Goal: Task Accomplishment & Management: Complete application form

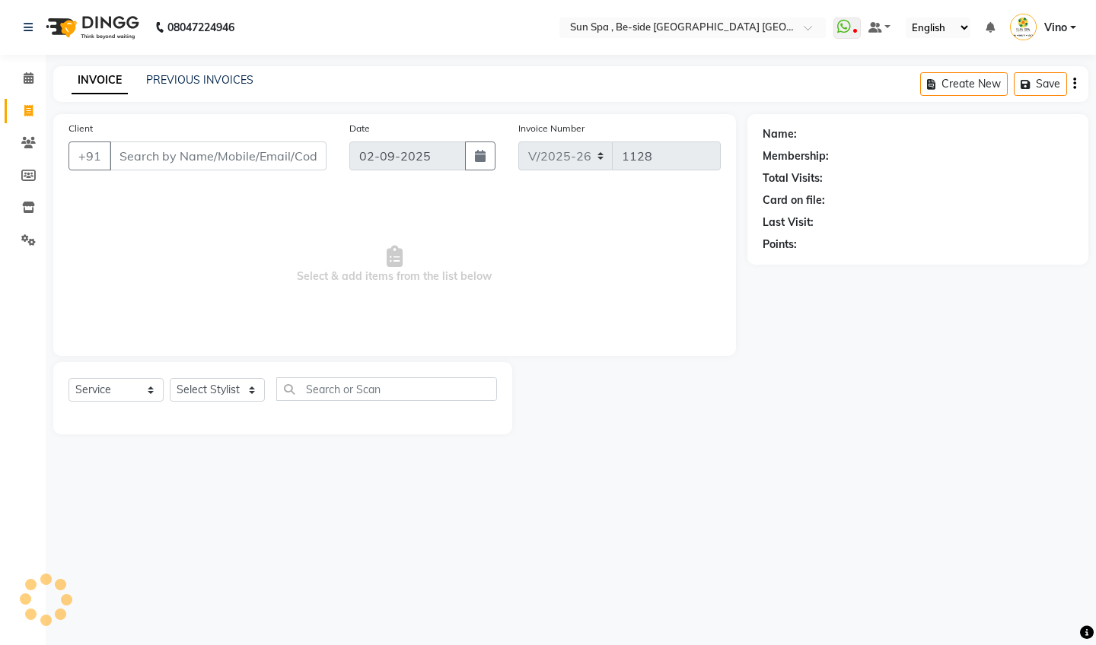
select select "5782"
select select "service"
click at [270, 170] on div "Client +91" at bounding box center [197, 151] width 281 height 62
click at [252, 160] on input "Client" at bounding box center [218, 156] width 217 height 29
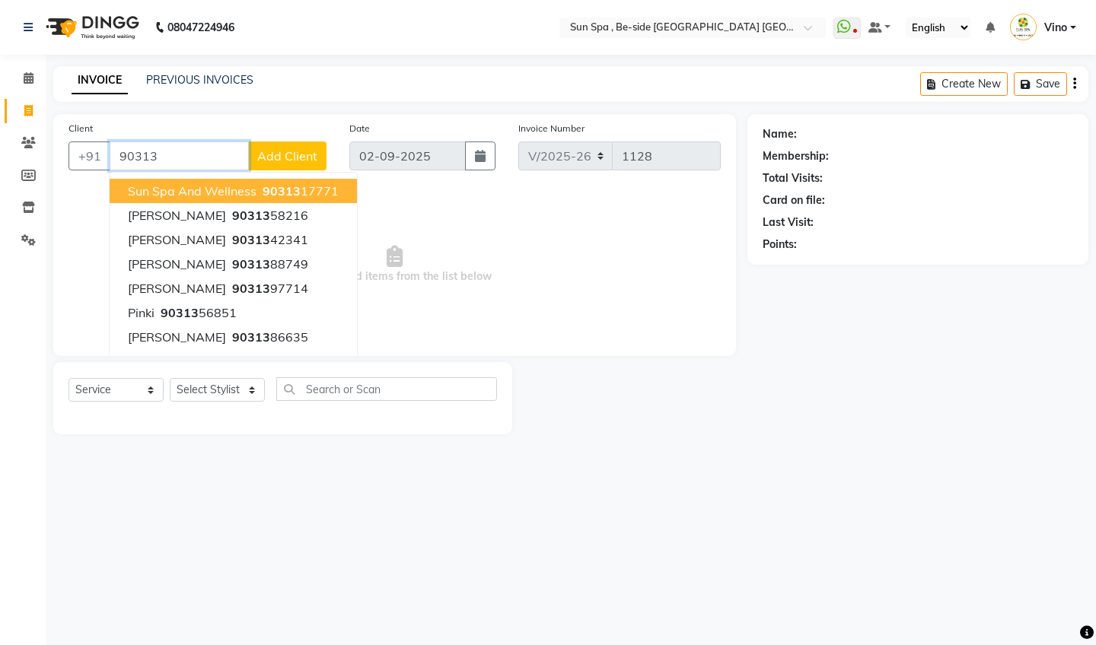
click at [255, 196] on span "sun spa and wellness" at bounding box center [192, 190] width 129 height 15
type input "9031317771"
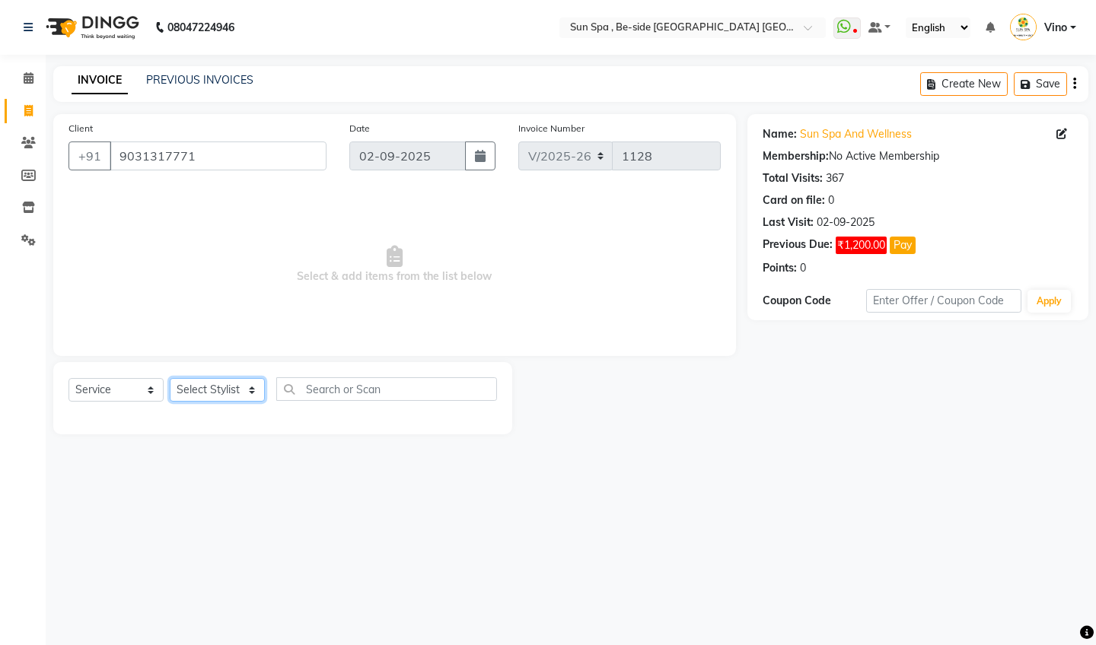
select select "40021"
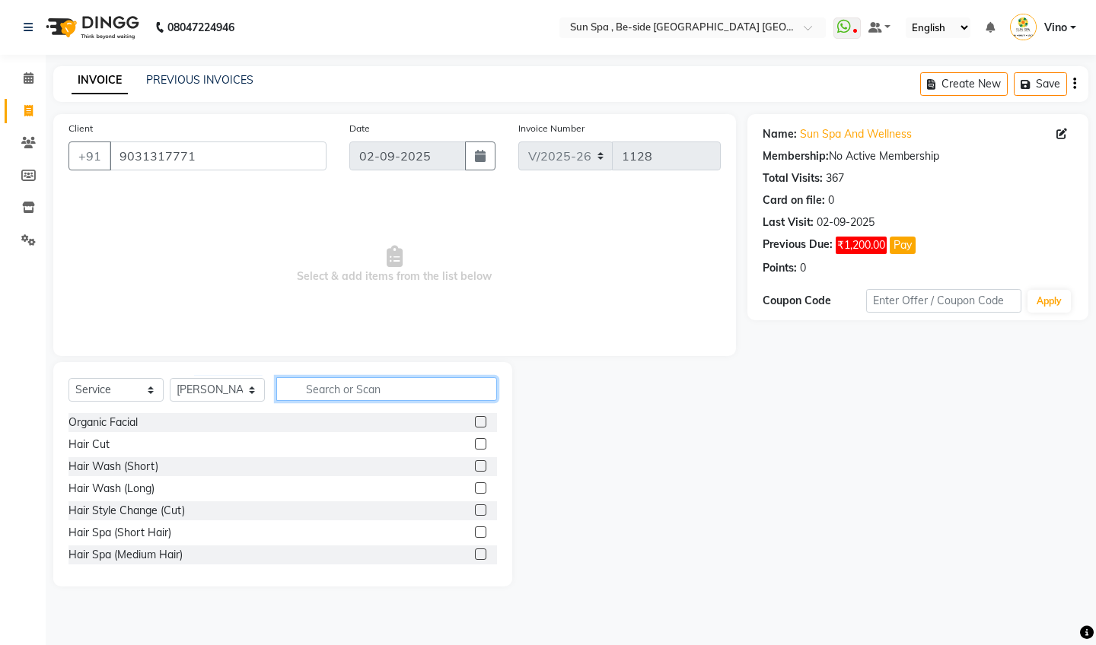
click at [420, 393] on input "text" at bounding box center [386, 389] width 221 height 24
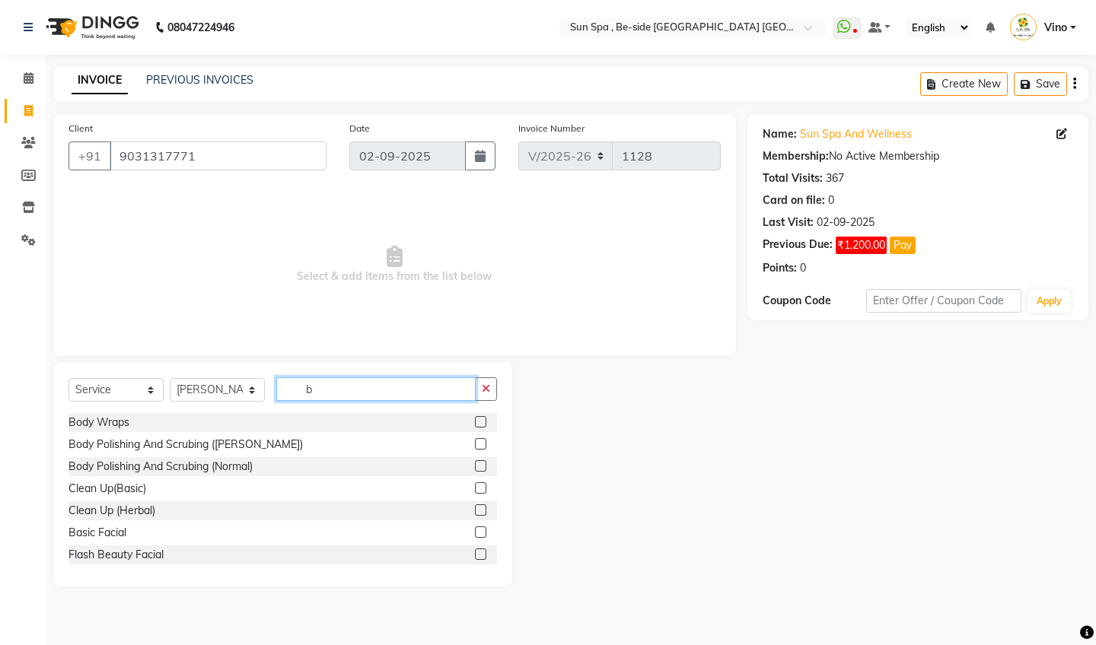
type input "b"
click at [482, 419] on label at bounding box center [480, 421] width 11 height 11
click at [482, 419] on input "checkbox" at bounding box center [480, 423] width 10 height 10
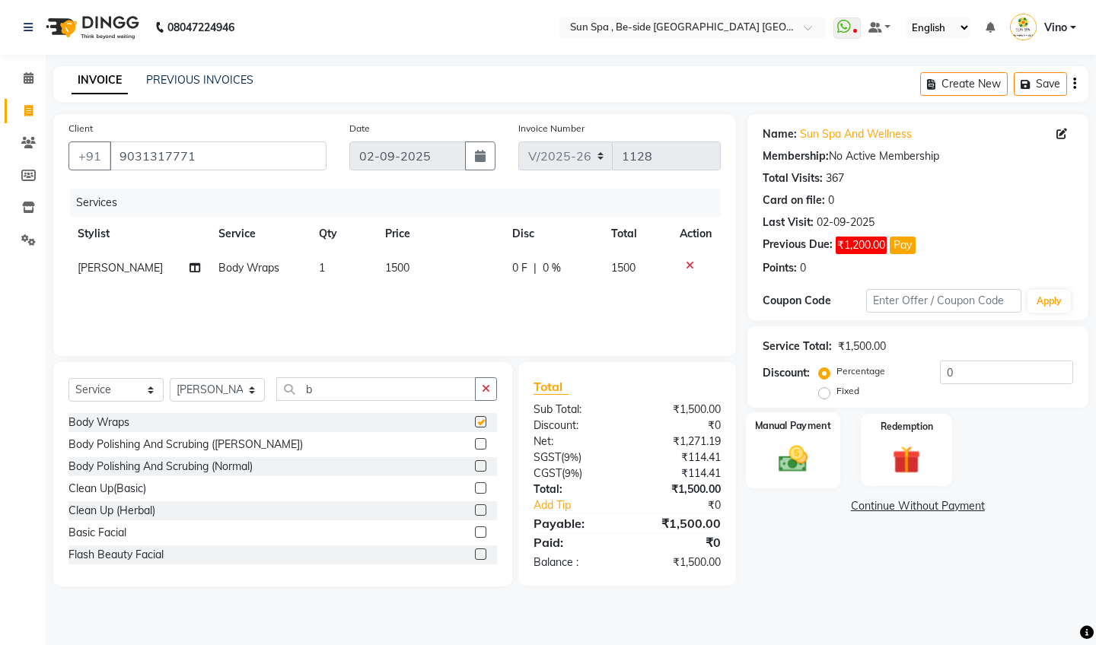
checkbox input "false"
click at [817, 453] on div "Manual Payment" at bounding box center [792, 449] width 94 height 75
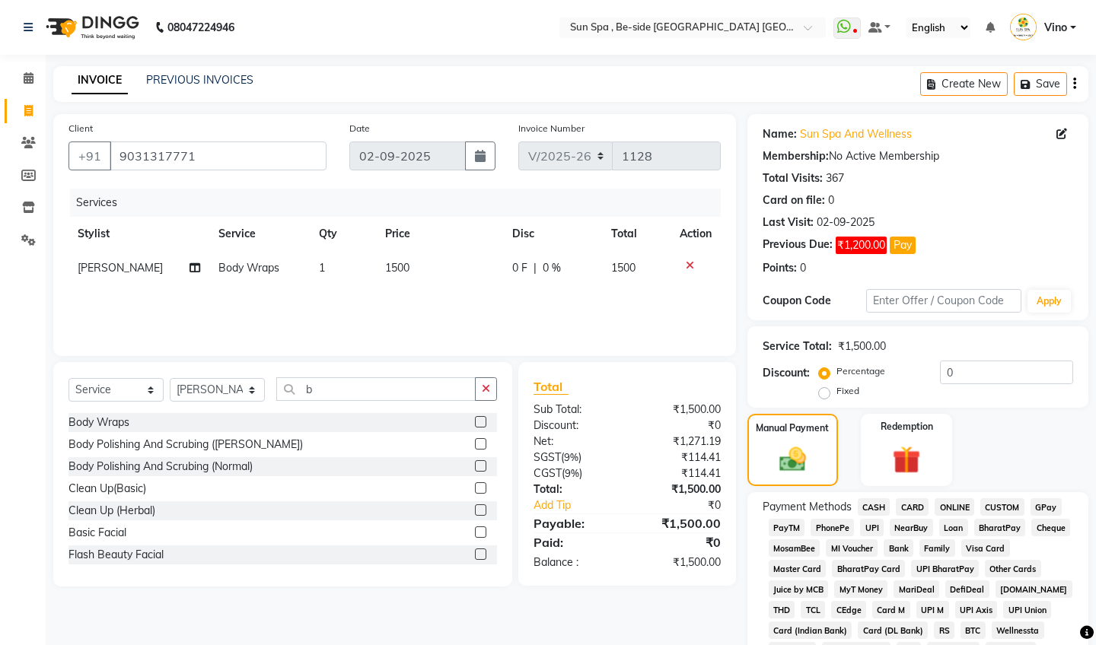
click at [872, 507] on span "CASH" at bounding box center [874, 507] width 33 height 18
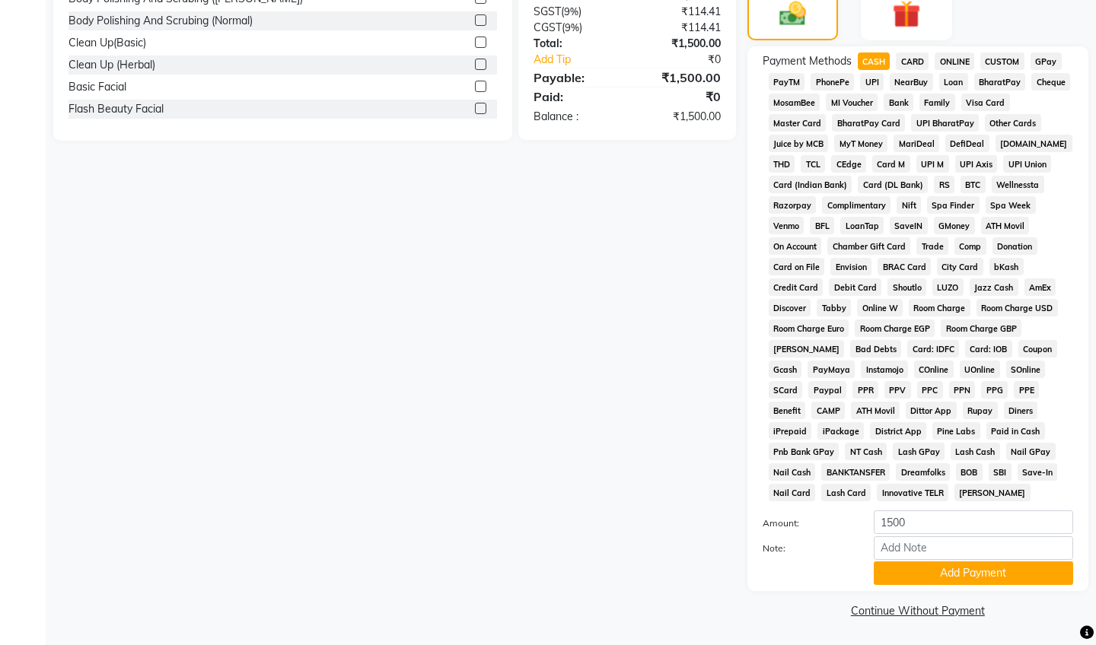
scroll to position [445, 0]
click at [954, 581] on button "Add Payment" at bounding box center [973, 574] width 199 height 24
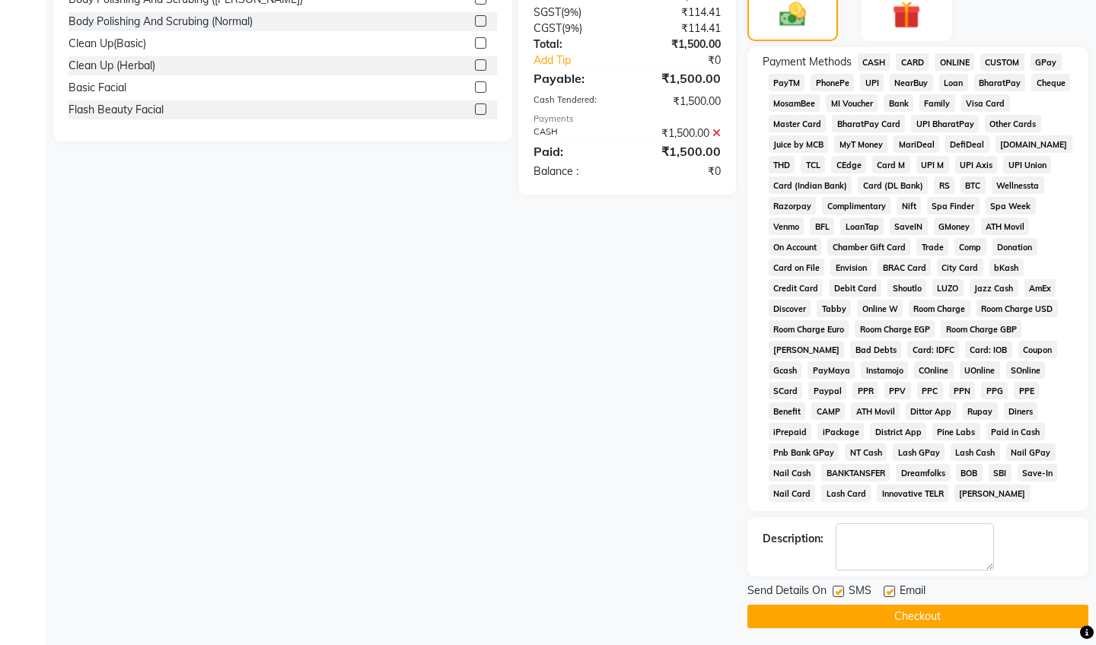
click at [916, 623] on button "Checkout" at bounding box center [917, 617] width 341 height 24
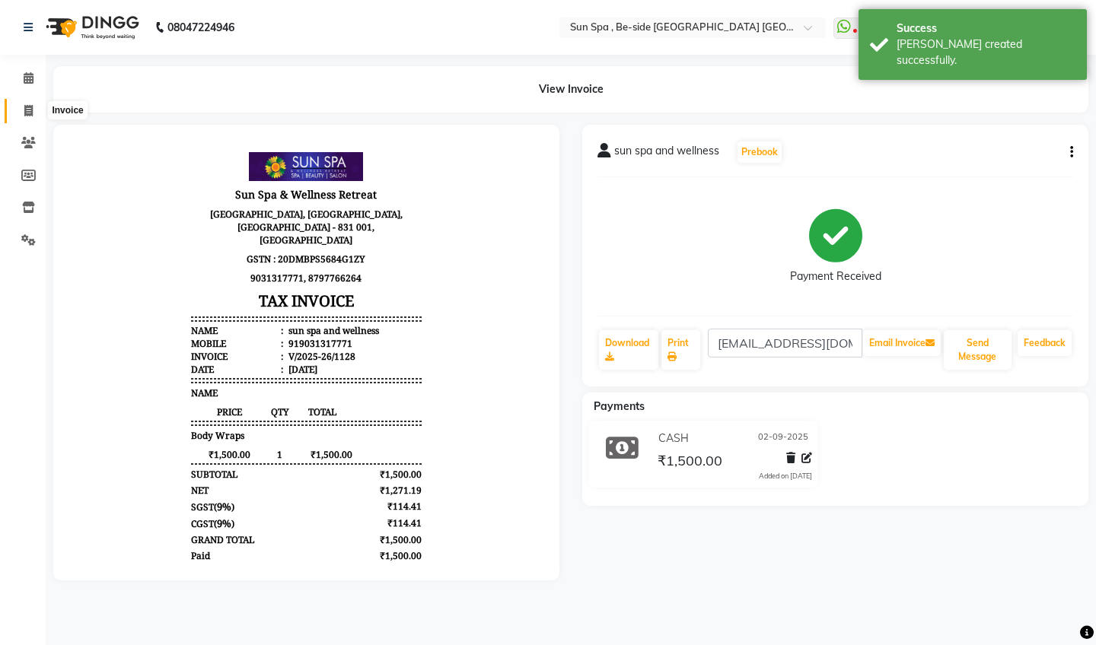
click at [32, 108] on icon at bounding box center [28, 110] width 8 height 11
select select "service"
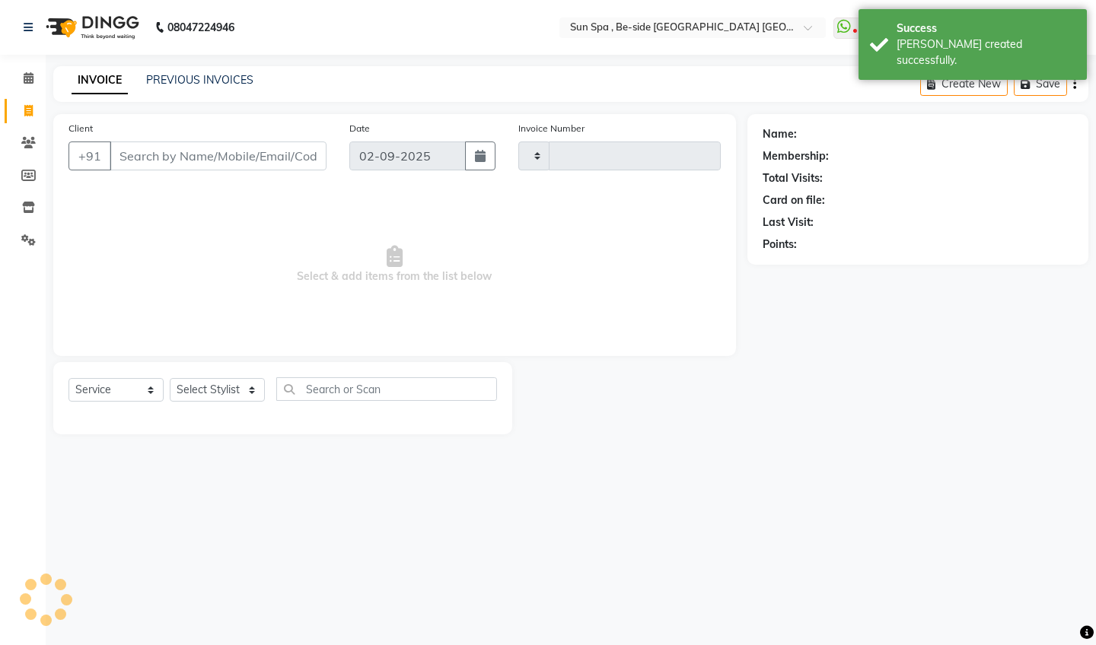
type input "1129"
select select "5782"
click at [29, 78] on icon at bounding box center [29, 77] width 10 height 11
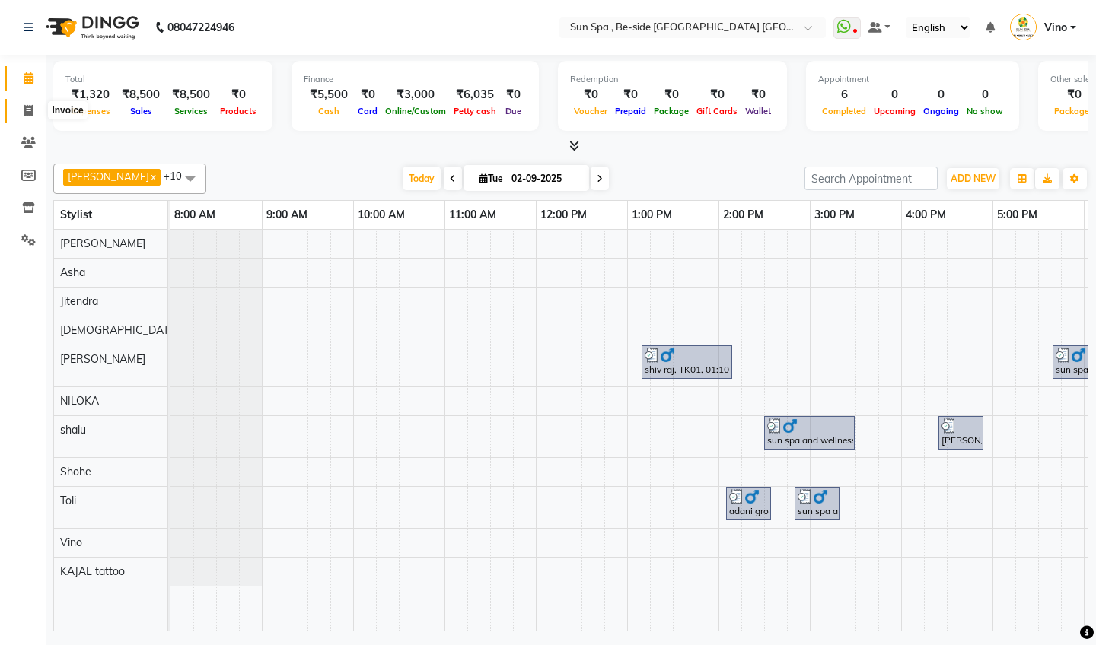
click at [27, 110] on icon at bounding box center [28, 110] width 8 height 11
select select "5782"
select select "service"
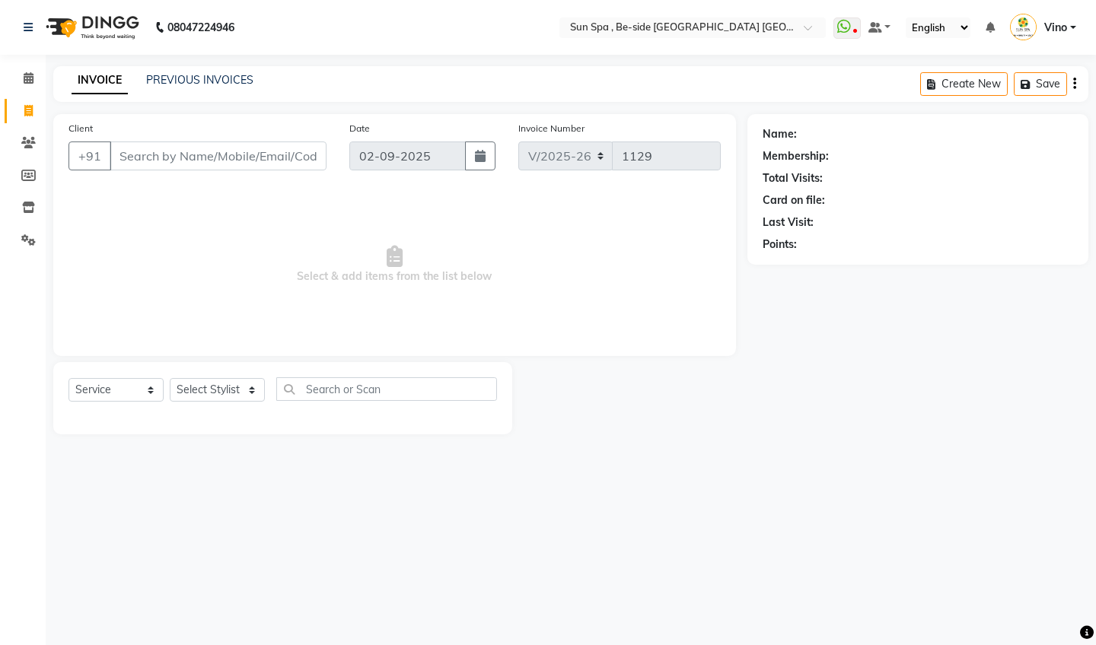
click at [182, 154] on input "Client" at bounding box center [218, 156] width 217 height 29
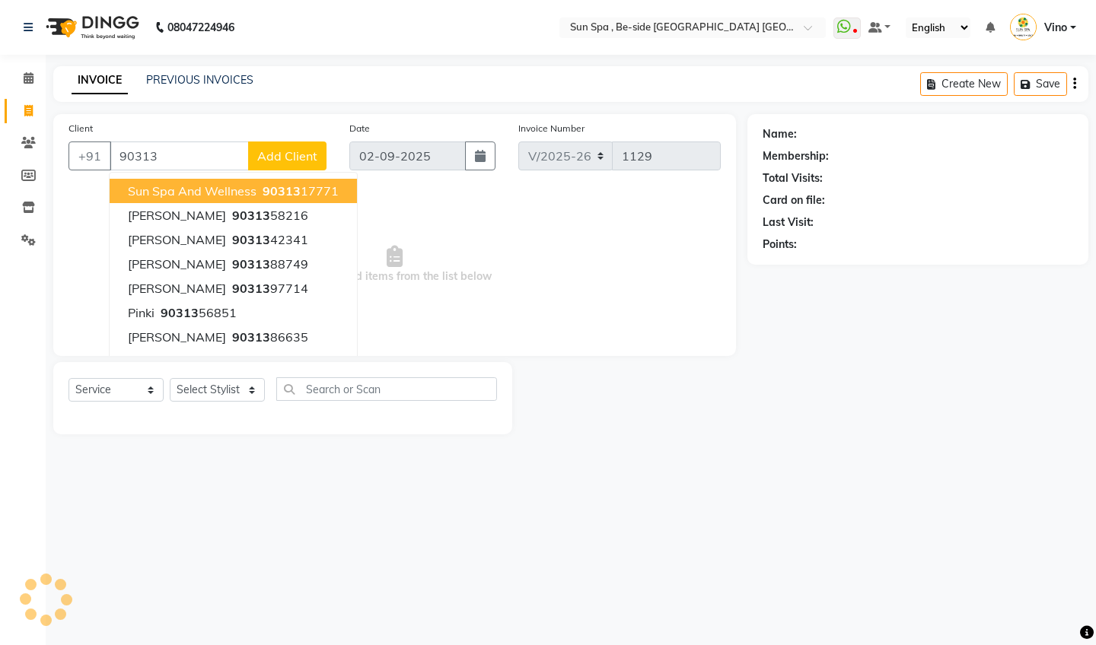
click at [192, 192] on span "sun spa and wellness" at bounding box center [192, 190] width 129 height 15
type input "9031317771"
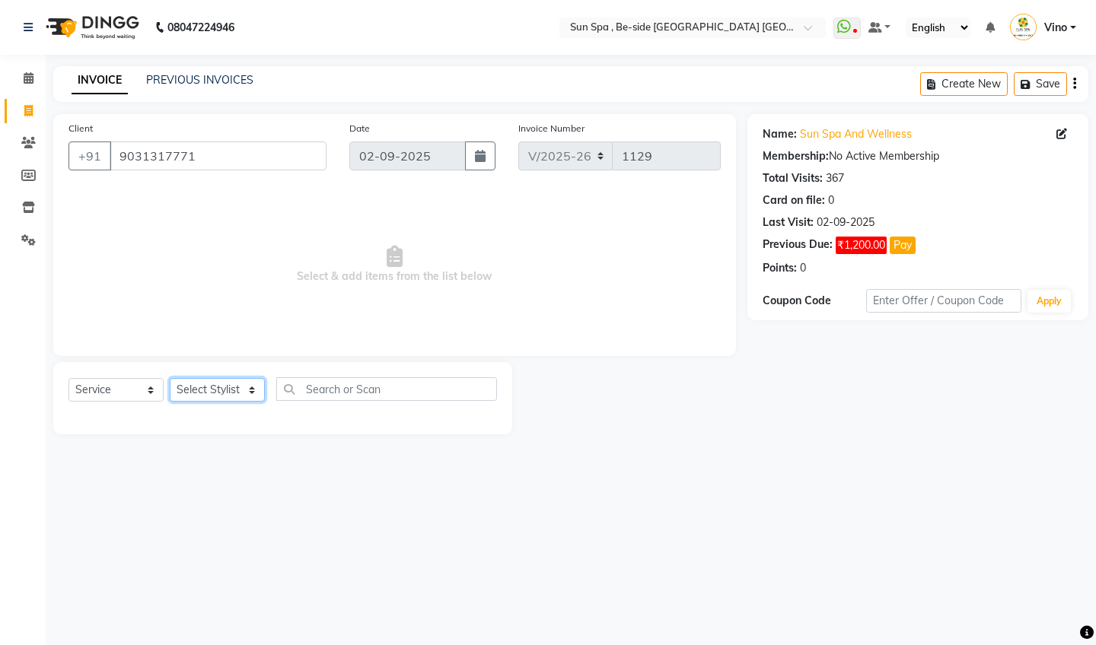
select select "40021"
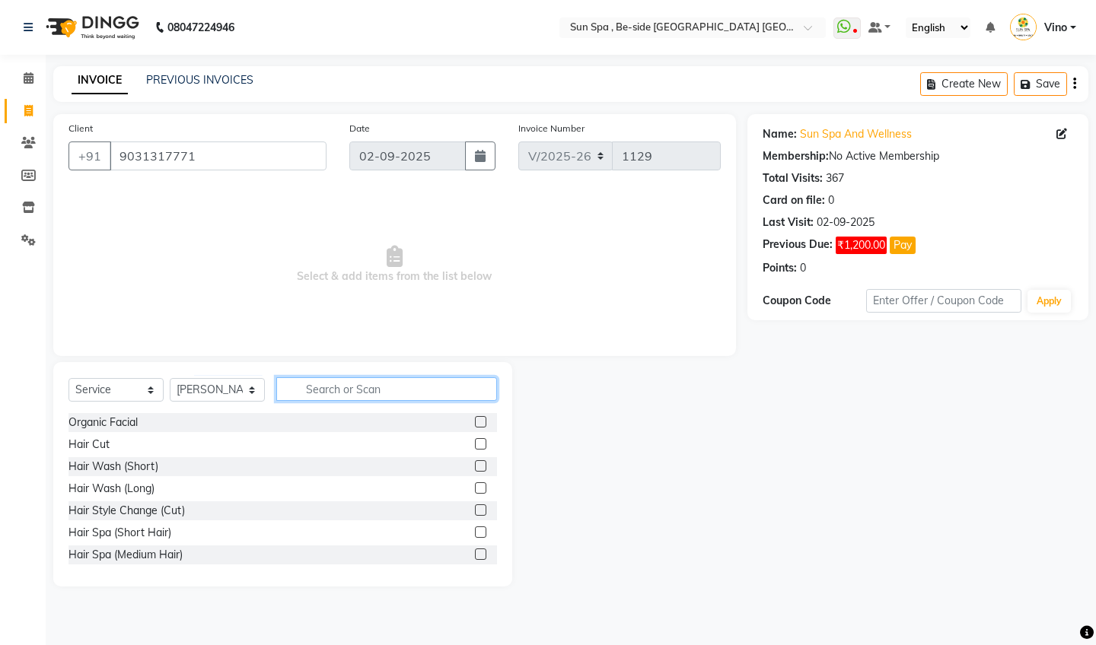
click at [368, 384] on input "text" at bounding box center [386, 389] width 221 height 24
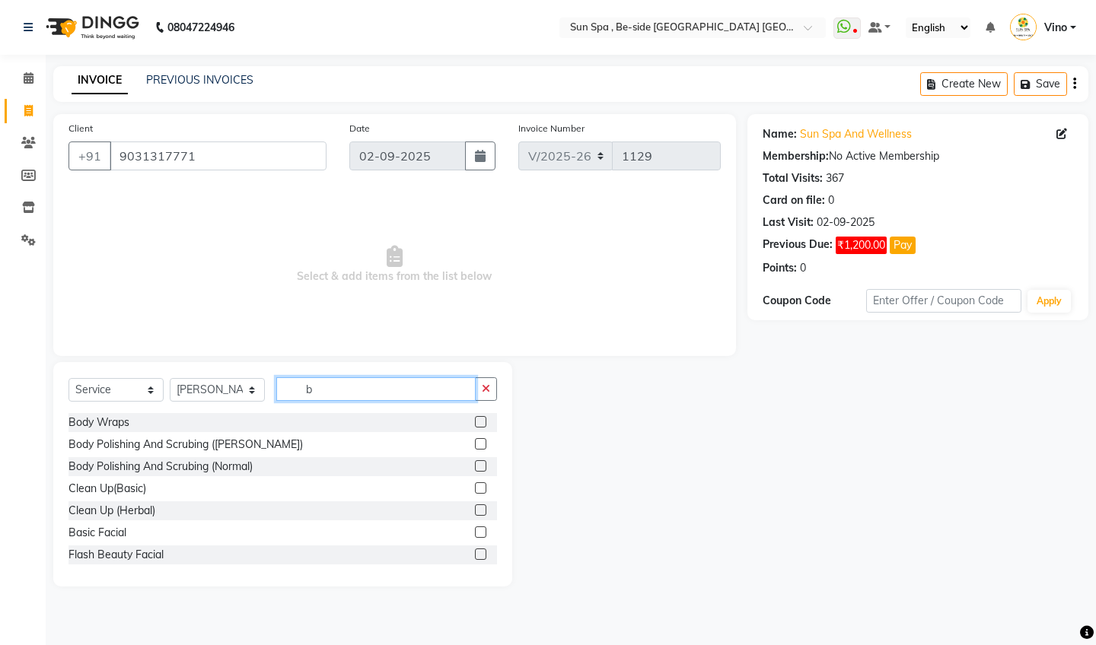
type input "b"
click at [483, 421] on label at bounding box center [480, 421] width 11 height 11
click at [483, 421] on input "checkbox" at bounding box center [480, 423] width 10 height 10
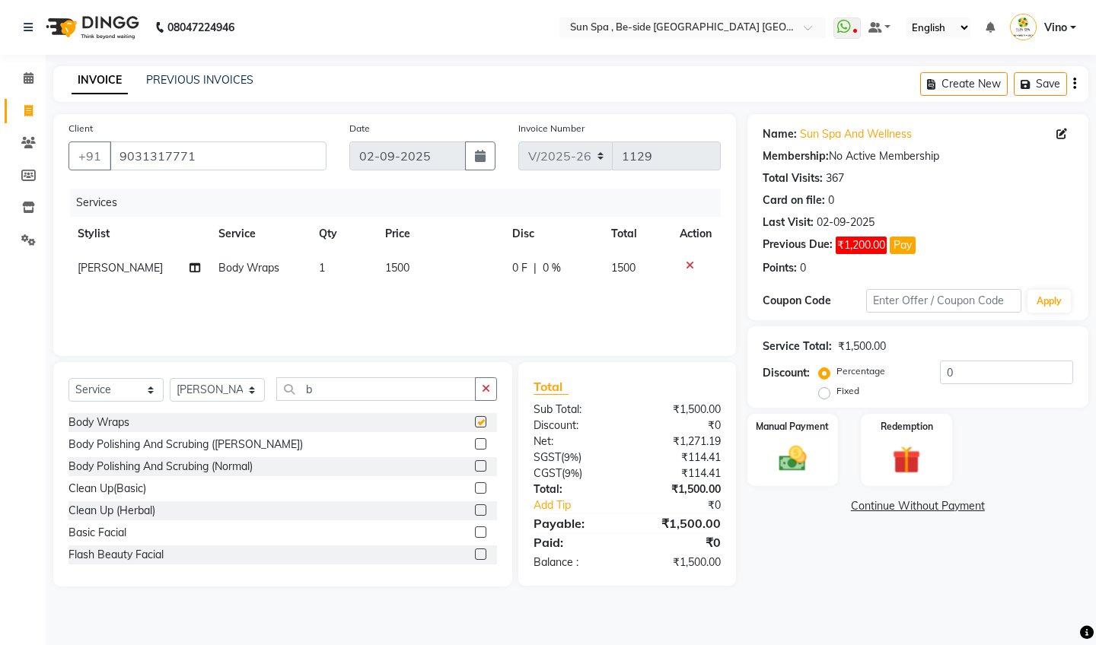
checkbox input "false"
click at [814, 437] on div "Manual Payment" at bounding box center [792, 449] width 94 height 75
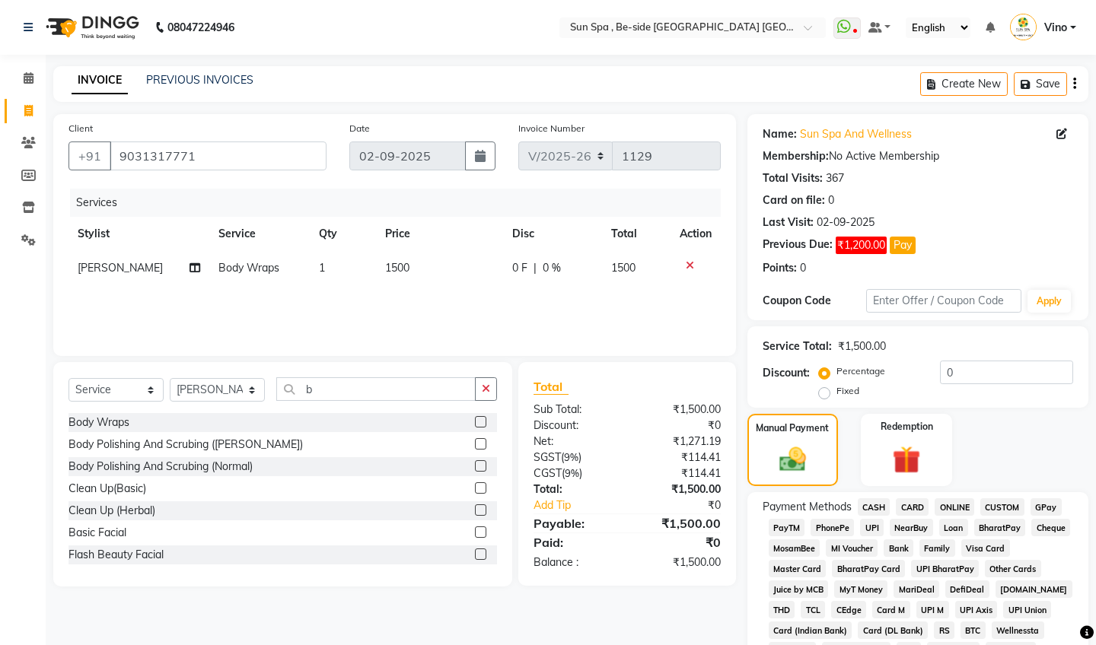
click at [1053, 503] on span "GPay" at bounding box center [1045, 507] width 31 height 18
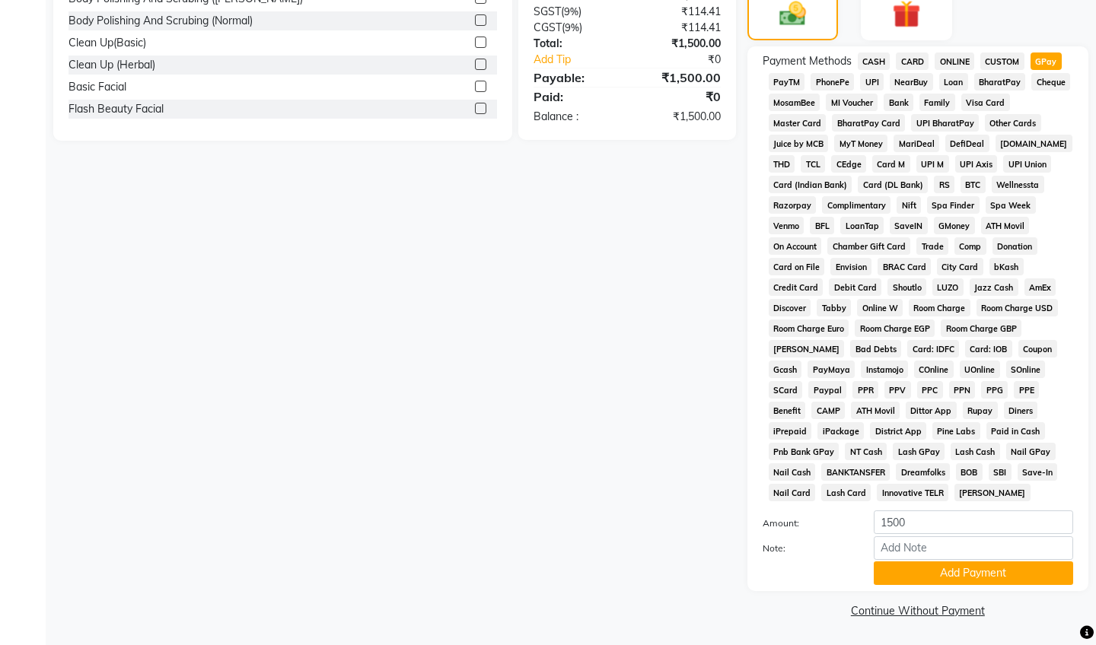
scroll to position [445, 0]
click at [948, 568] on button "Add Payment" at bounding box center [973, 574] width 199 height 24
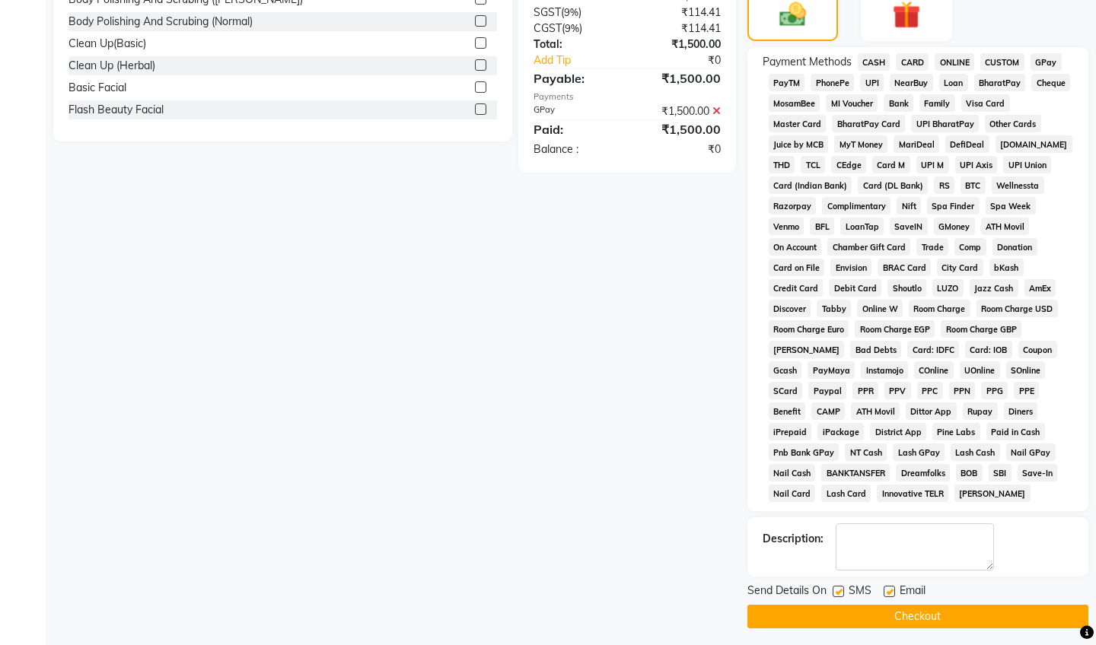
click at [909, 619] on button "Checkout" at bounding box center [917, 617] width 341 height 24
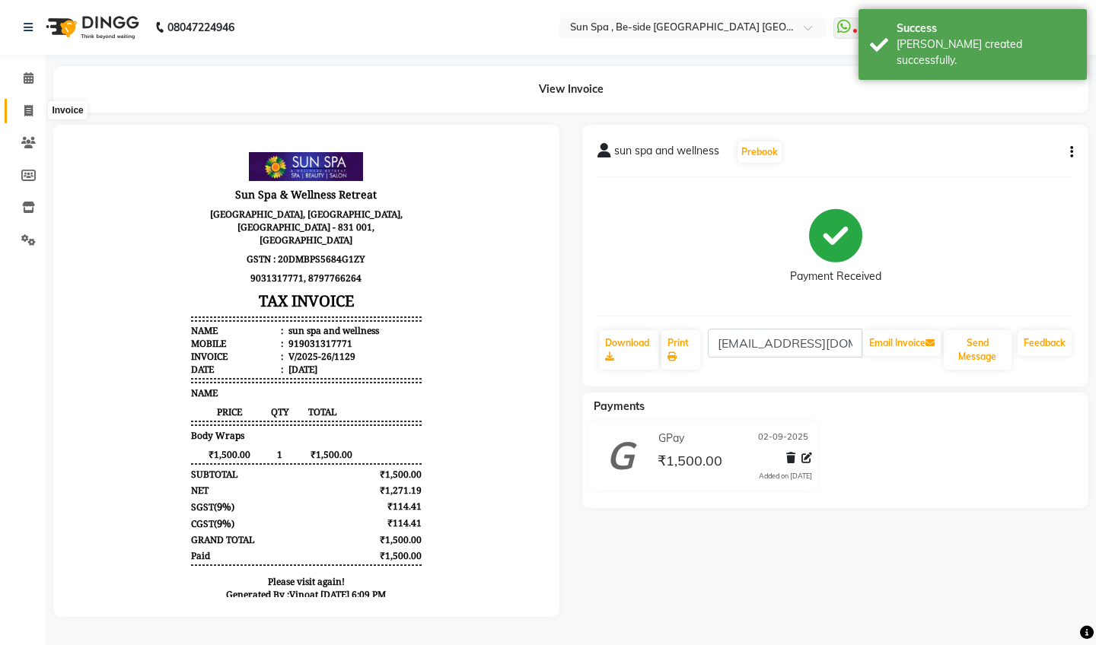
click at [26, 109] on icon at bounding box center [28, 110] width 8 height 11
select select "service"
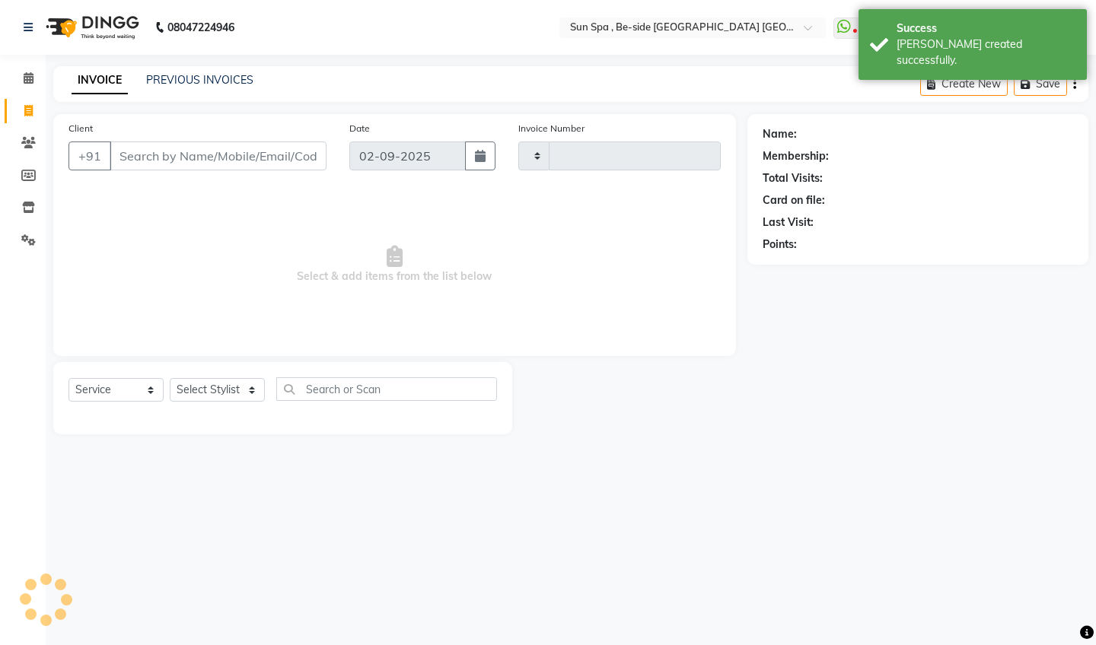
type input "1130"
select select "5782"
click at [31, 81] on icon at bounding box center [29, 77] width 10 height 11
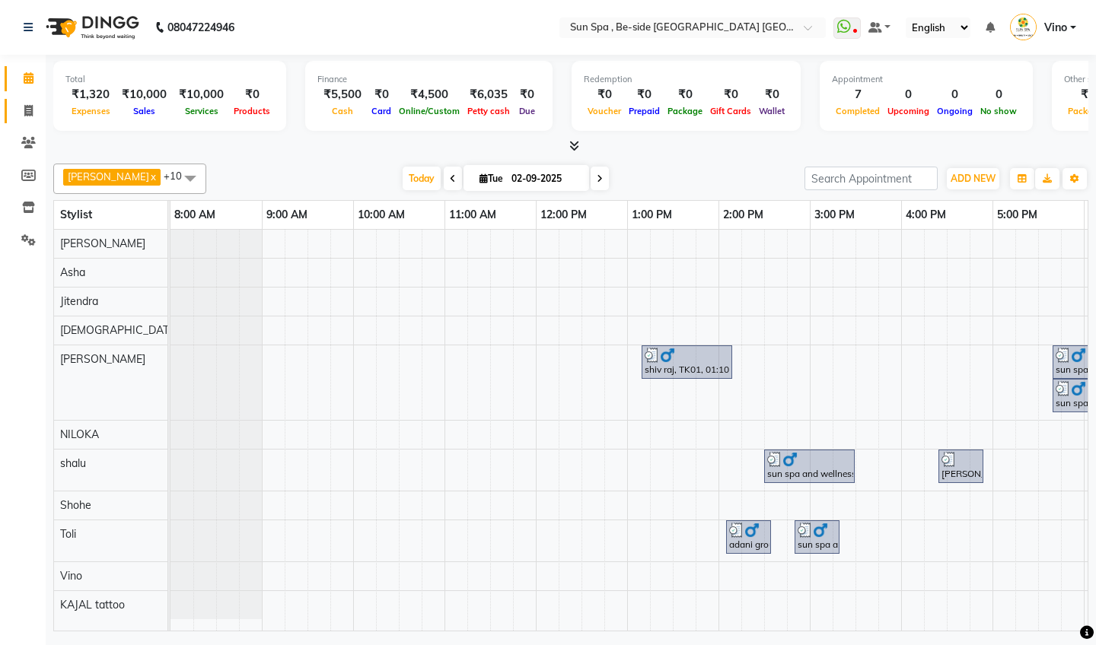
click at [27, 106] on icon at bounding box center [28, 110] width 8 height 11
select select "5782"
select select "service"
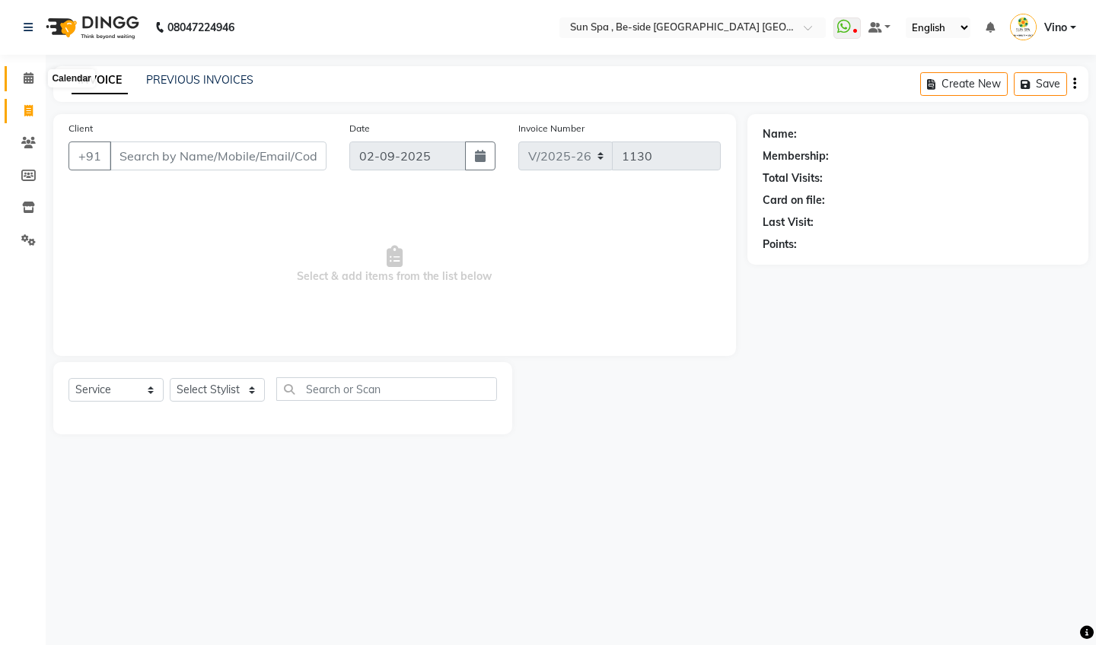
click at [32, 76] on icon at bounding box center [29, 77] width 10 height 11
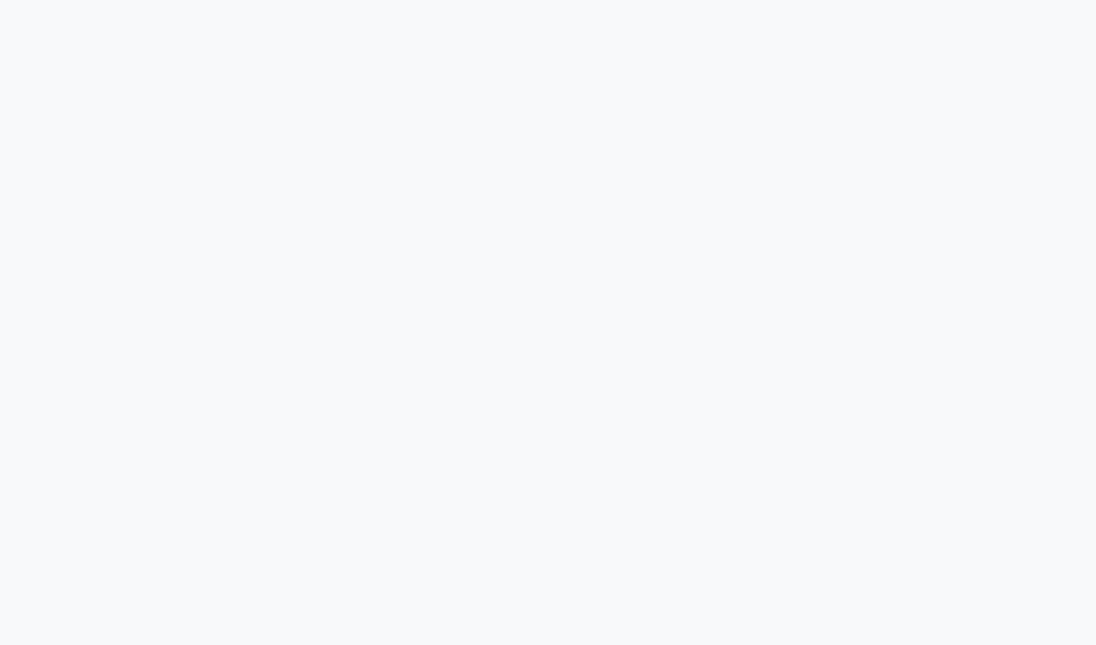
select select "service"
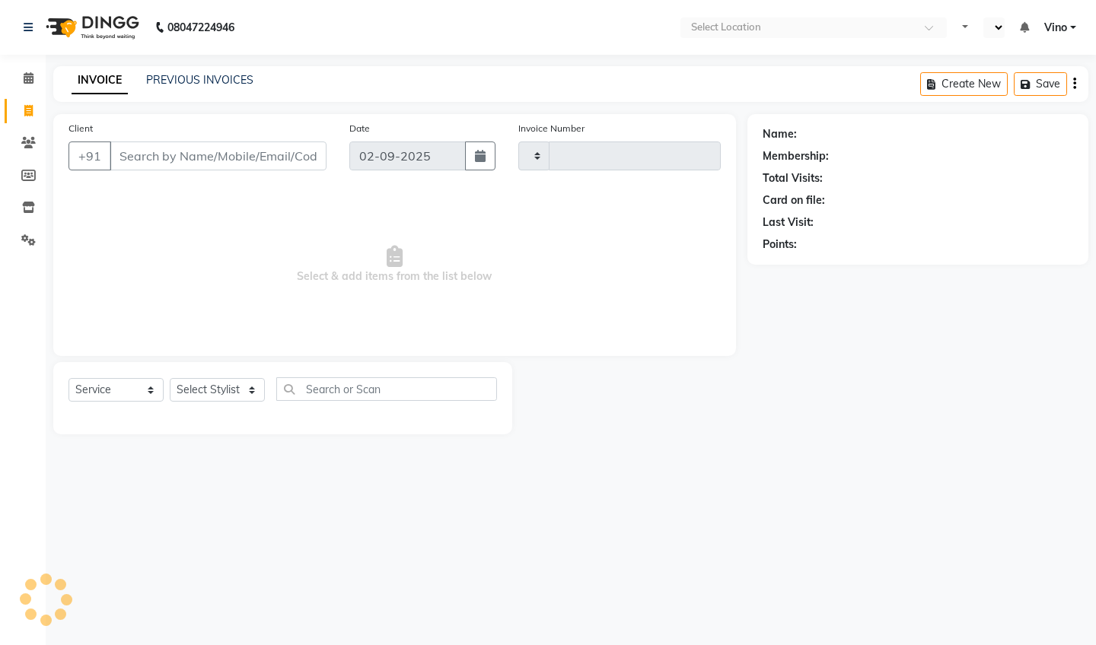
type input "1130"
select select "en"
select select "5782"
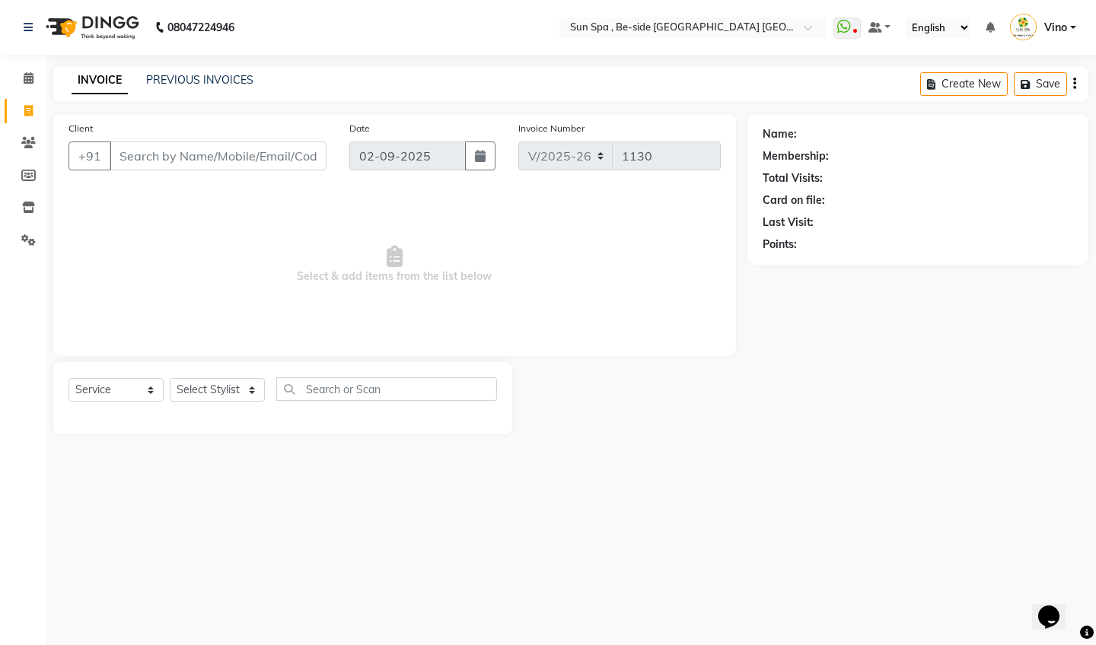
click at [202, 155] on input "Client" at bounding box center [218, 156] width 217 height 29
click at [170, 158] on input "Client" at bounding box center [218, 156] width 217 height 29
click at [166, 152] on input "Client" at bounding box center [218, 156] width 217 height 29
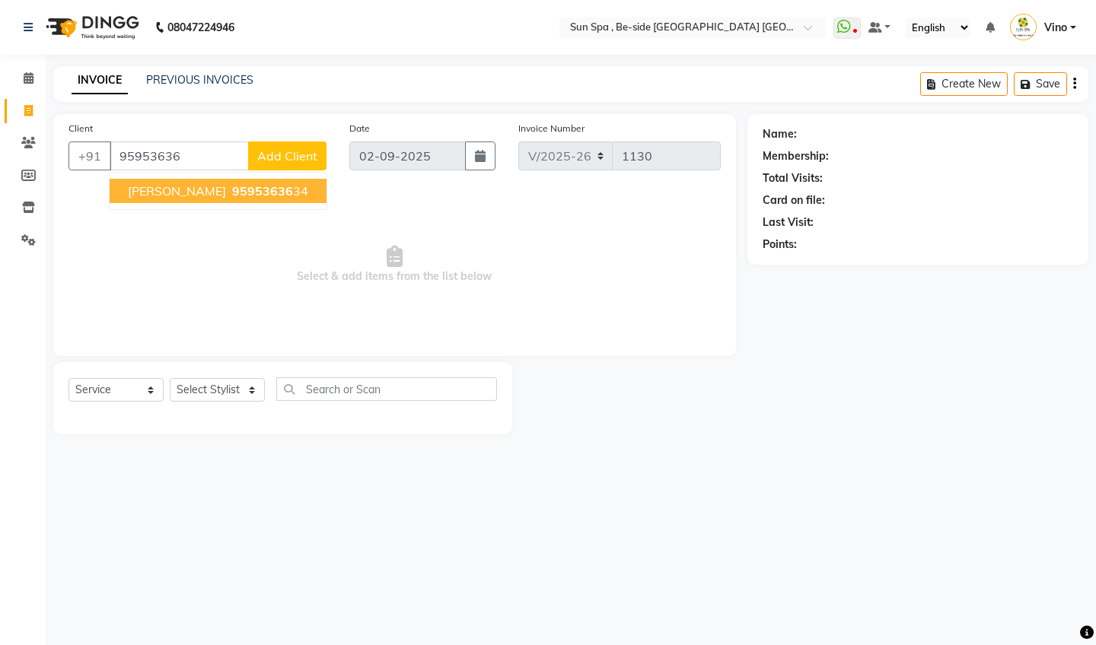
click at [183, 196] on button "Arunendra Pratap 95953636 34" at bounding box center [218, 191] width 217 height 24
type input "9595363634"
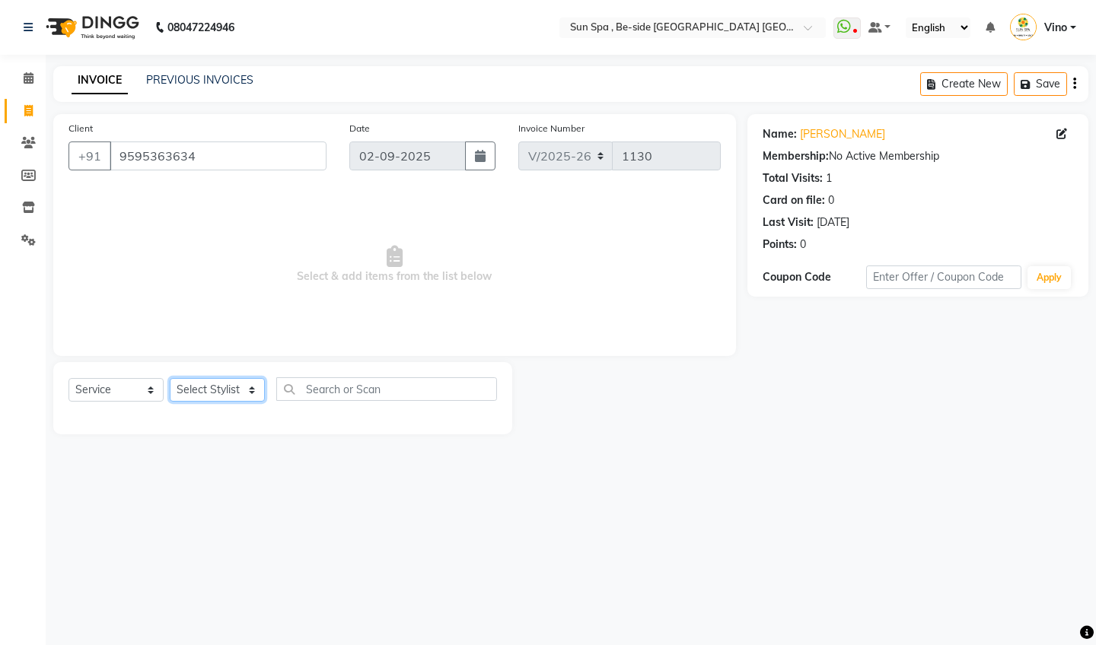
select select "40045"
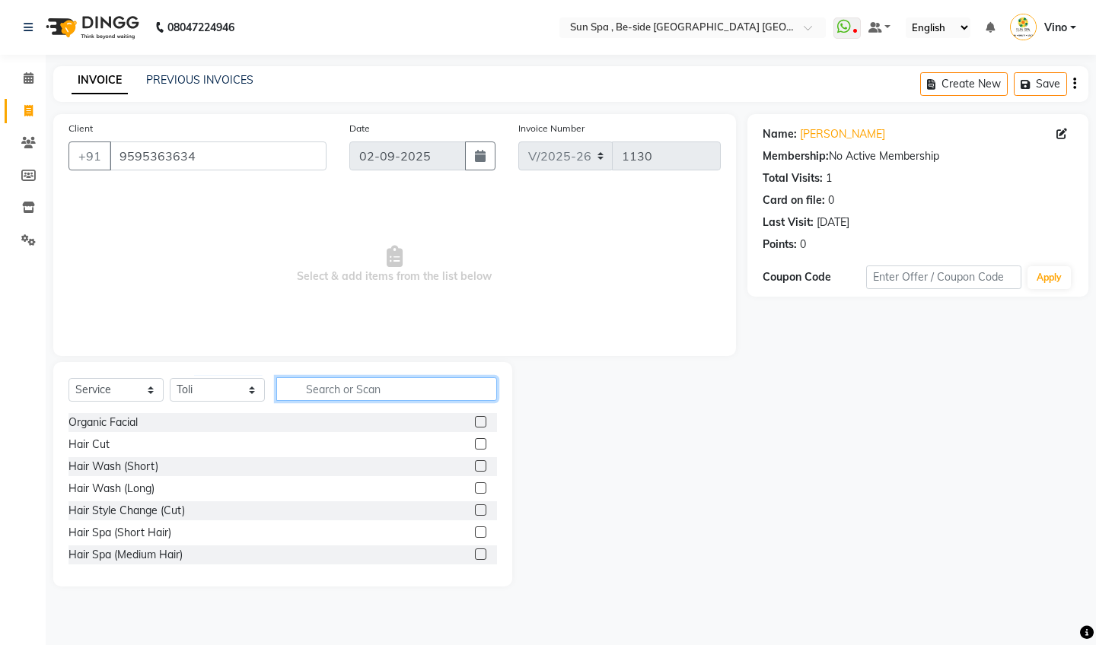
click at [409, 391] on input "text" at bounding box center [386, 389] width 221 height 24
type input "de"
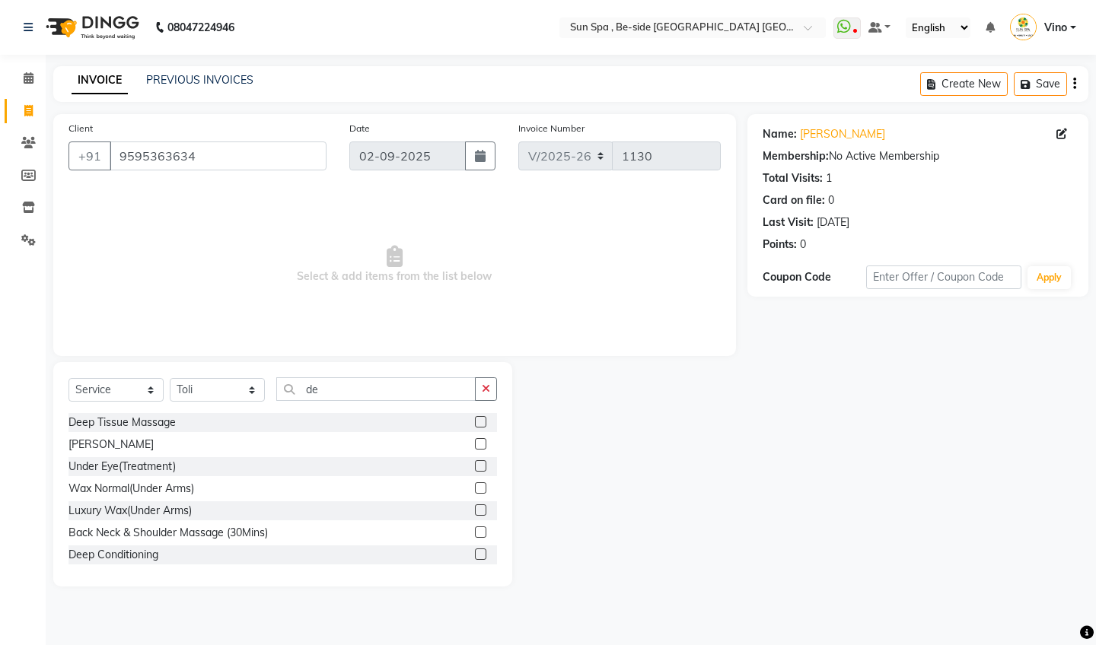
click at [480, 425] on label at bounding box center [480, 421] width 11 height 11
click at [480, 425] on input "checkbox" at bounding box center [480, 423] width 10 height 10
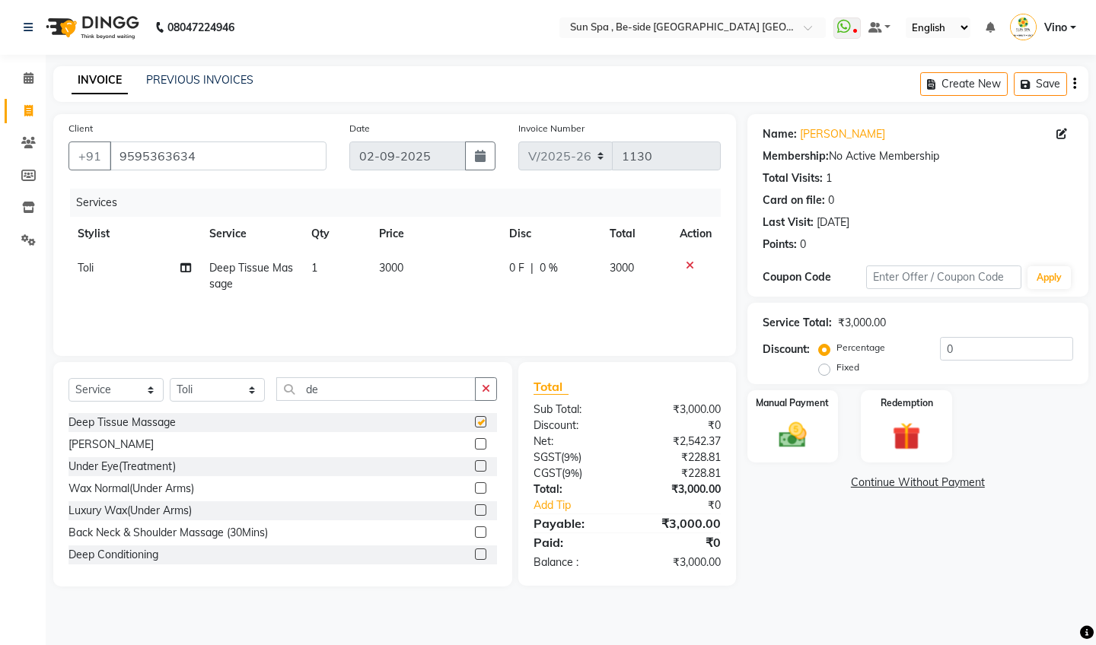
checkbox input "false"
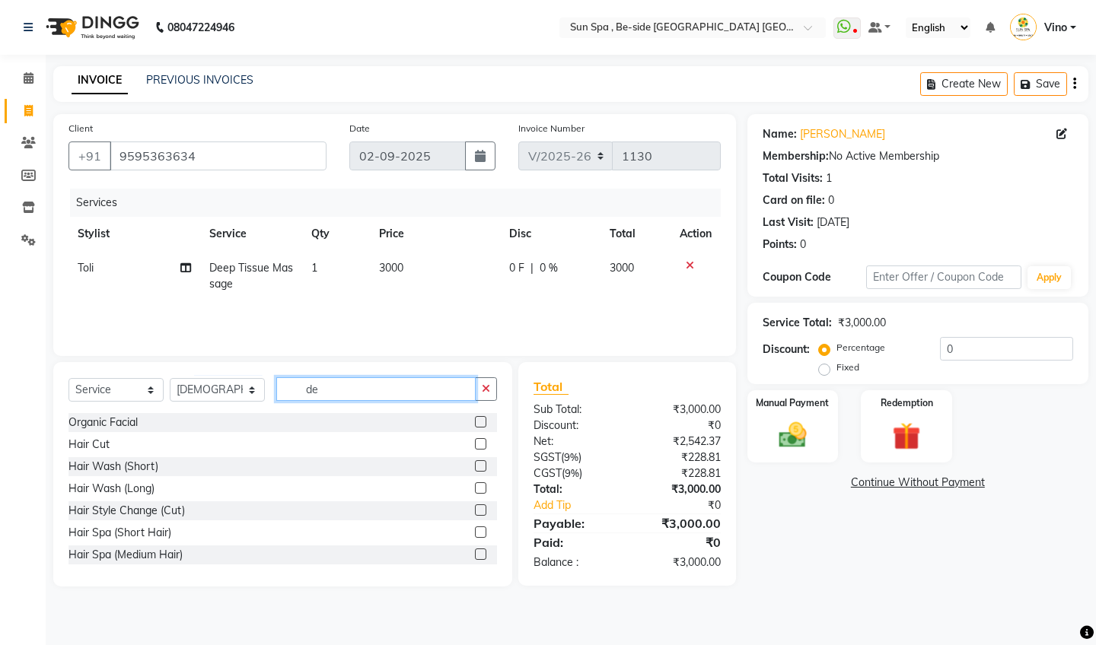
click at [352, 390] on input "de" at bounding box center [375, 389] width 199 height 24
click at [334, 393] on input "de" at bounding box center [375, 389] width 199 height 24
select select "40045"
click at [341, 392] on input "de" at bounding box center [375, 389] width 199 height 24
type input "d"
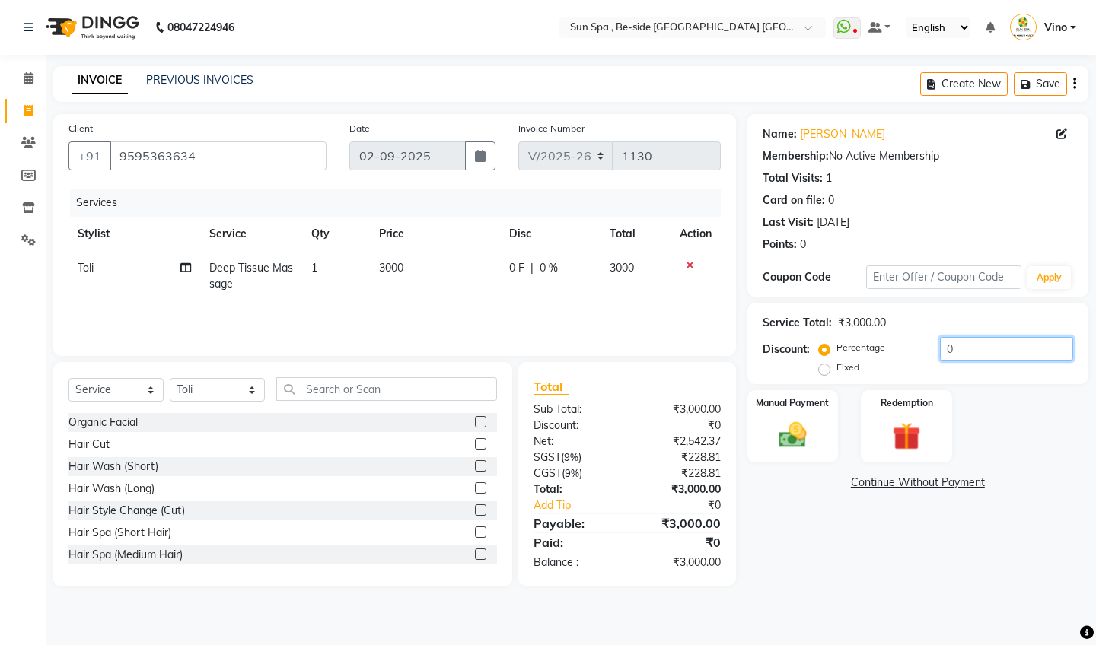
click at [959, 351] on input "0" at bounding box center [1006, 349] width 133 height 24
select select "40022"
click at [377, 393] on input "text" at bounding box center [386, 389] width 221 height 24
click at [479, 441] on label at bounding box center [480, 443] width 11 height 11
click at [479, 441] on input "checkbox" at bounding box center [480, 445] width 10 height 10
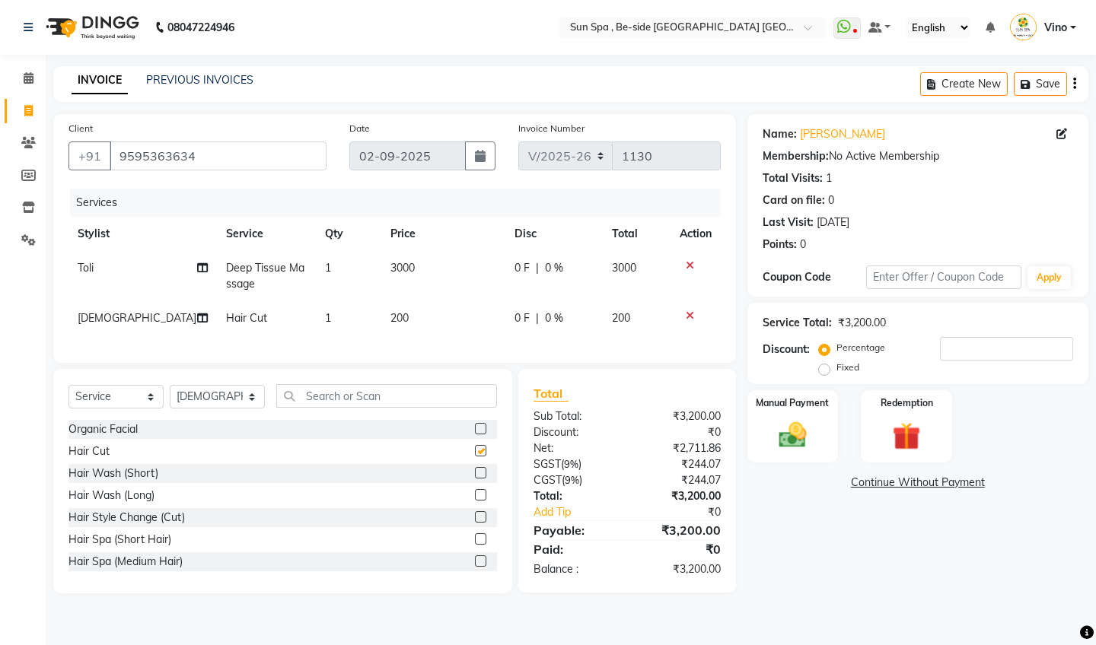
checkbox input "false"
click at [960, 352] on input "number" at bounding box center [1006, 349] width 133 height 24
click at [836, 368] on label "Fixed" at bounding box center [847, 368] width 23 height 14
click at [822, 368] on input "Fixed" at bounding box center [827, 367] width 11 height 11
radio input "true"
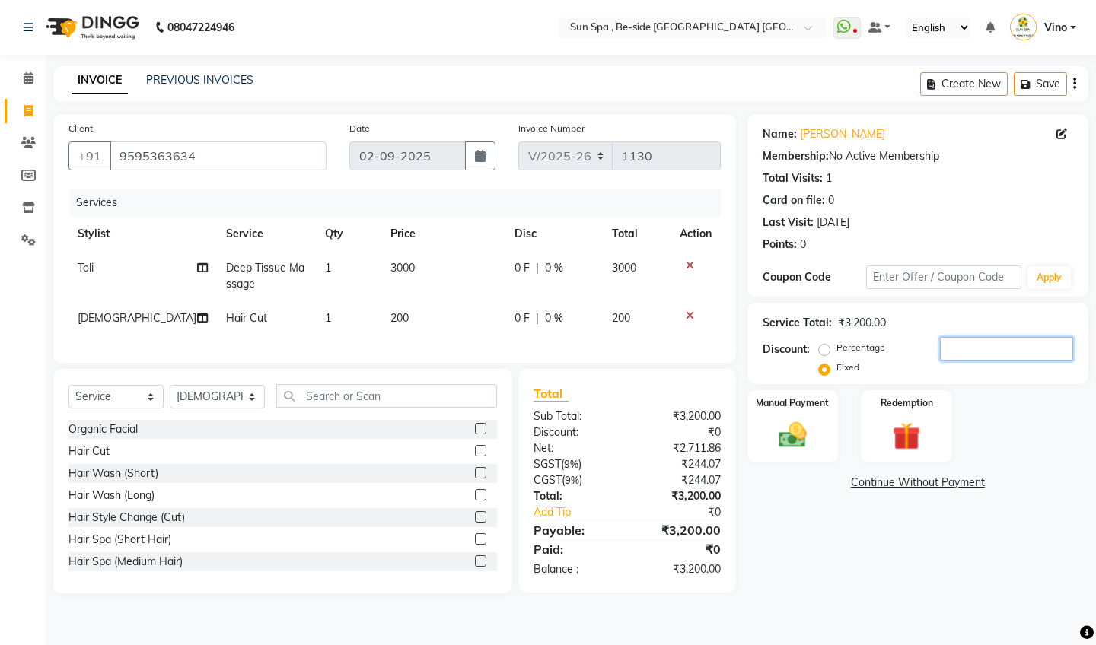
click at [954, 350] on input "number" at bounding box center [1006, 349] width 133 height 24
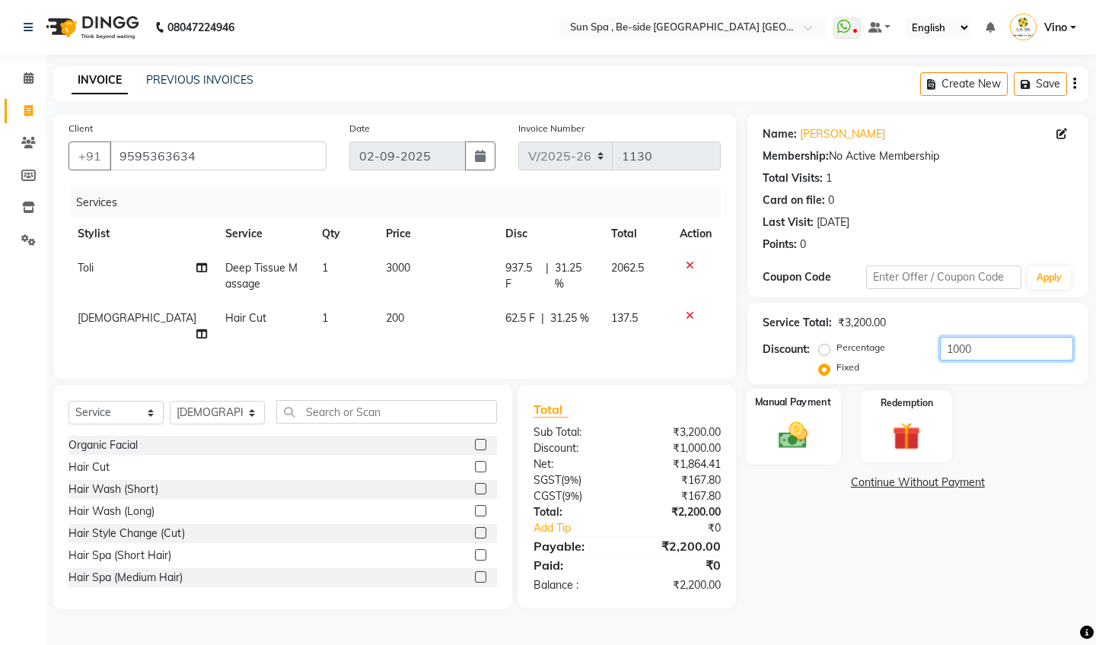
type input "1000"
click at [798, 425] on img at bounding box center [792, 435] width 47 height 33
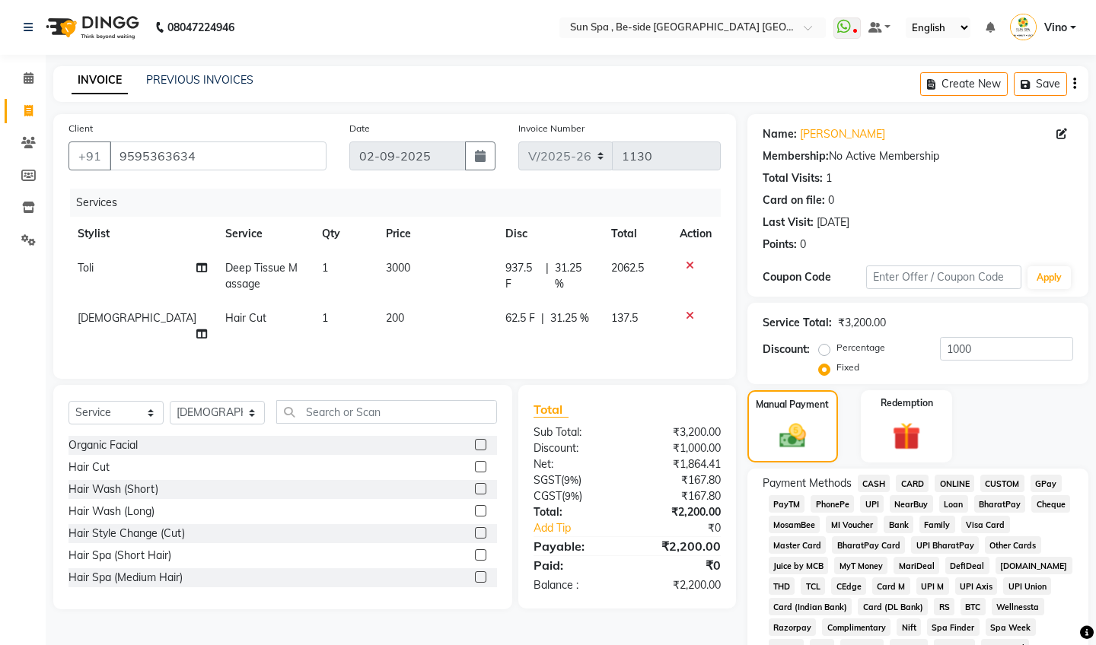
click at [877, 483] on span "CASH" at bounding box center [874, 484] width 33 height 18
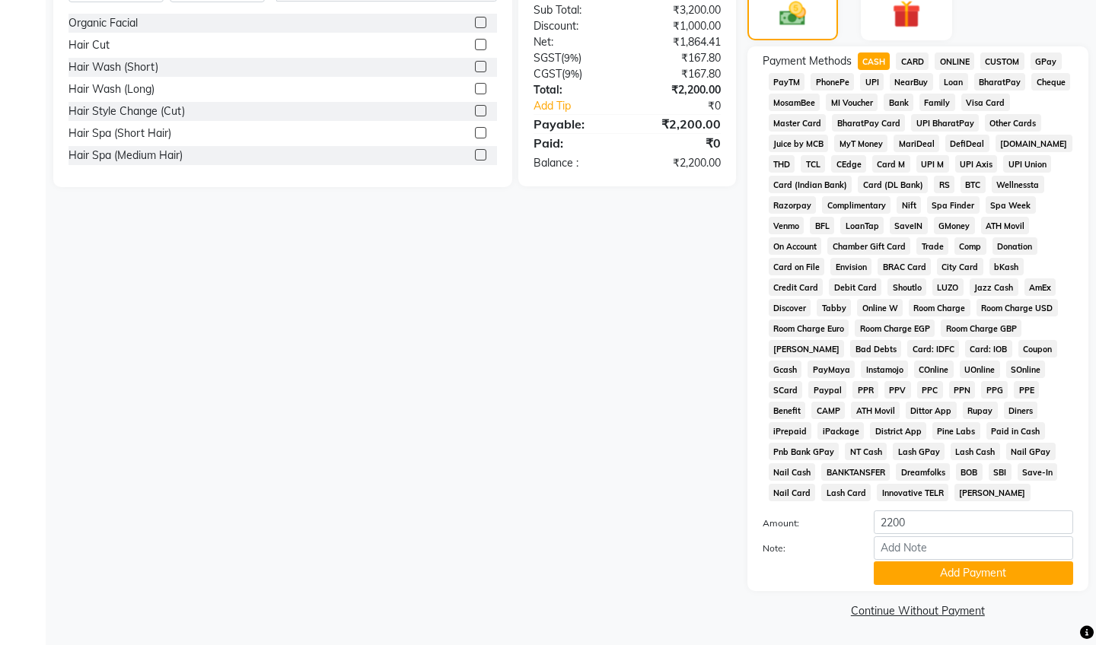
scroll to position [422, 0]
click at [947, 571] on button "Add Payment" at bounding box center [973, 574] width 199 height 24
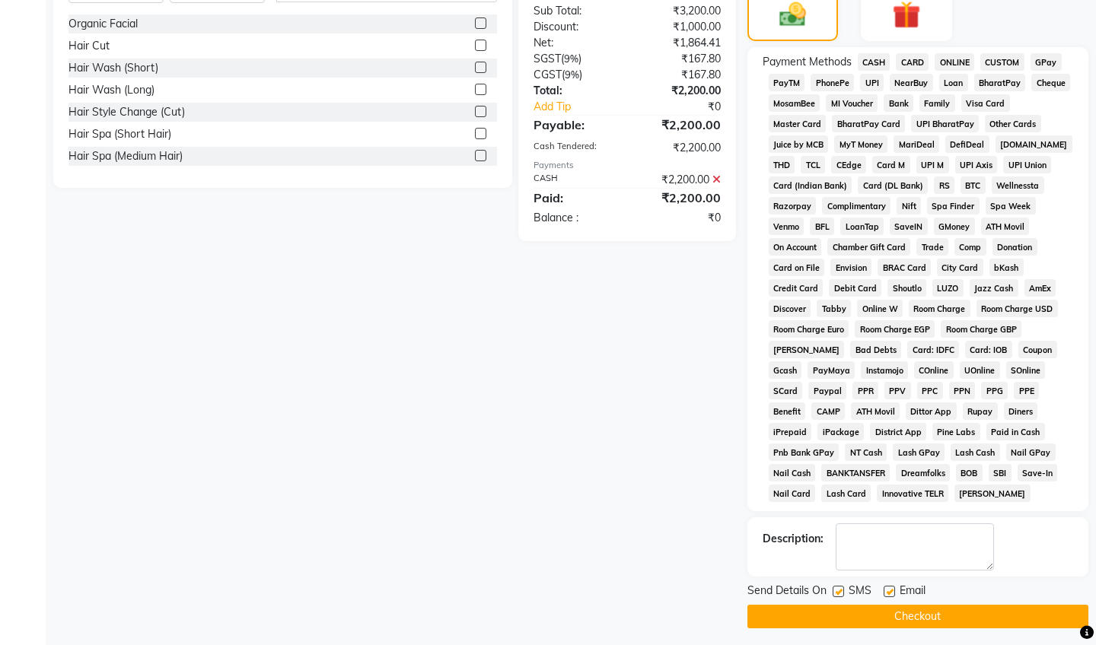
click at [919, 617] on button "Checkout" at bounding box center [917, 617] width 341 height 24
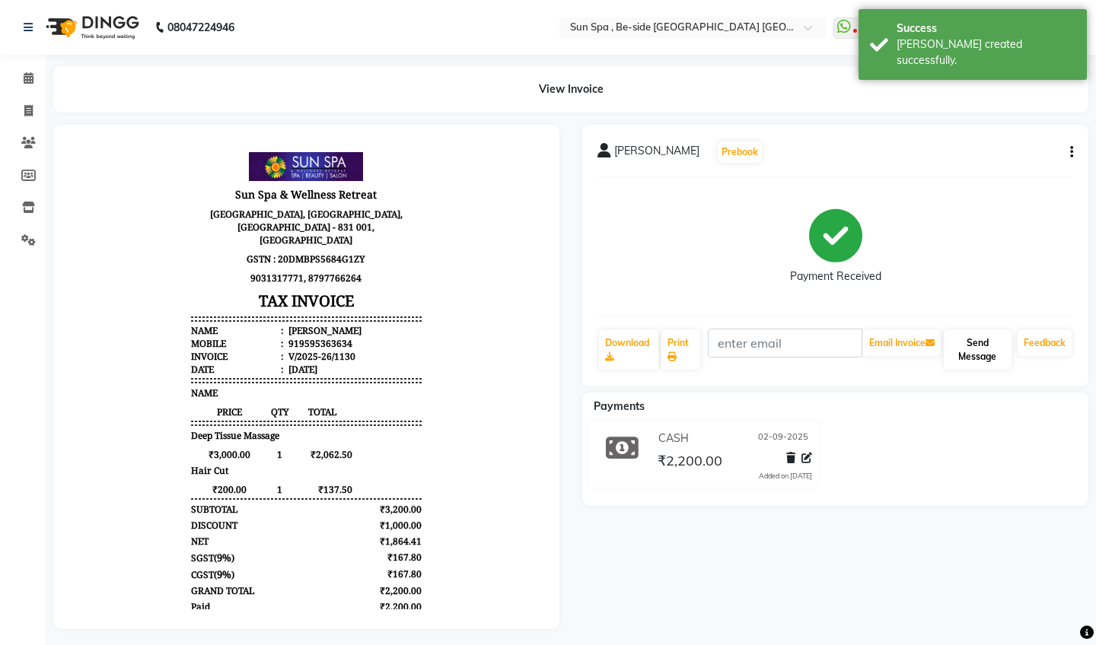
click at [981, 348] on button "Send Message" at bounding box center [978, 350] width 68 height 40
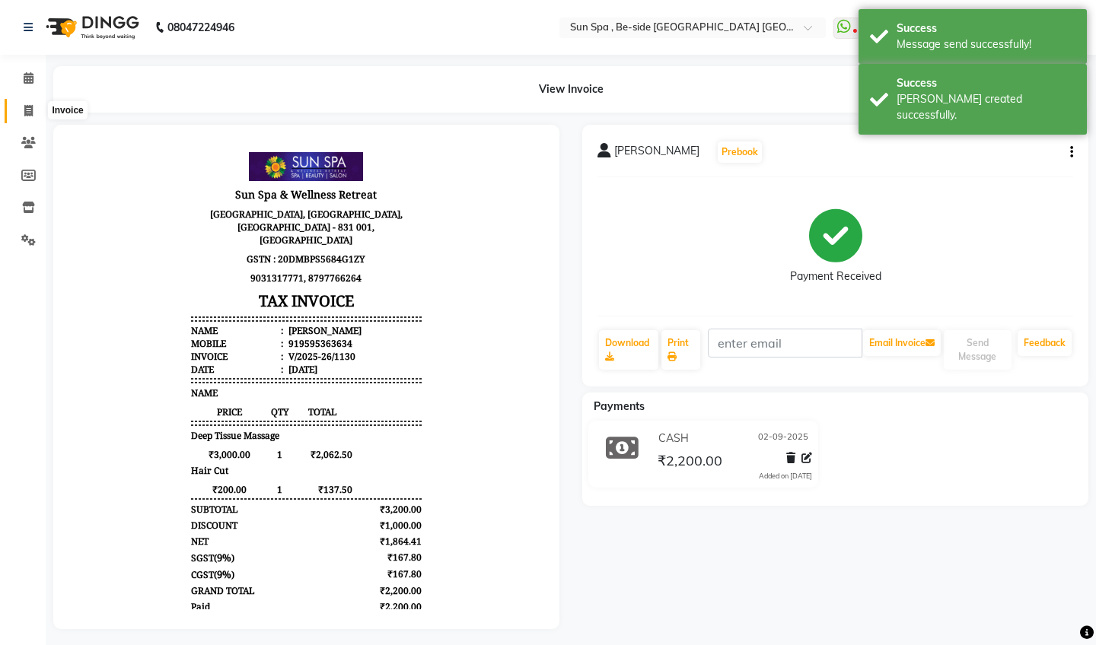
click at [30, 105] on icon at bounding box center [28, 110] width 8 height 11
select select "service"
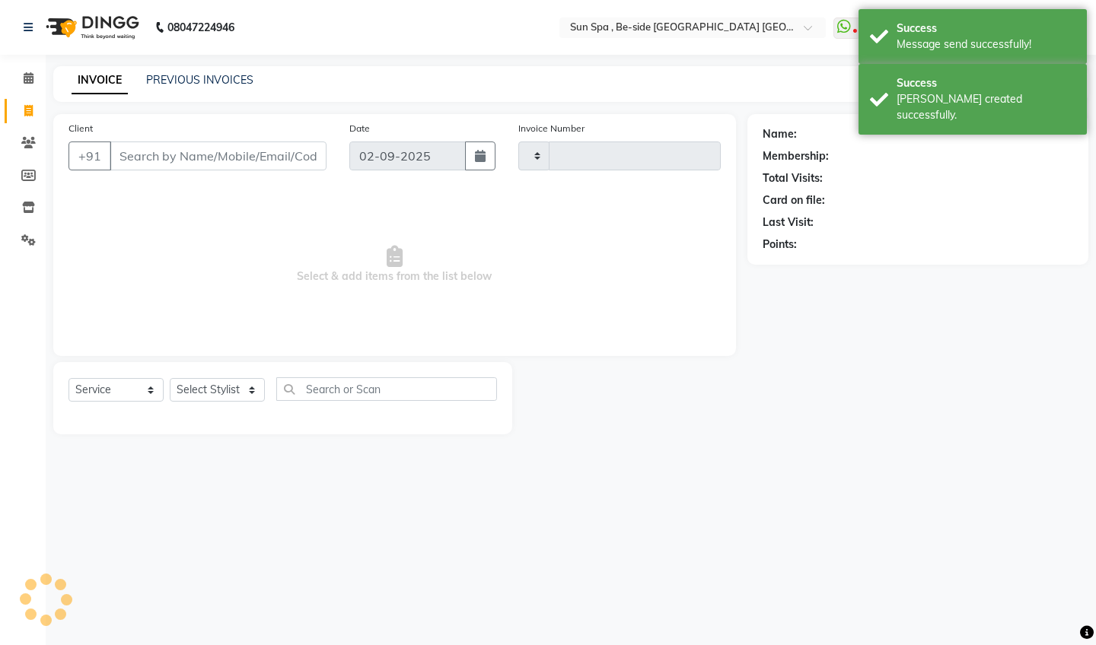
type input "1131"
select select "5782"
click at [30, 78] on icon at bounding box center [29, 77] width 10 height 11
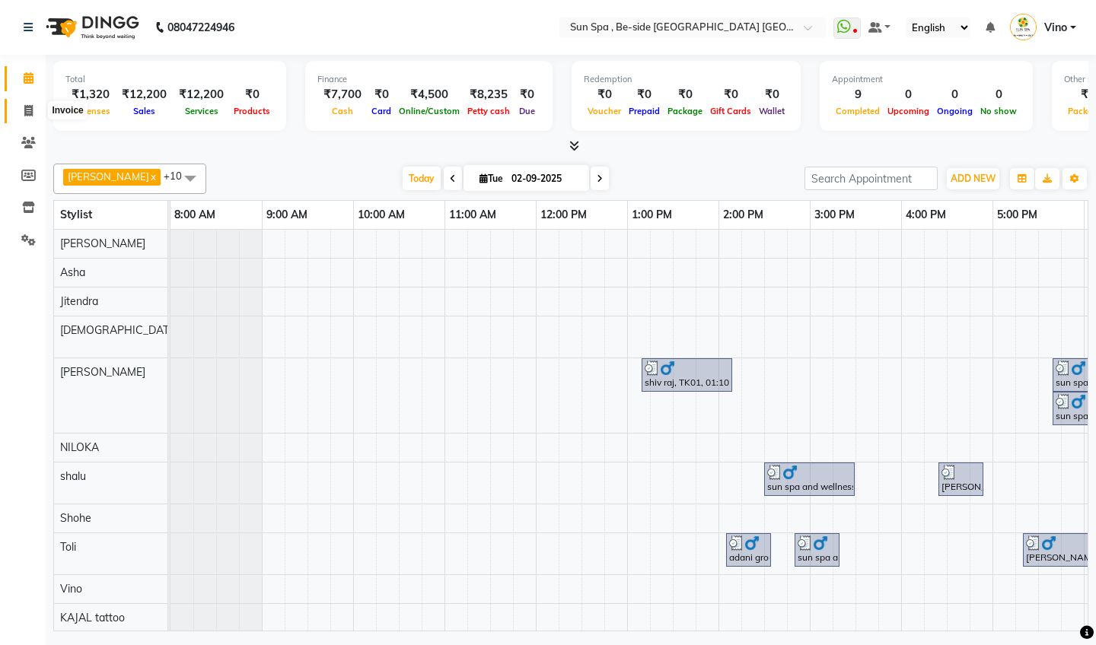
click at [26, 112] on icon at bounding box center [28, 110] width 8 height 11
select select "service"
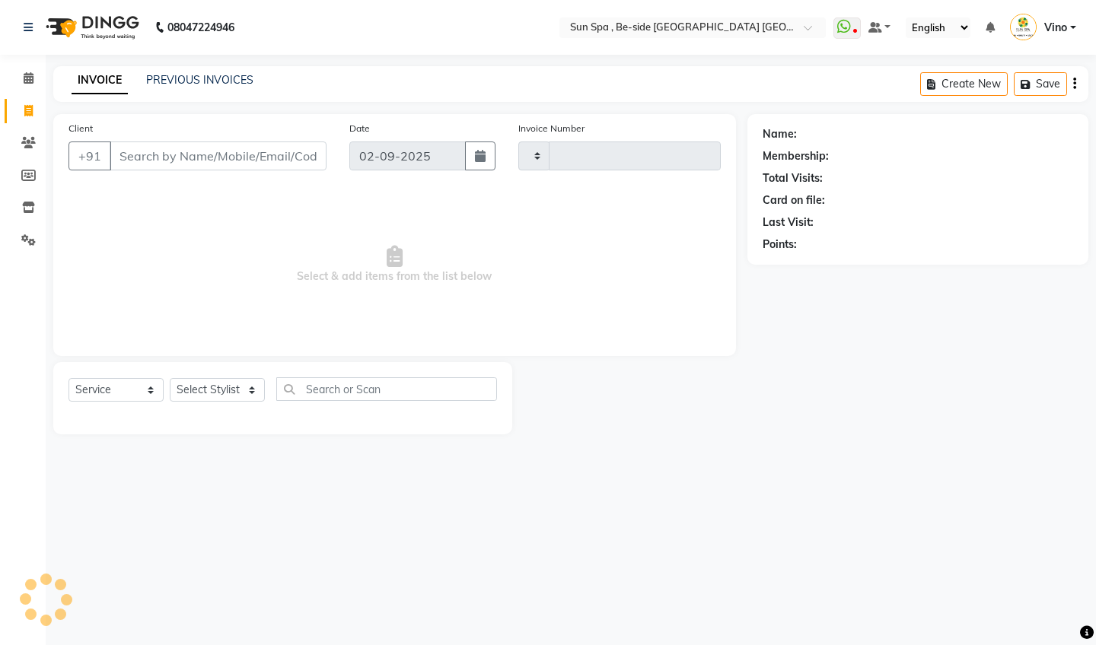
type input "1131"
select select "5782"
click at [25, 78] on icon at bounding box center [29, 77] width 10 height 11
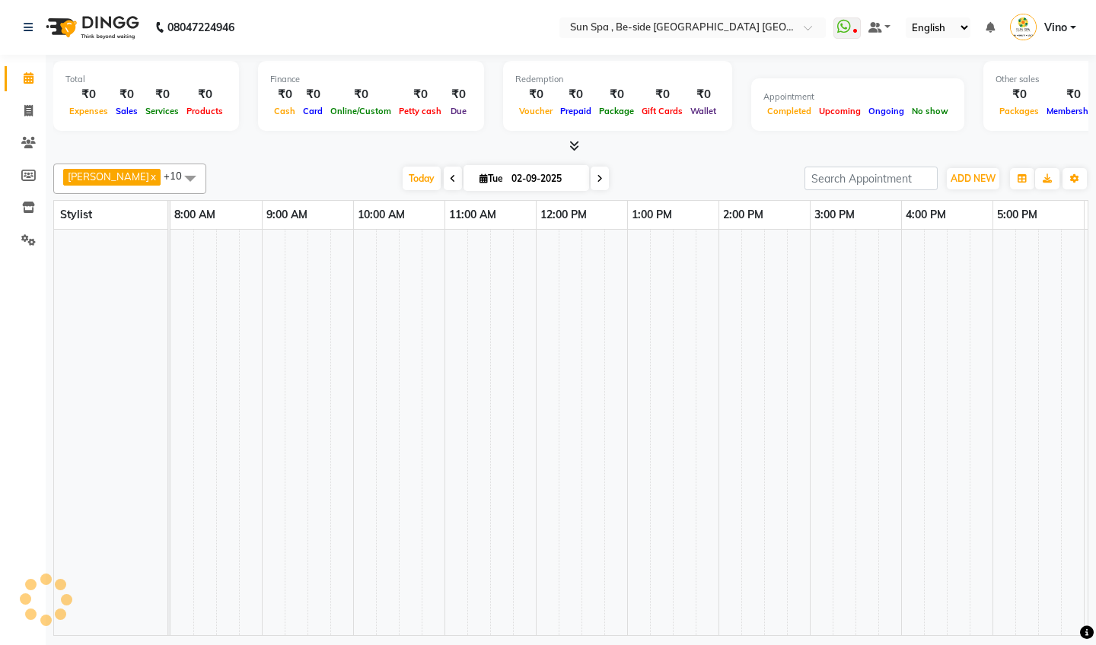
scroll to position [0, 453]
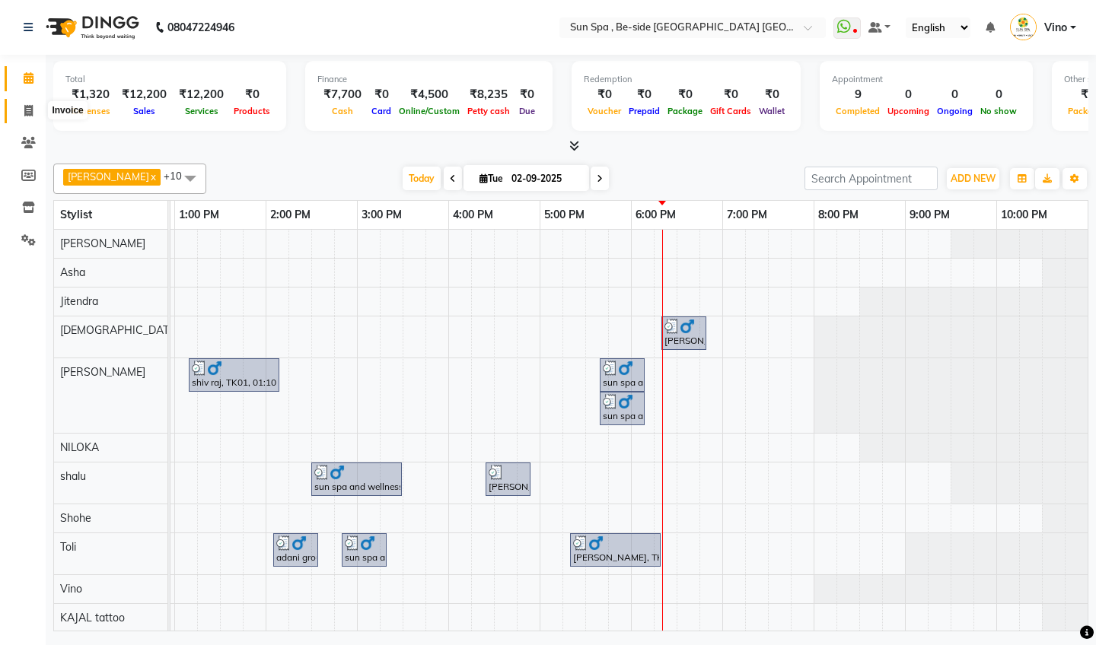
click at [27, 109] on icon at bounding box center [28, 110] width 8 height 11
select select "service"
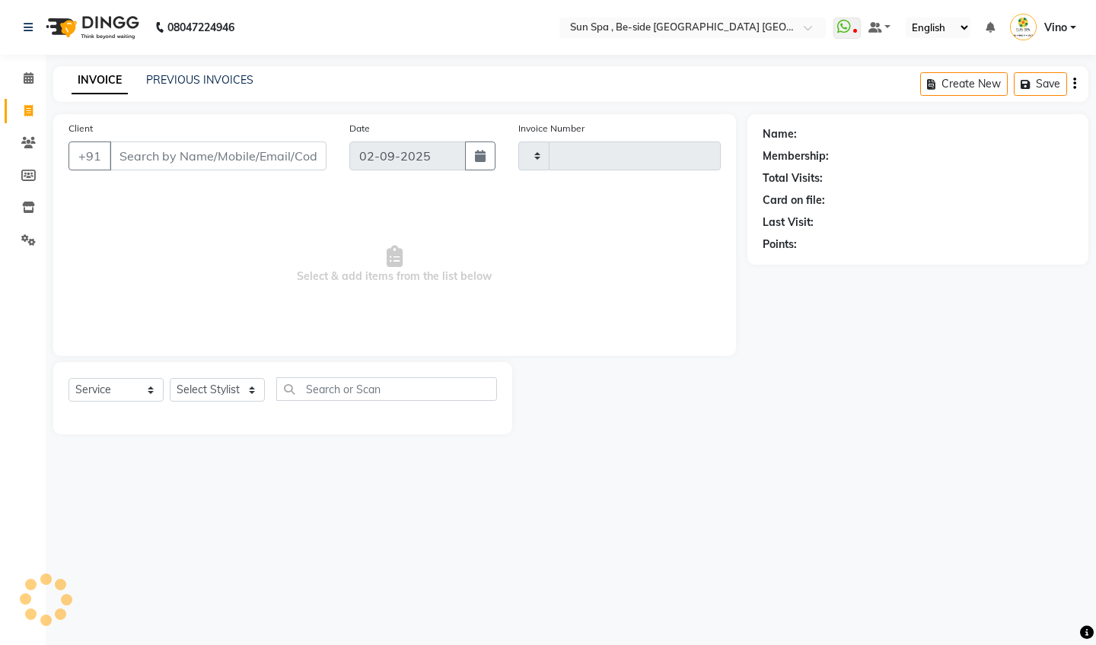
type input "1131"
select select "5782"
click at [30, 80] on icon at bounding box center [29, 77] width 10 height 11
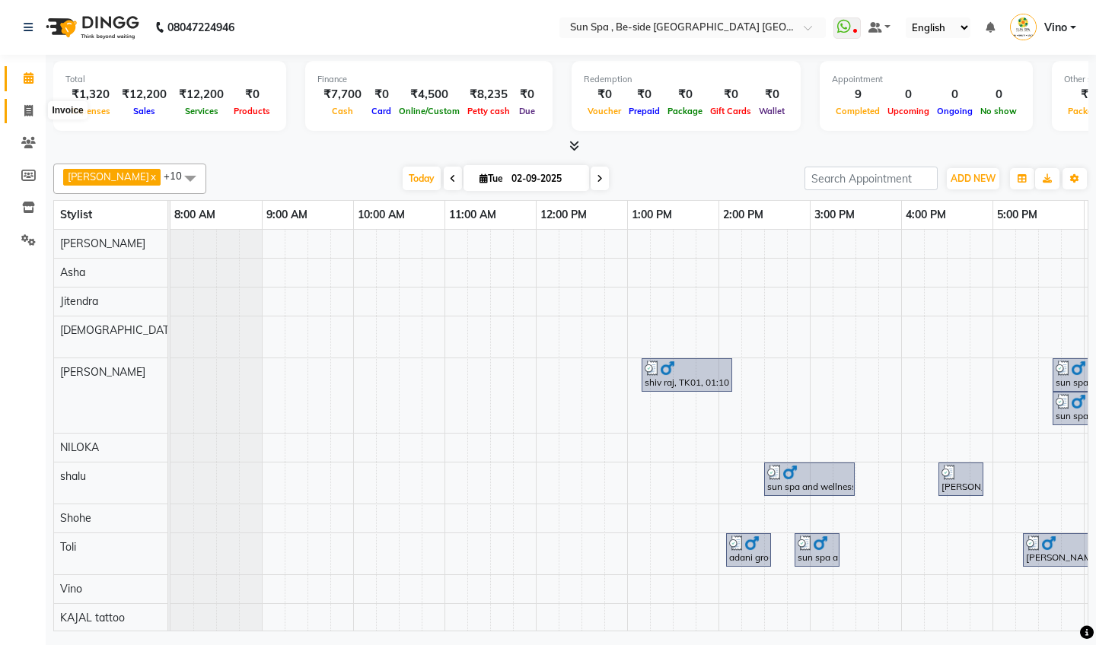
click at [29, 108] on icon at bounding box center [28, 110] width 8 height 11
select select "5782"
select select "service"
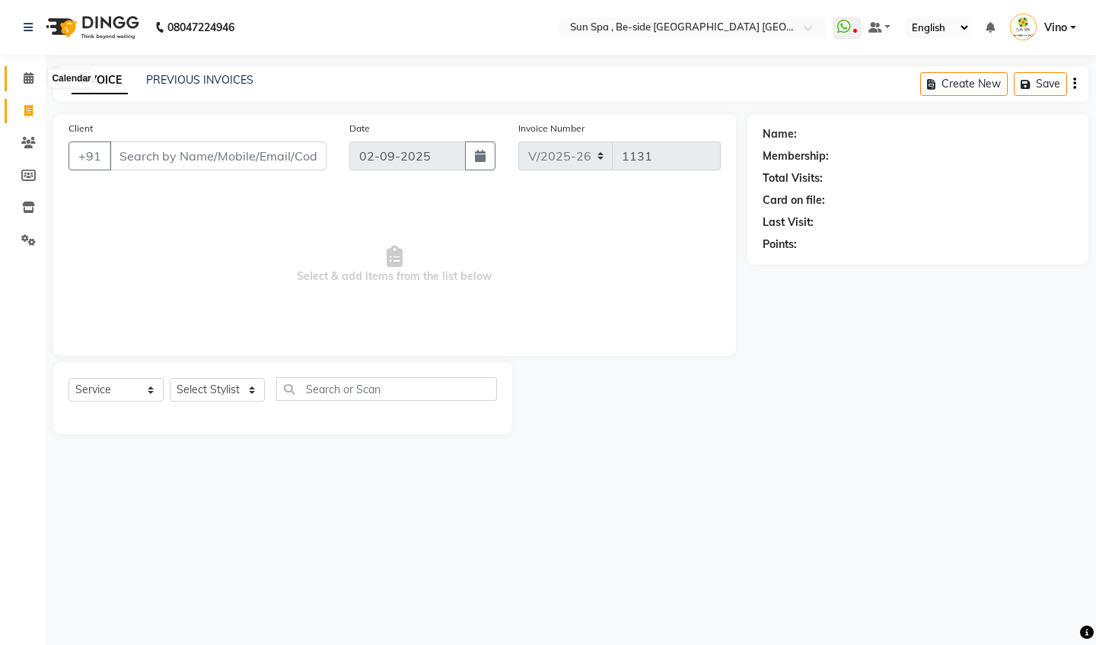
click at [29, 72] on icon at bounding box center [29, 77] width 10 height 11
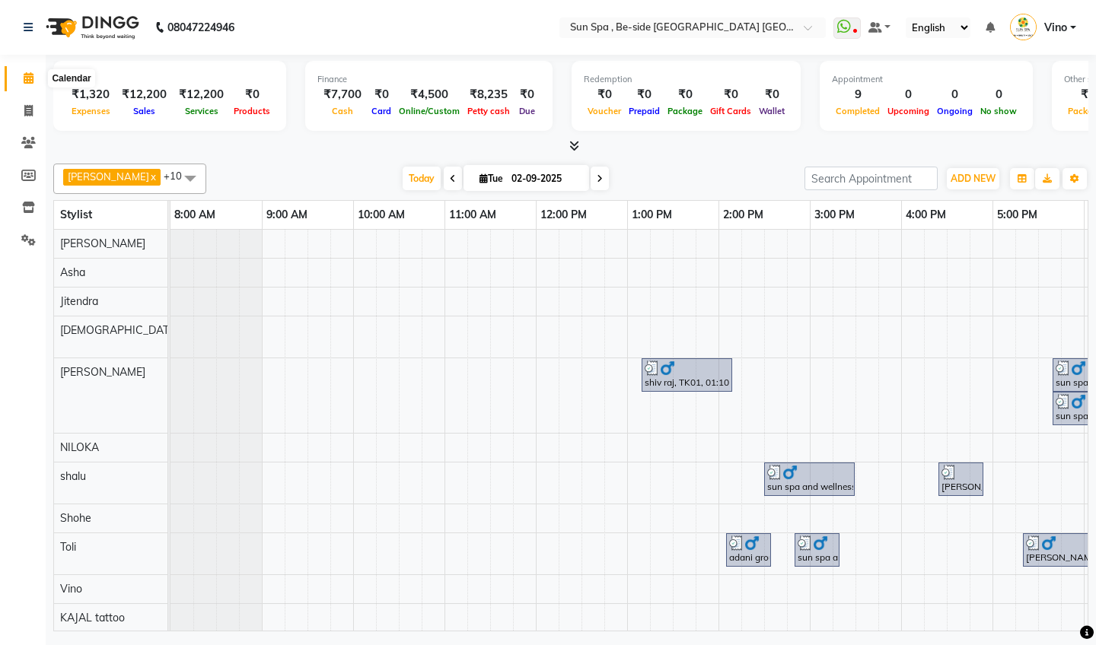
click at [30, 72] on icon at bounding box center [29, 77] width 10 height 11
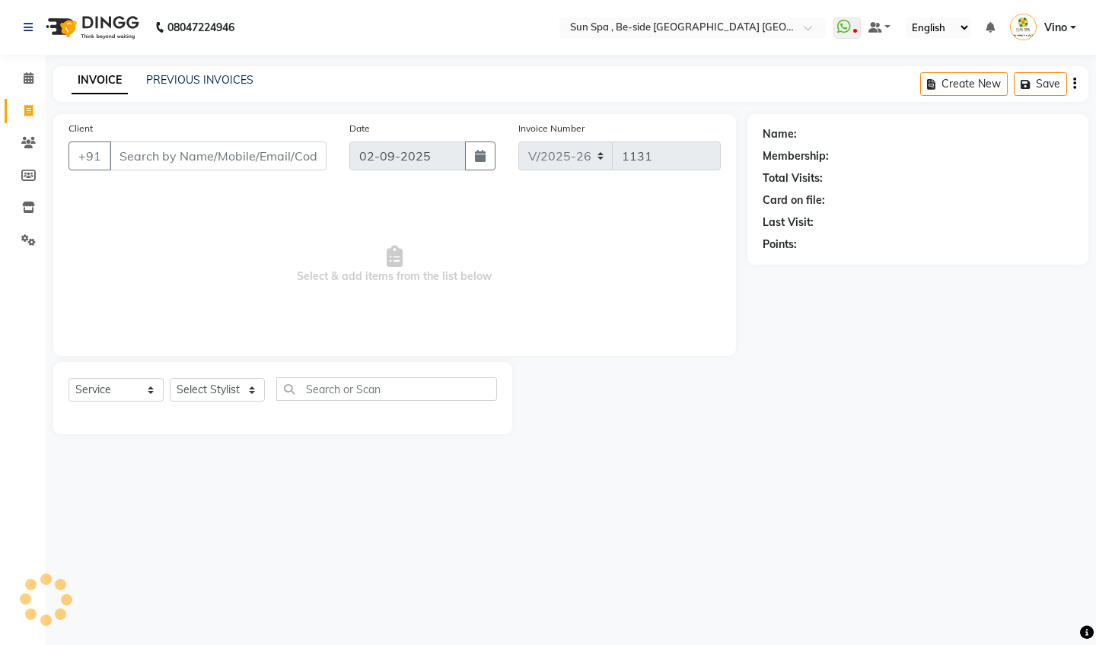
select select "5782"
select select "service"
click at [223, 150] on input "Client" at bounding box center [218, 156] width 217 height 29
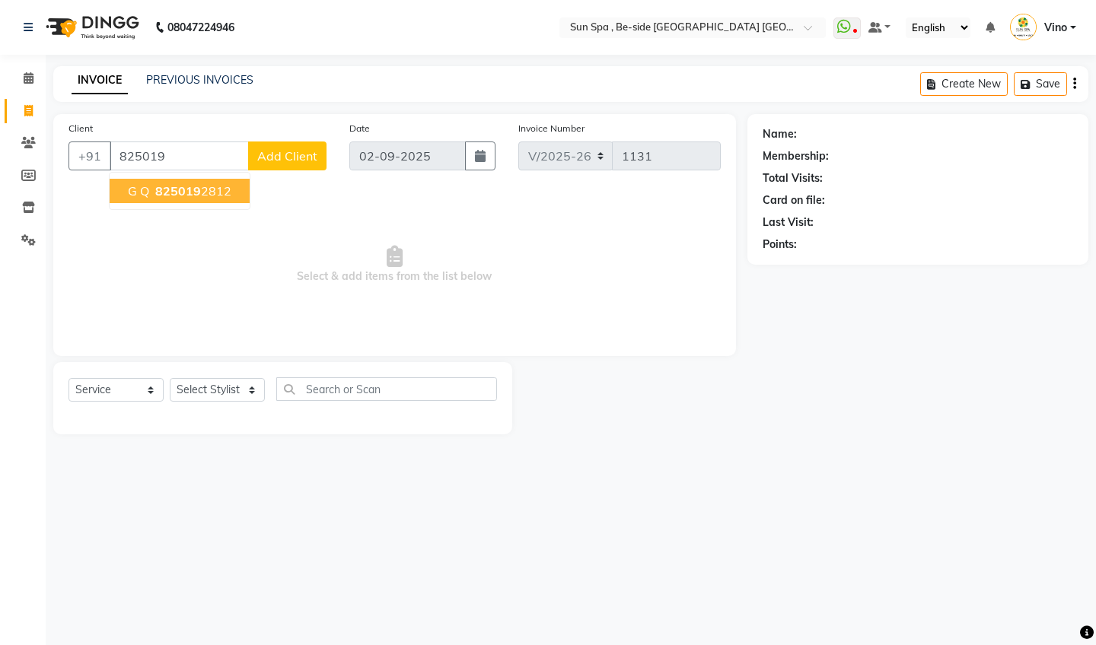
click at [185, 188] on span "825019" at bounding box center [178, 190] width 46 height 15
type input "8250192812"
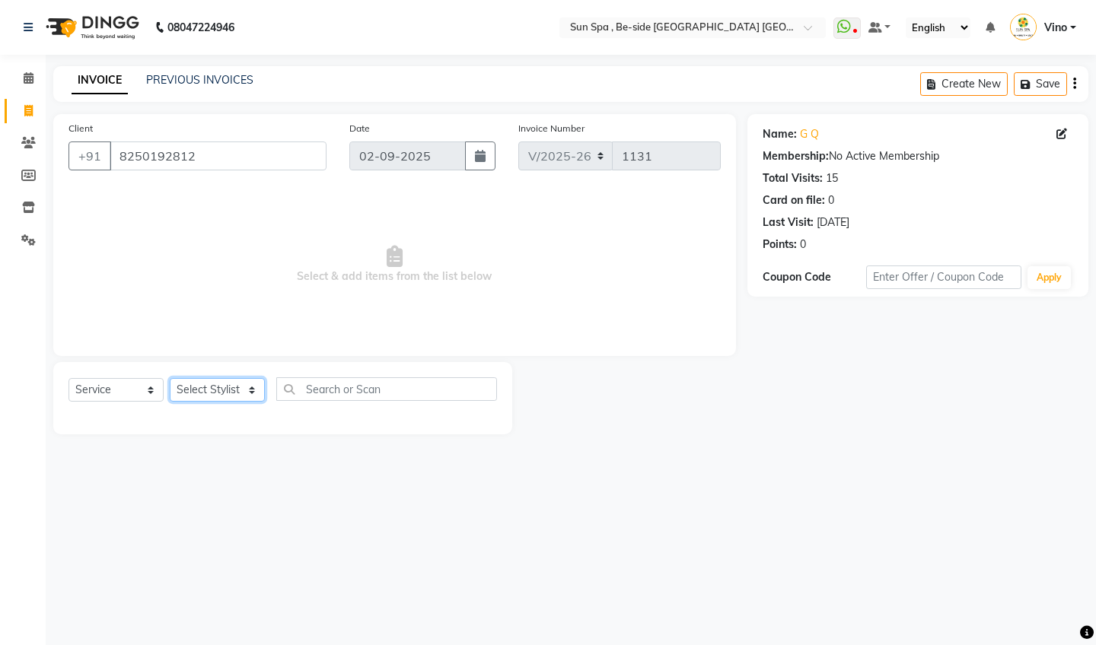
select select "40045"
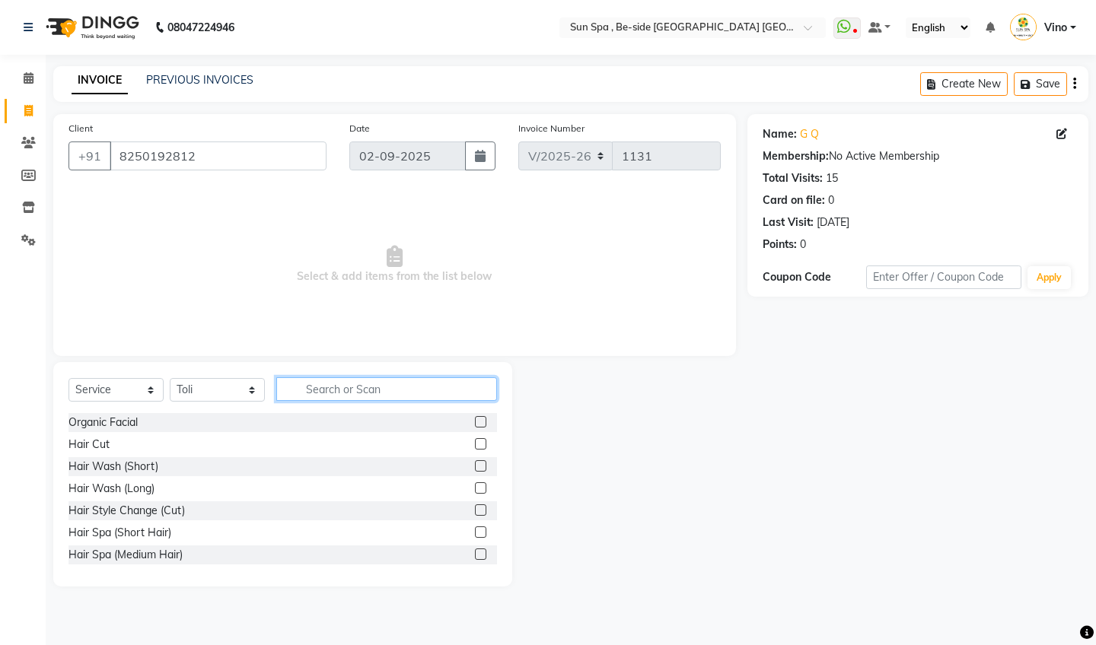
click at [344, 390] on input "text" at bounding box center [386, 389] width 221 height 24
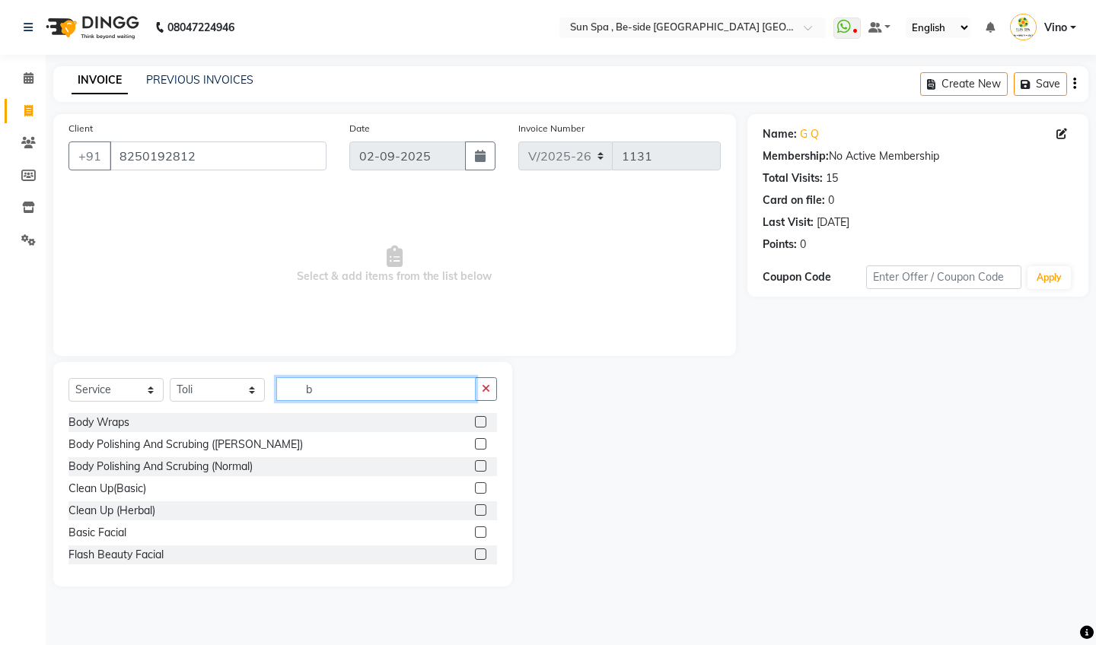
type input "b"
click at [481, 420] on label at bounding box center [480, 421] width 11 height 11
click at [481, 420] on input "checkbox" at bounding box center [480, 423] width 10 height 10
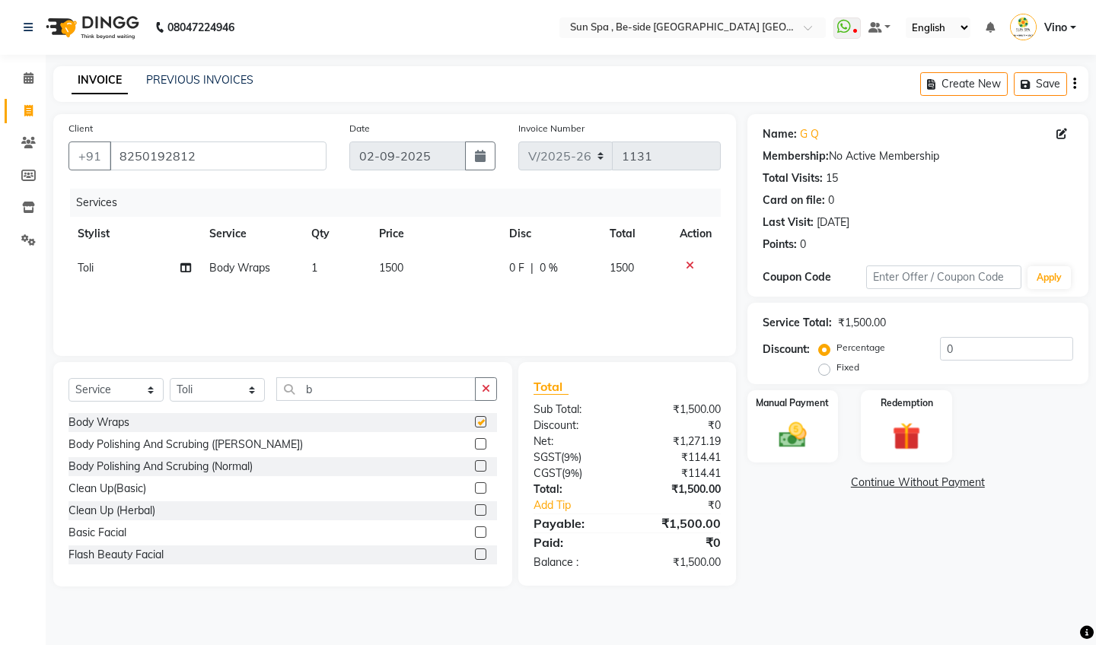
checkbox input "false"
click at [814, 420] on img at bounding box center [792, 435] width 47 height 33
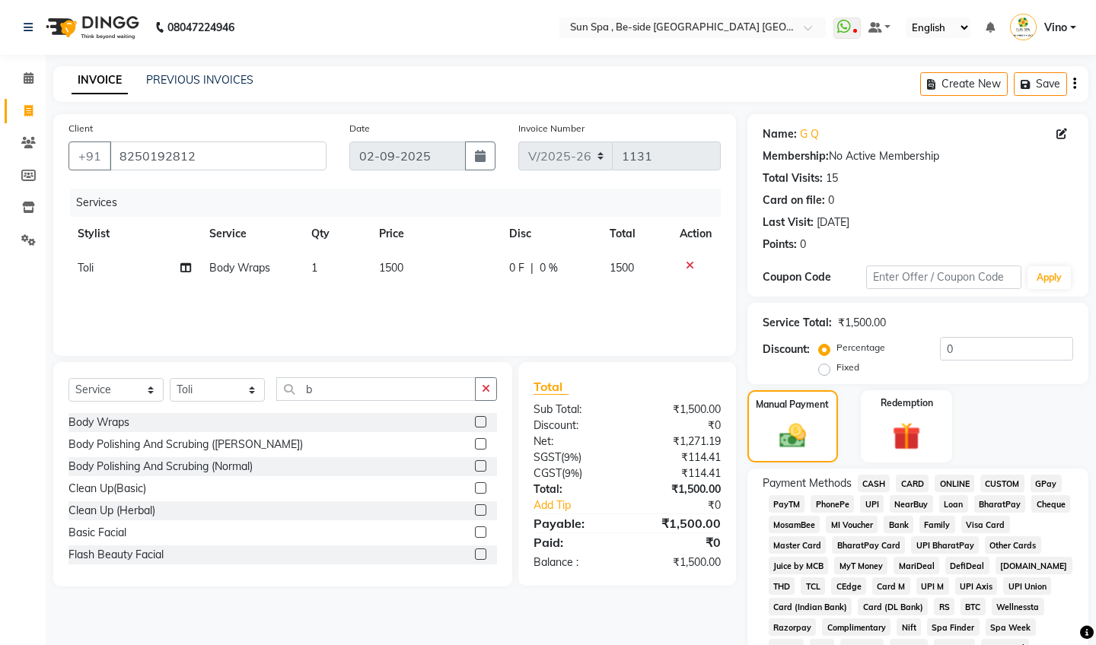
click at [1046, 481] on span "GPay" at bounding box center [1045, 484] width 31 height 18
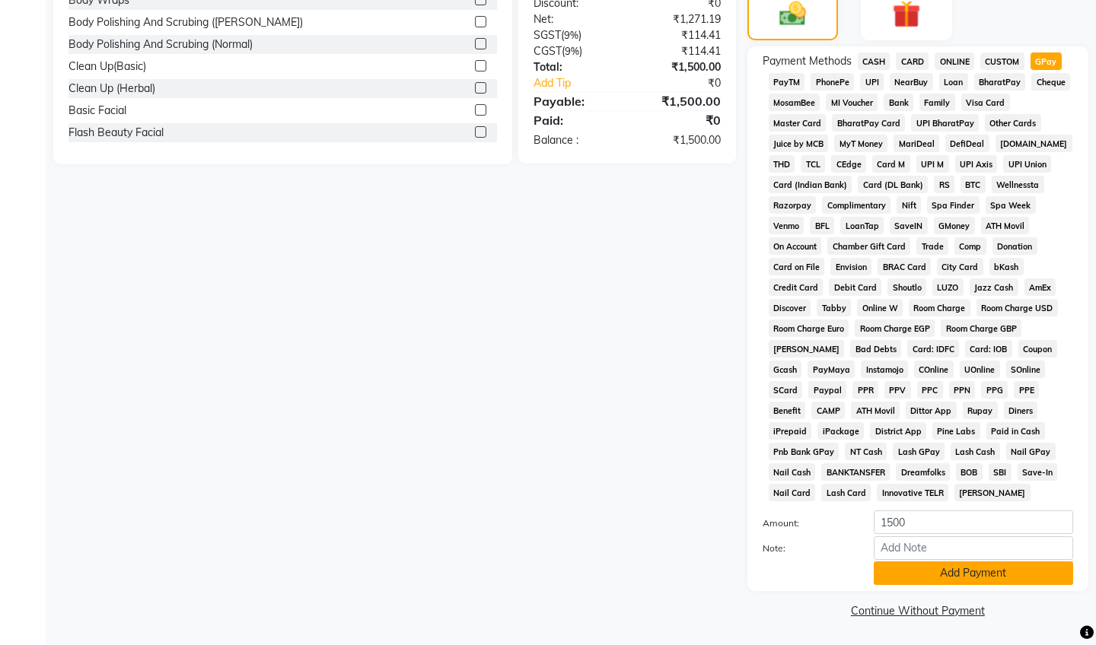
scroll to position [422, 0]
click at [958, 575] on button "Add Payment" at bounding box center [973, 574] width 199 height 24
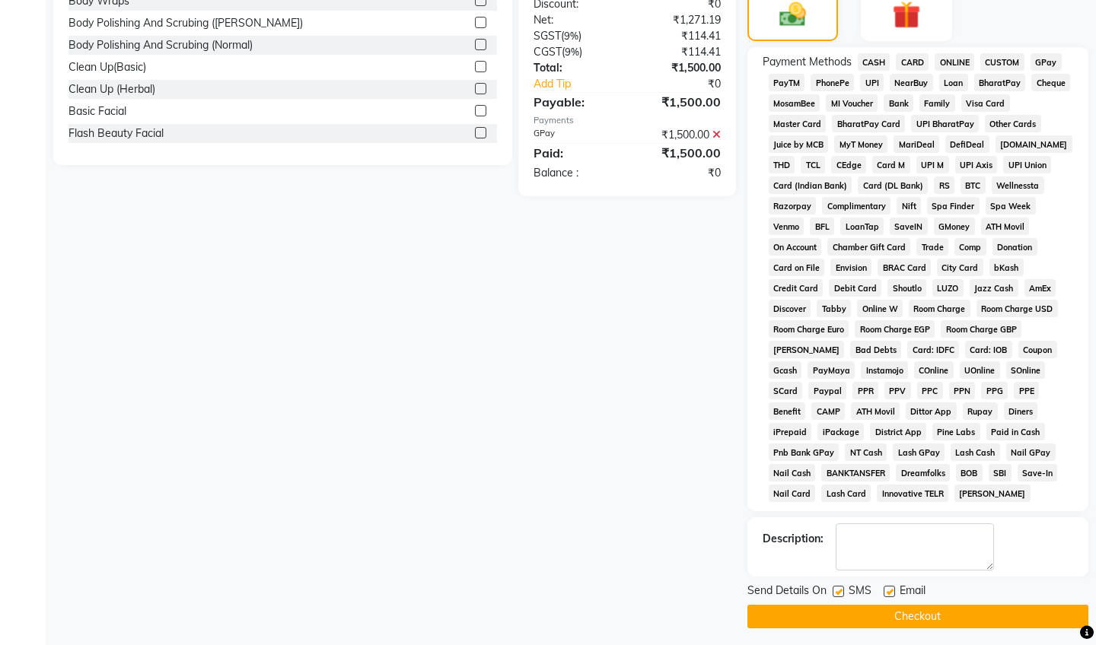
click at [912, 617] on button "Checkout" at bounding box center [917, 617] width 341 height 24
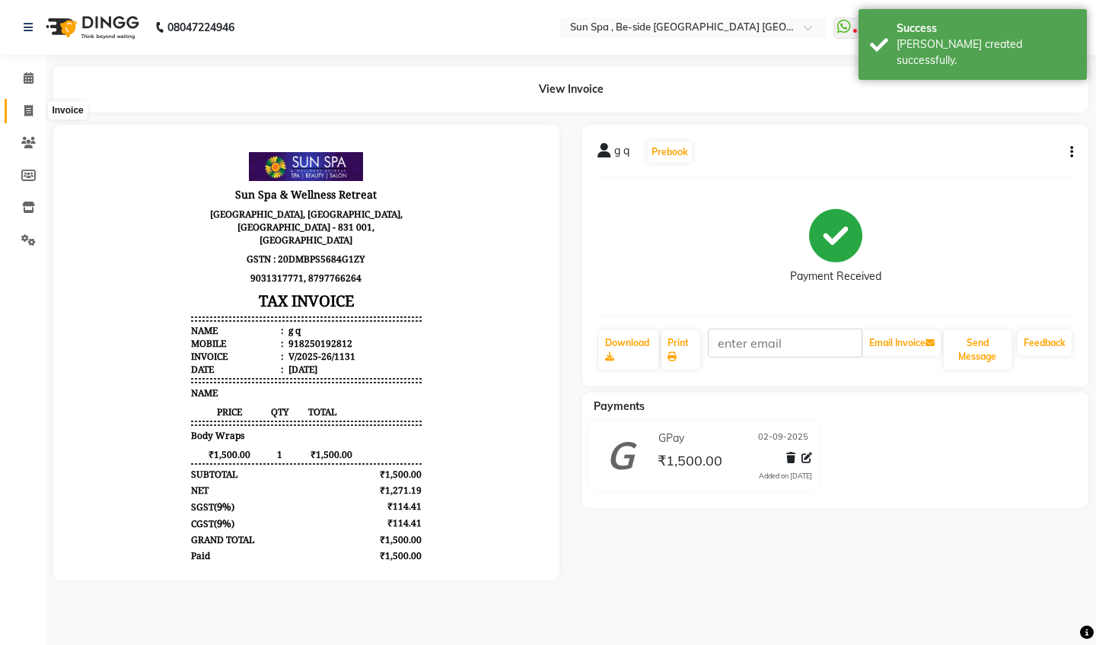
click at [29, 108] on icon at bounding box center [28, 110] width 8 height 11
select select "service"
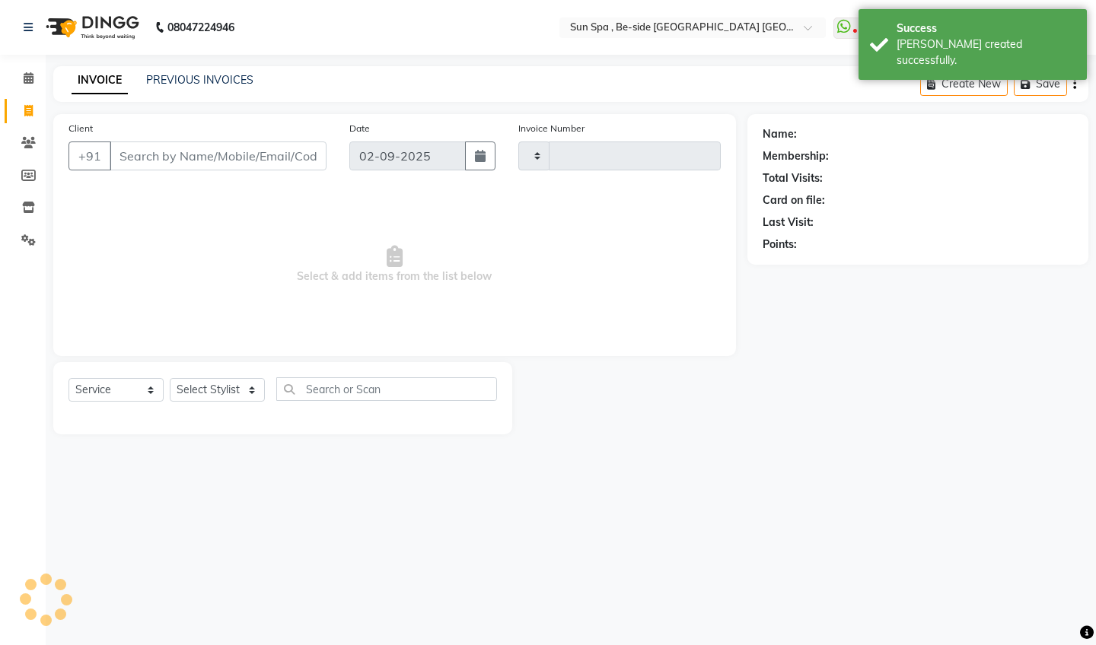
type input "1132"
select select "5782"
click at [28, 68] on link "Calendar" at bounding box center [23, 78] width 37 height 25
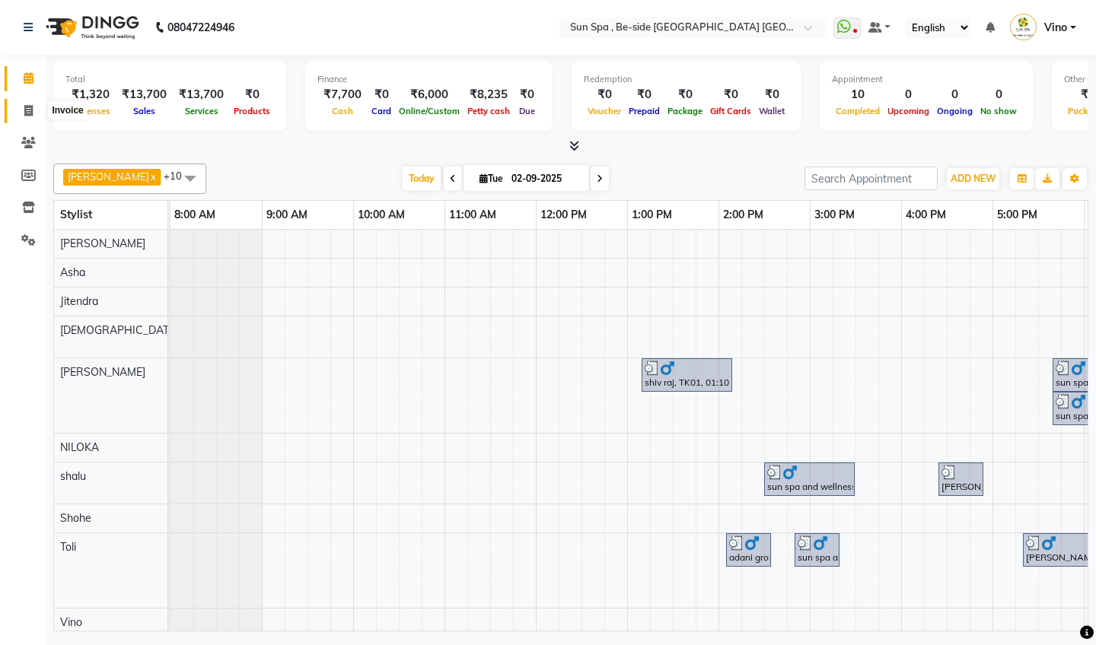
click at [25, 106] on icon at bounding box center [28, 110] width 8 height 11
select select "service"
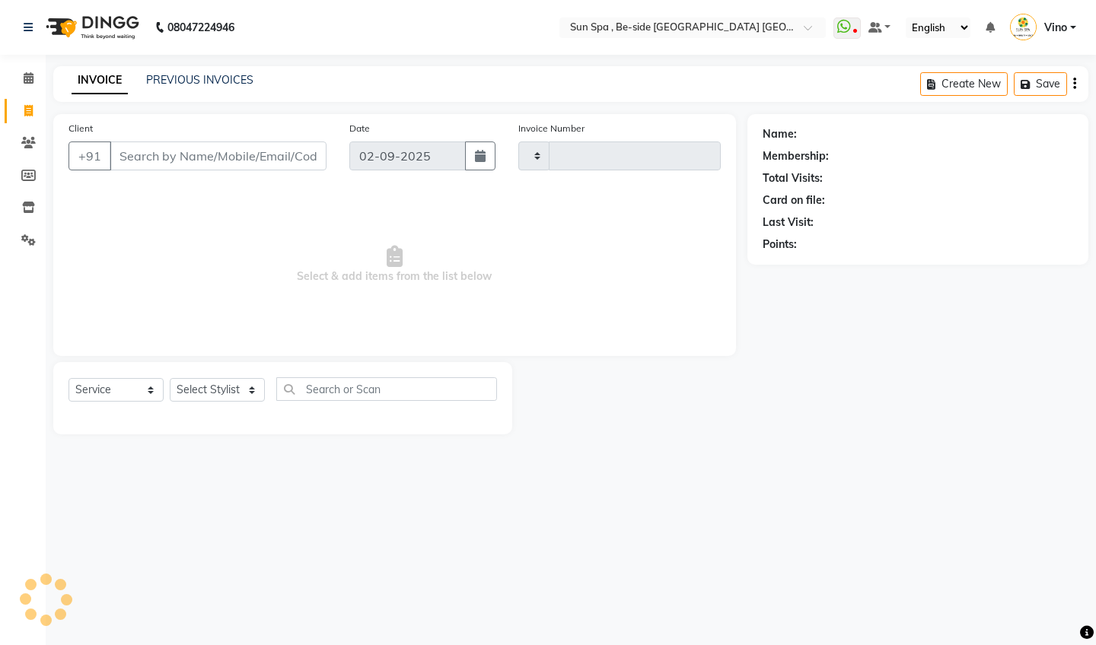
type input "1132"
select select "5782"
click at [28, 78] on icon at bounding box center [29, 77] width 10 height 11
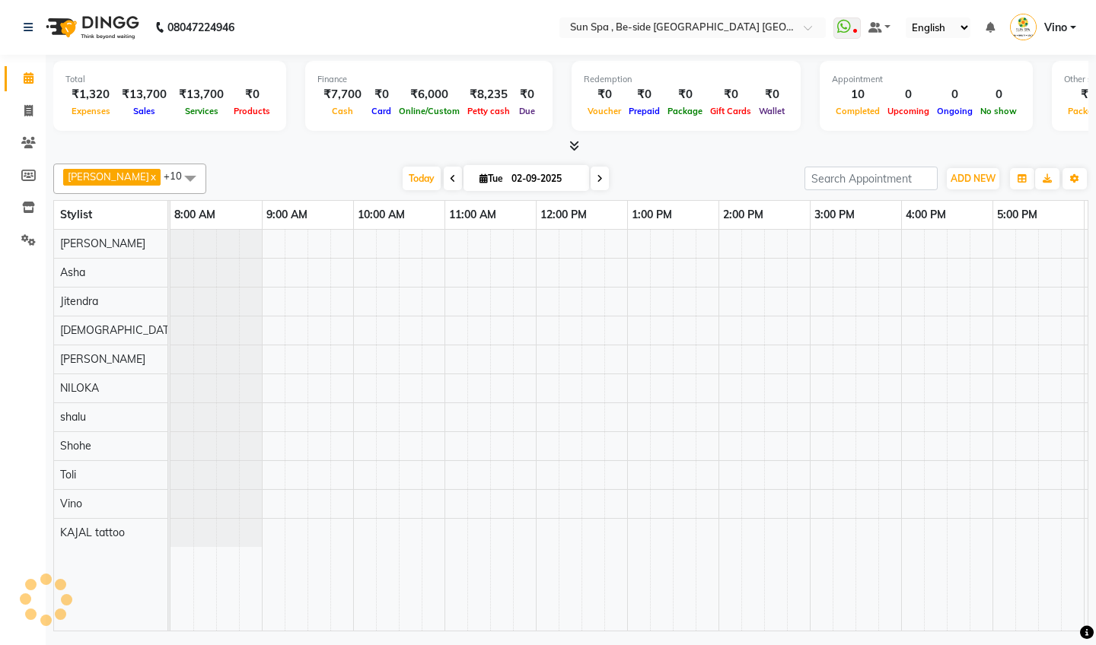
scroll to position [0, 453]
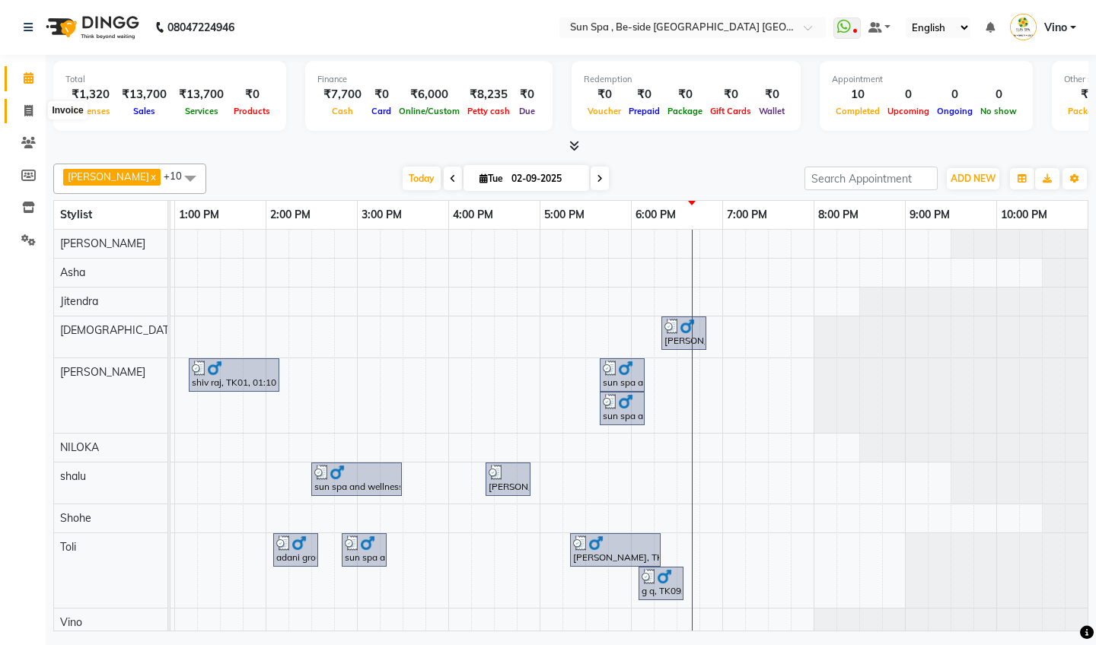
click at [28, 109] on icon at bounding box center [28, 110] width 8 height 11
select select "service"
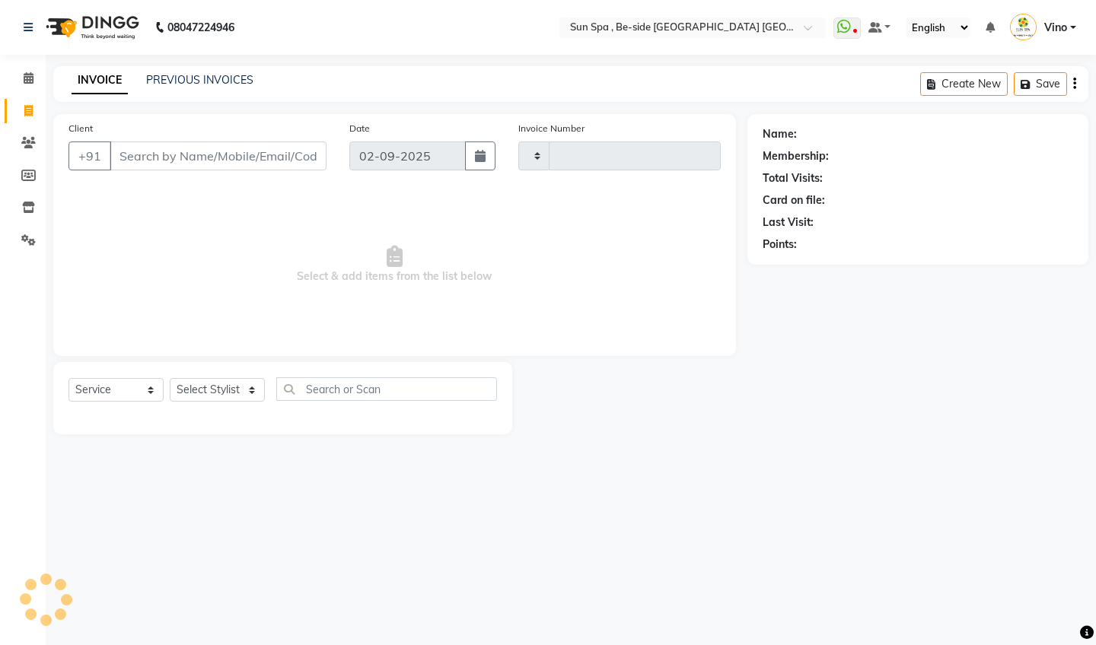
type input "1132"
select select "5782"
click at [215, 154] on input "Client" at bounding box center [218, 156] width 217 height 29
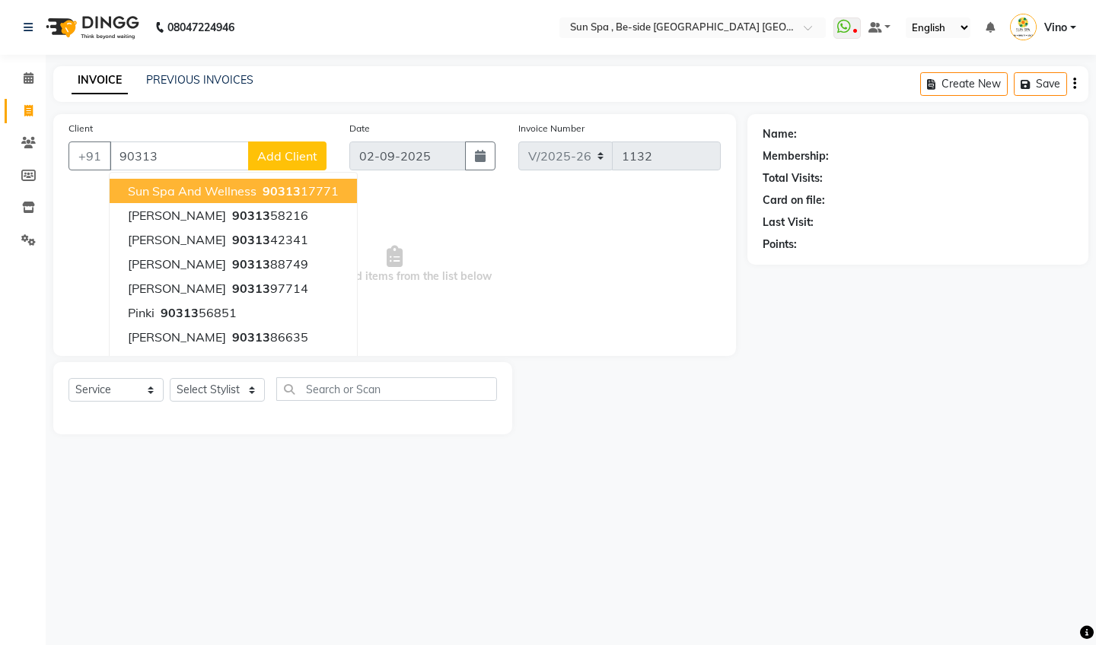
click at [220, 188] on span "sun spa and wellness" at bounding box center [192, 190] width 129 height 15
type input "9031317771"
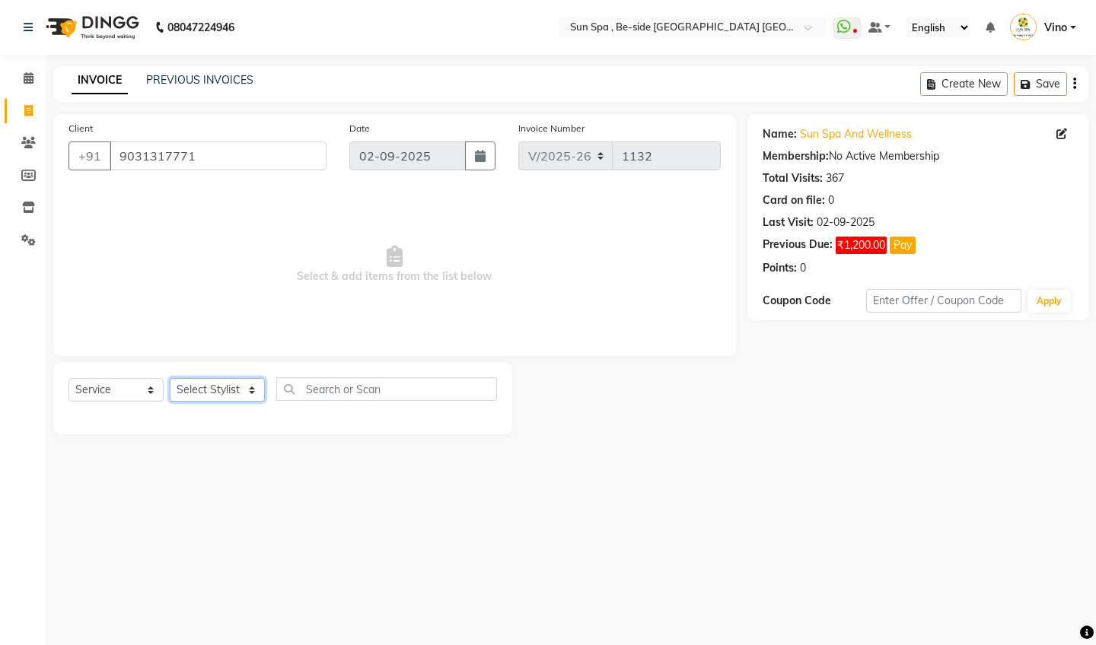
select select "40008"
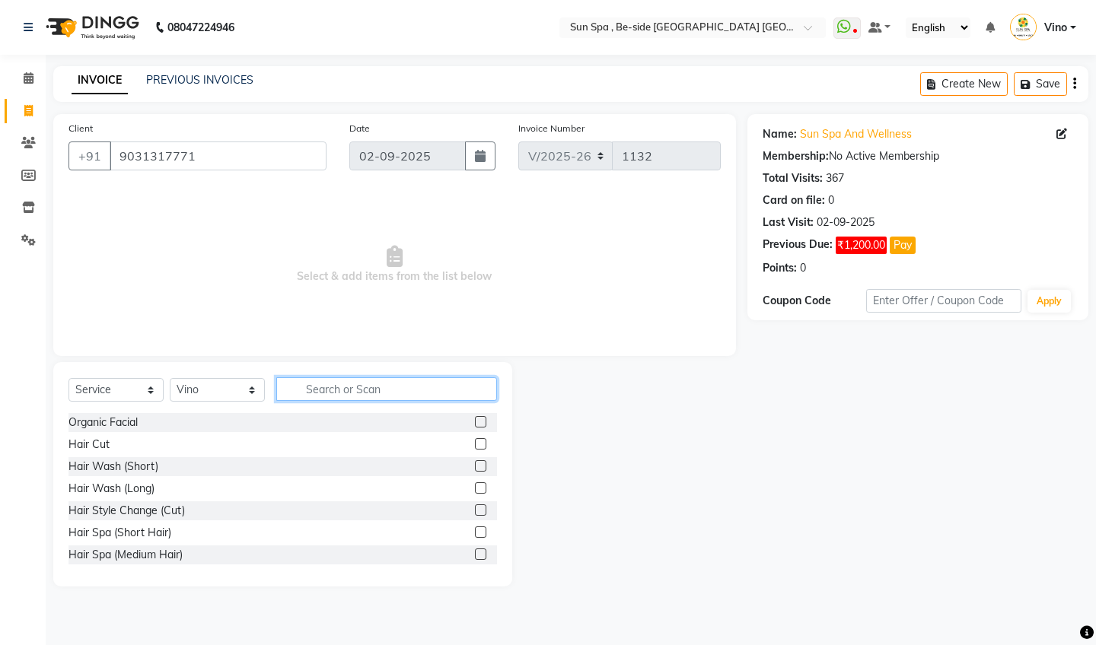
click at [373, 397] on input "text" at bounding box center [386, 389] width 221 height 24
type input "pe"
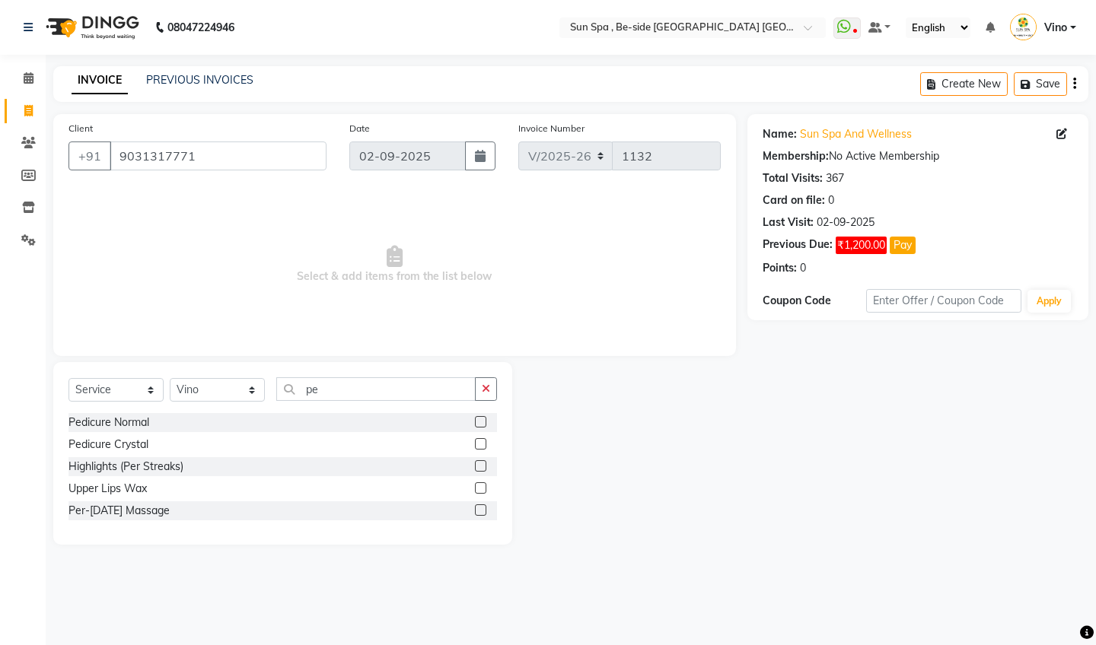
click at [481, 446] on label at bounding box center [480, 443] width 11 height 11
click at [481, 446] on input "checkbox" at bounding box center [480, 445] width 10 height 10
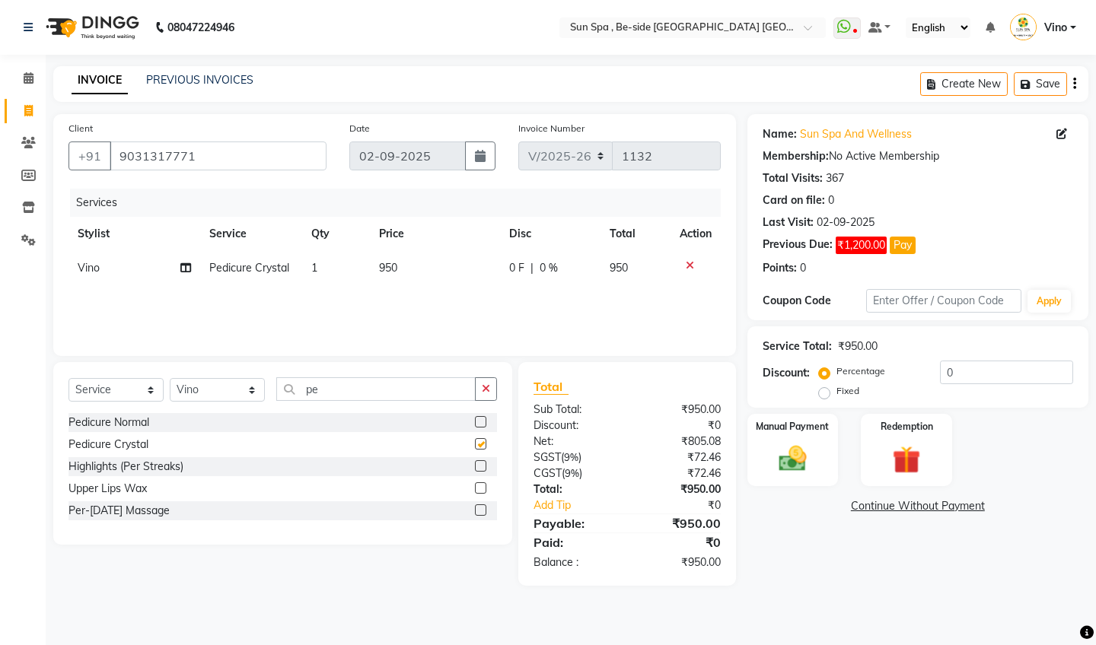
checkbox input "false"
click at [336, 391] on input "pe" at bounding box center [375, 389] width 199 height 24
type input "p"
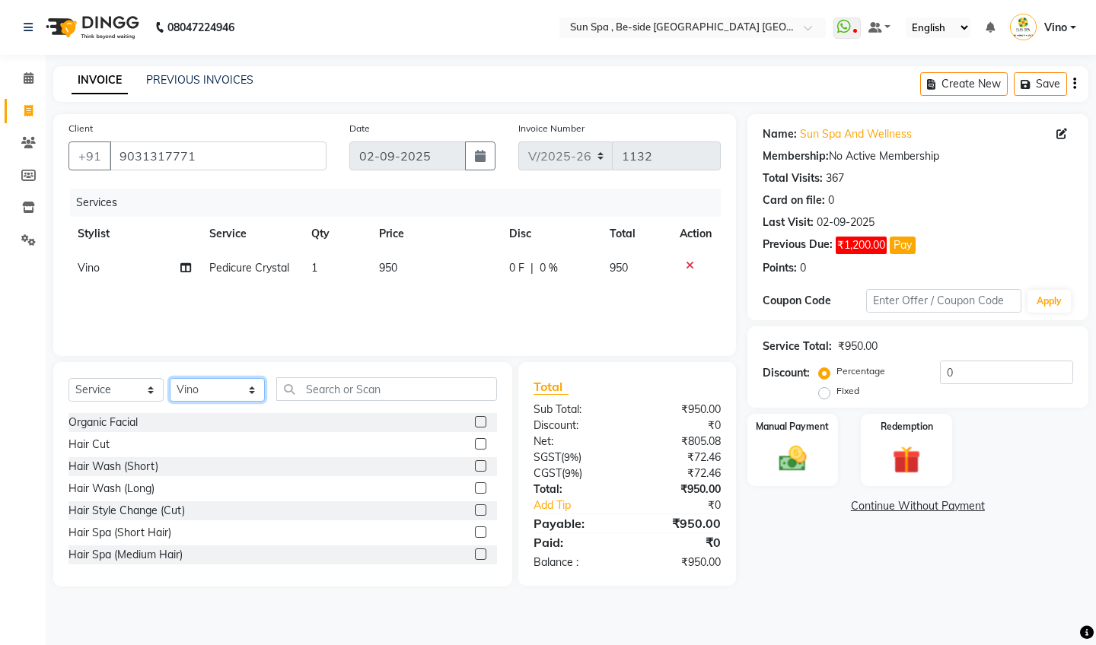
select select "49477"
click at [340, 390] on input "text" at bounding box center [386, 389] width 221 height 24
click at [479, 420] on label at bounding box center [480, 421] width 11 height 11
click at [479, 420] on input "checkbox" at bounding box center [480, 423] width 10 height 10
checkbox input "false"
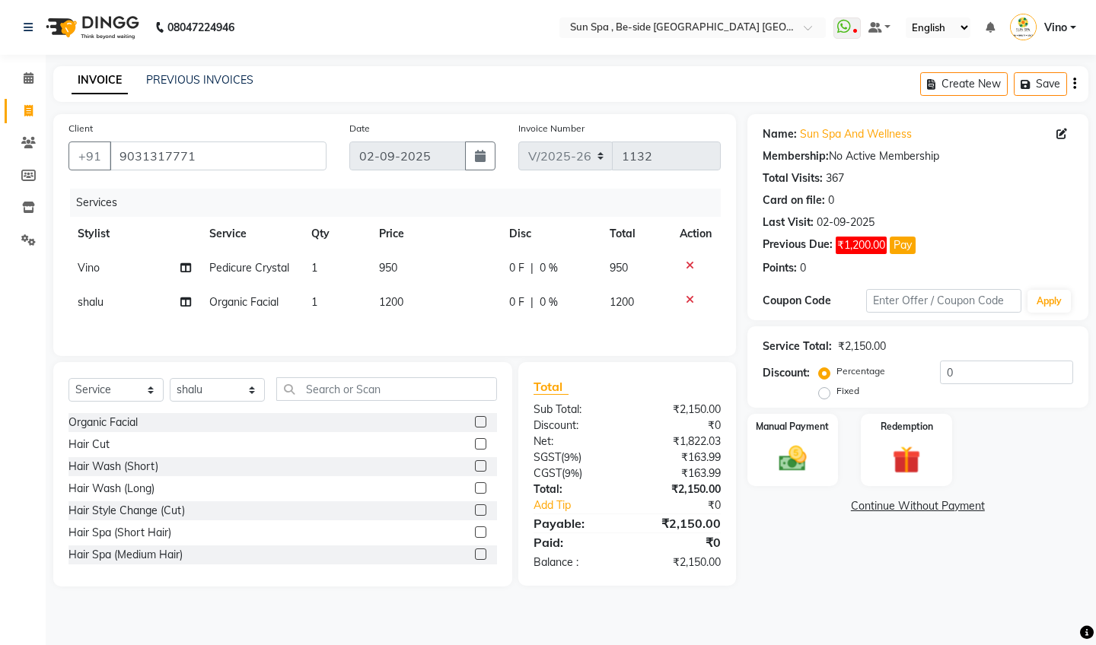
click at [400, 269] on td "950" at bounding box center [435, 268] width 130 height 34
select select "40008"
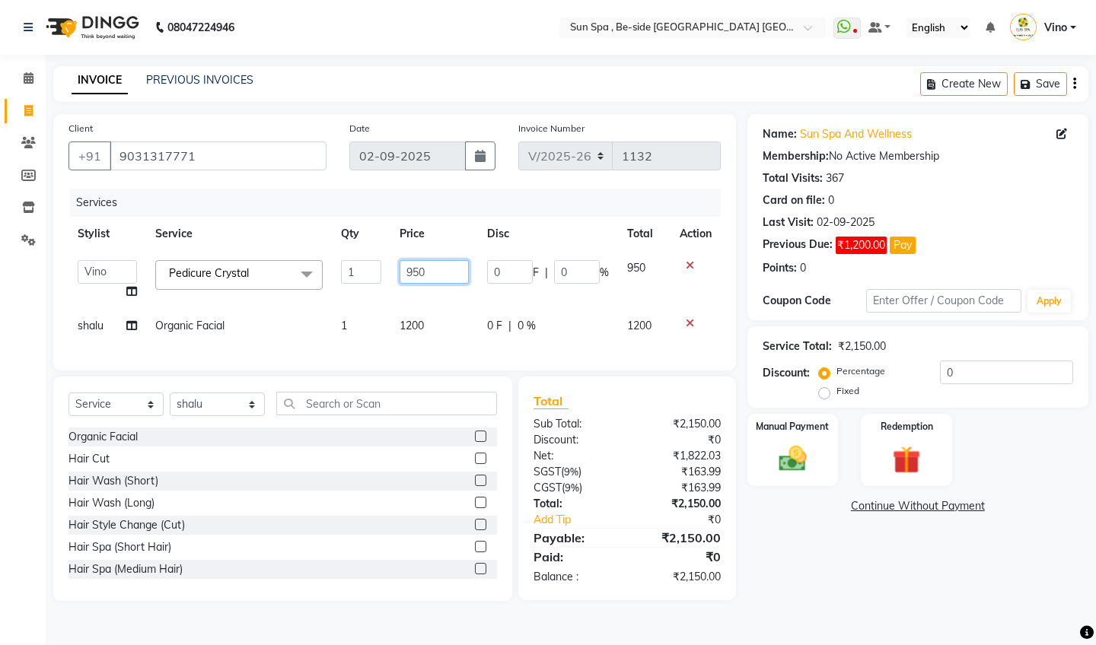
click at [435, 271] on input "950" at bounding box center [434, 272] width 69 height 24
type input "9"
type input "700"
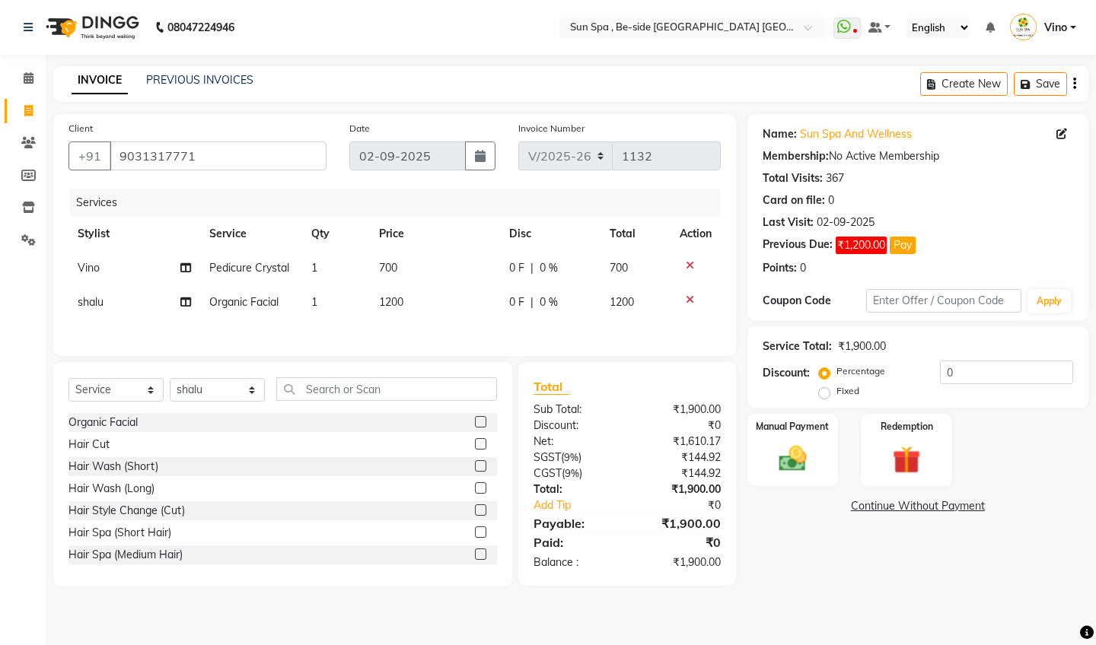
click at [687, 305] on icon at bounding box center [690, 300] width 8 height 11
click at [403, 271] on td "700" at bounding box center [435, 268] width 130 height 34
select select "40008"
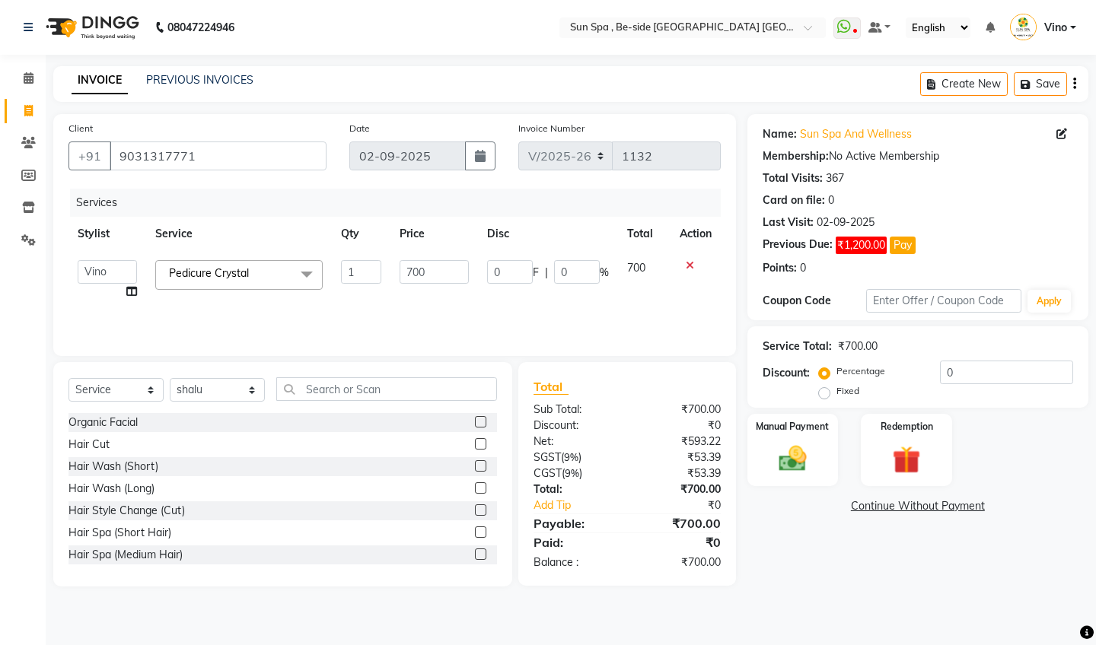
click at [691, 263] on icon at bounding box center [690, 265] width 8 height 11
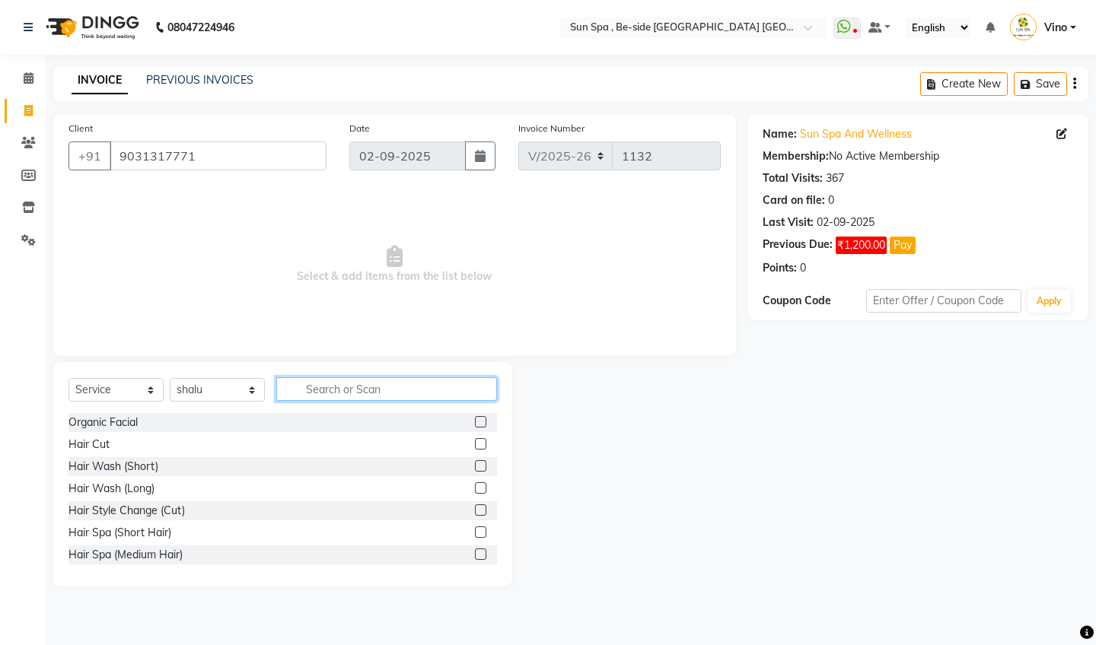
click at [345, 383] on input "text" at bounding box center [386, 389] width 221 height 24
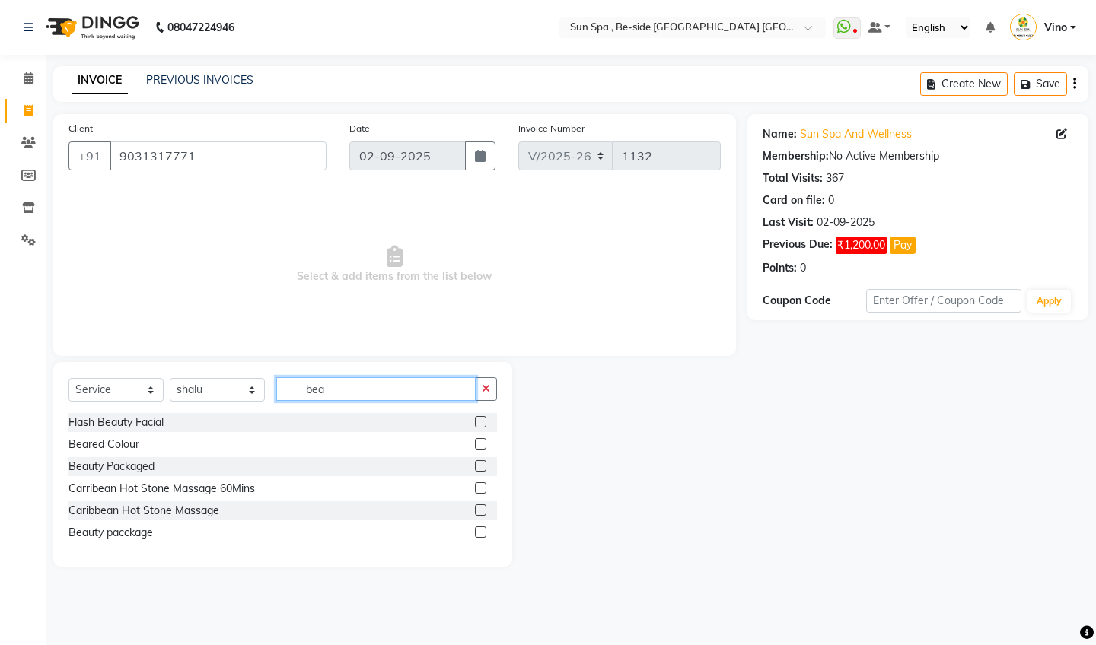
type input "bea"
click at [480, 464] on label at bounding box center [480, 465] width 11 height 11
click at [480, 464] on input "checkbox" at bounding box center [480, 467] width 10 height 10
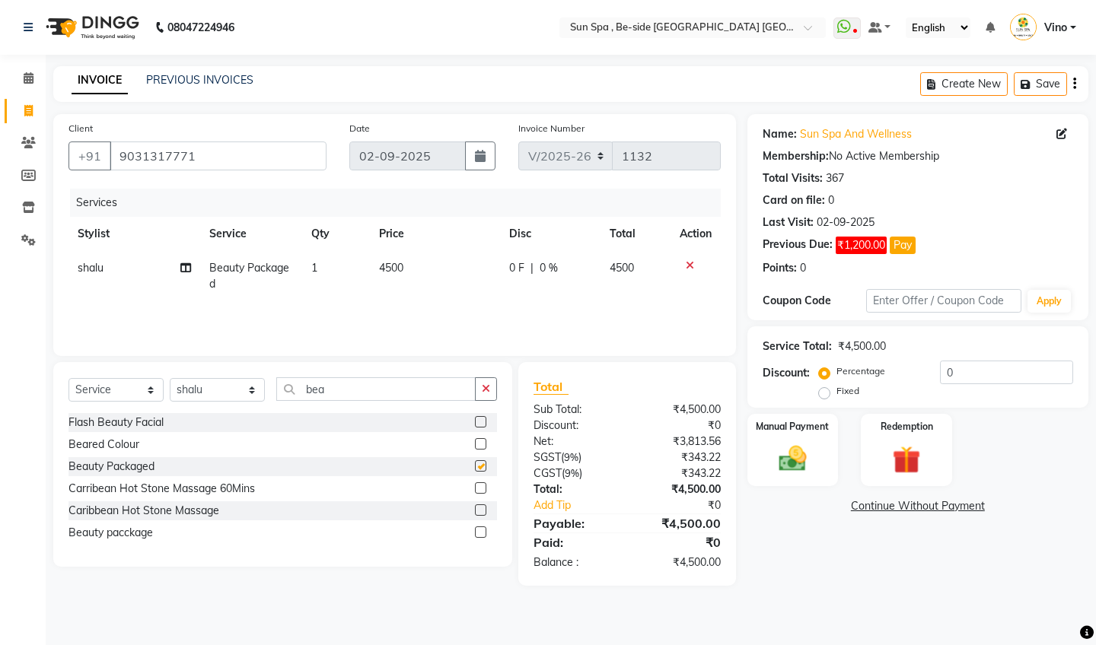
checkbox input "false"
click at [406, 263] on td "4500" at bounding box center [435, 276] width 130 height 50
select select "49477"
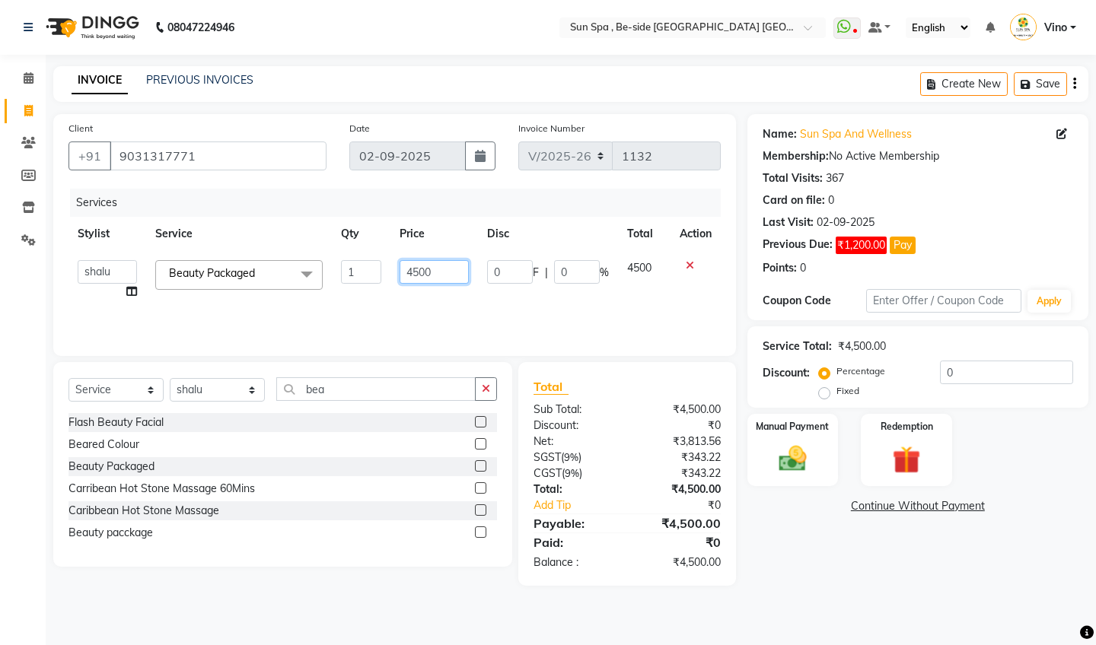
click at [439, 272] on input "4500" at bounding box center [434, 272] width 69 height 24
type input "4"
type input "1900"
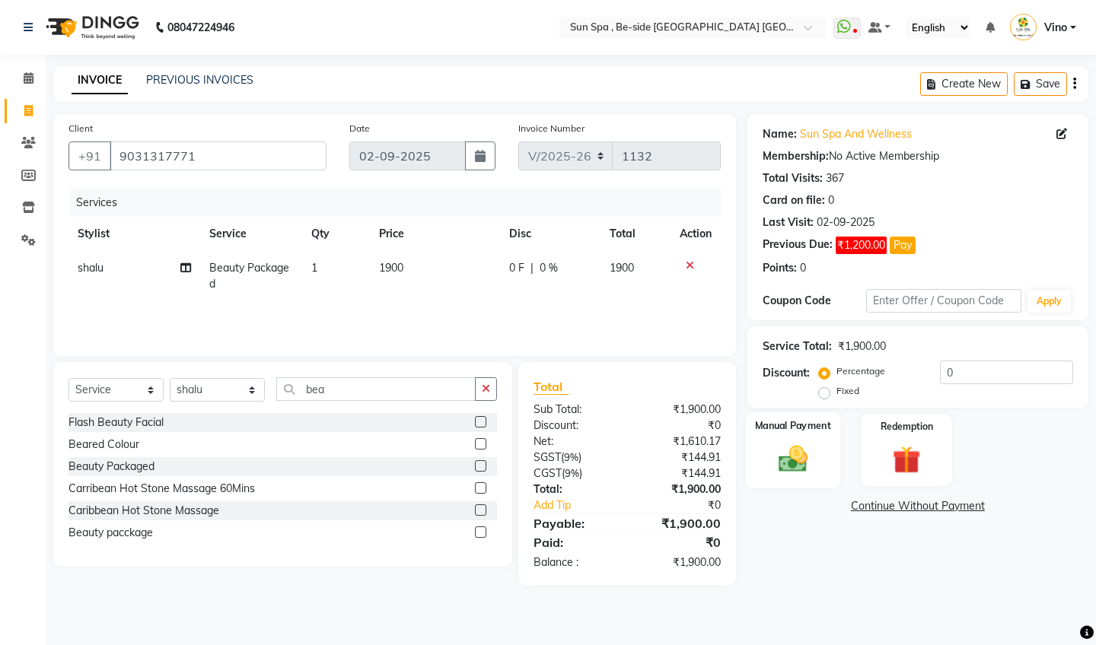
click at [812, 462] on img at bounding box center [792, 458] width 47 height 33
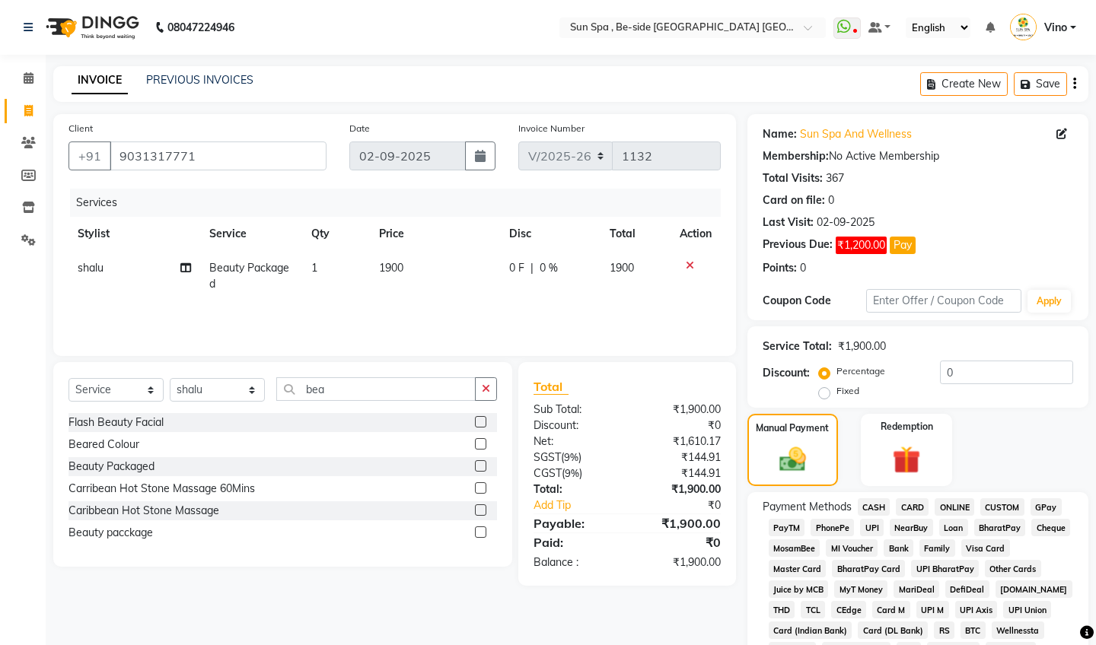
click at [874, 507] on span "CASH" at bounding box center [874, 507] width 33 height 18
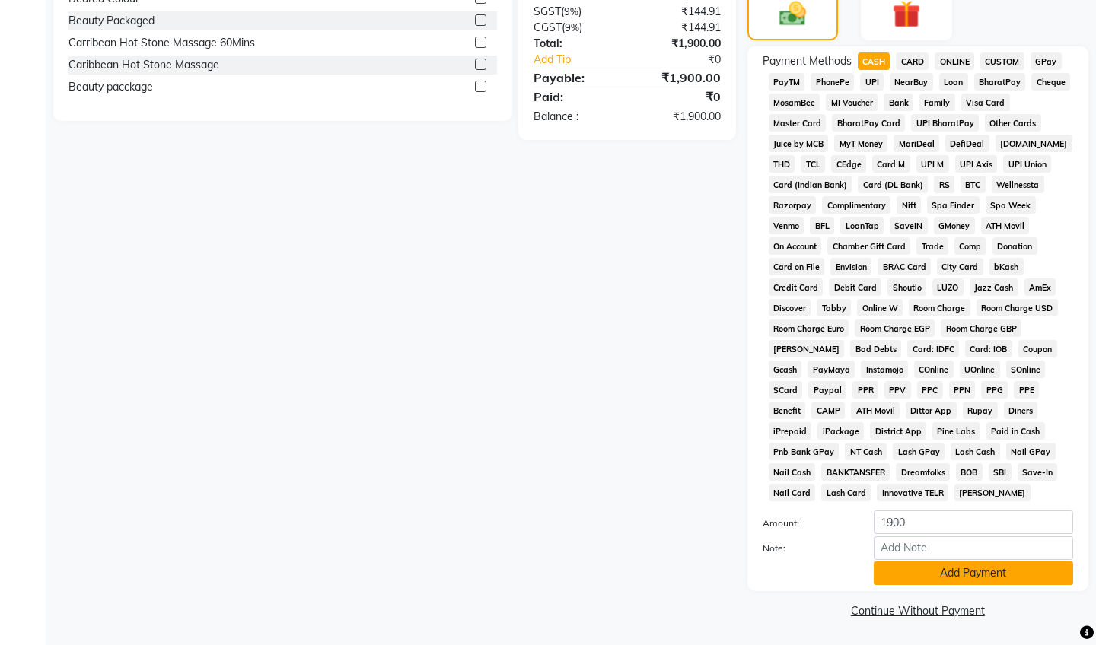
scroll to position [445, 0]
click at [941, 578] on button "Add Payment" at bounding box center [973, 574] width 199 height 24
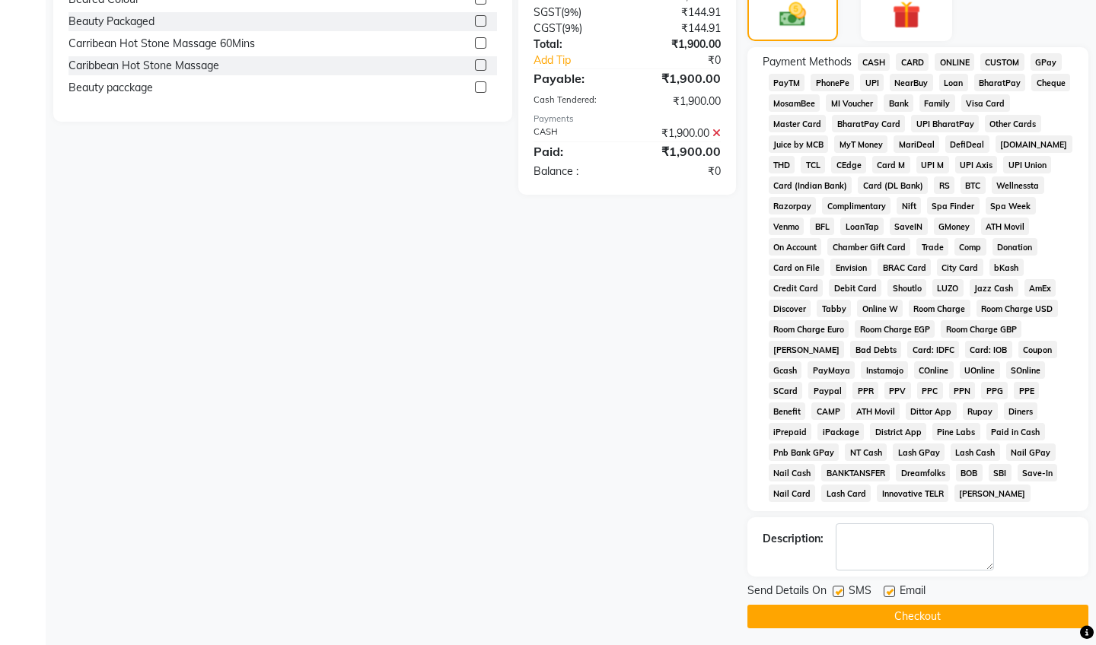
click at [935, 610] on button "Checkout" at bounding box center [917, 617] width 341 height 24
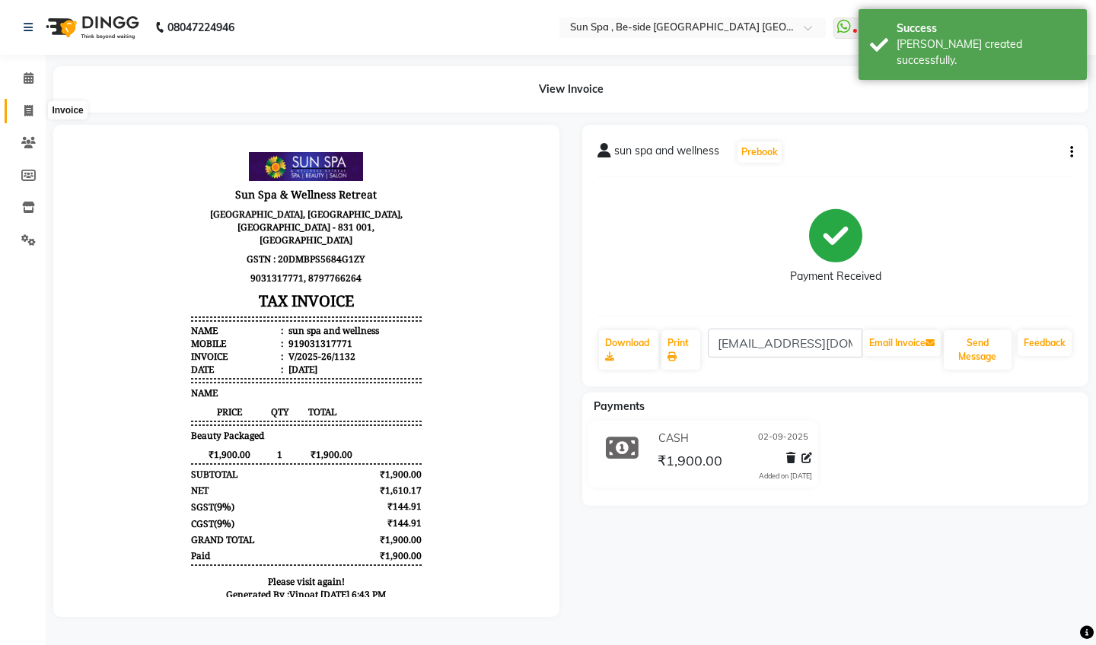
click at [25, 107] on icon at bounding box center [28, 110] width 8 height 11
select select "service"
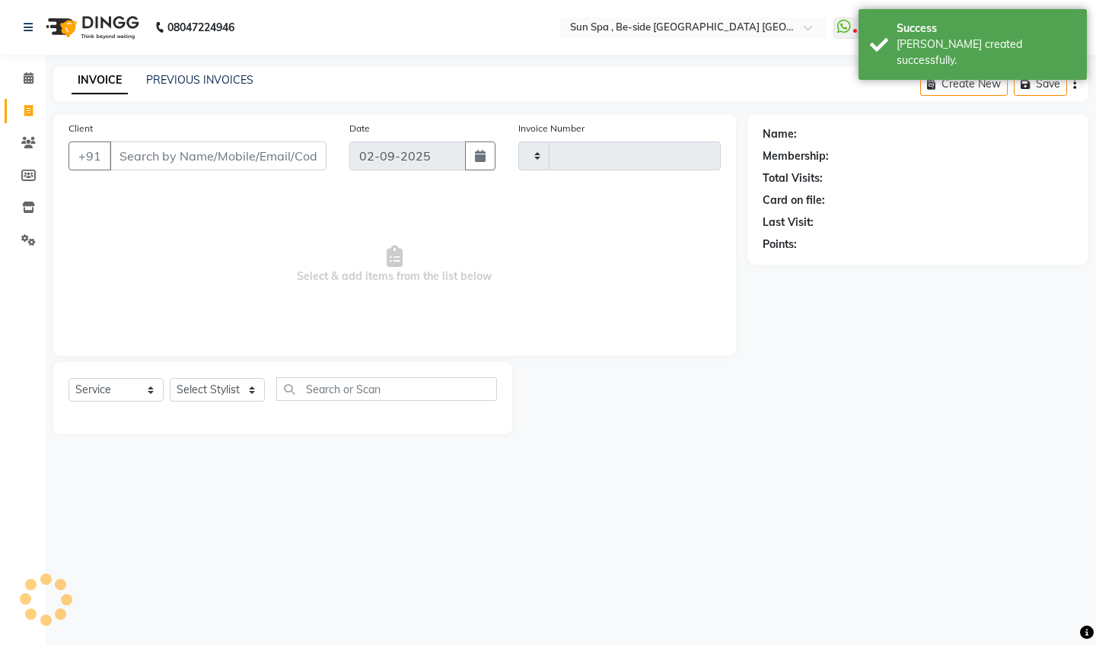
type input "1133"
select select "5782"
click at [29, 76] on icon at bounding box center [29, 77] width 10 height 11
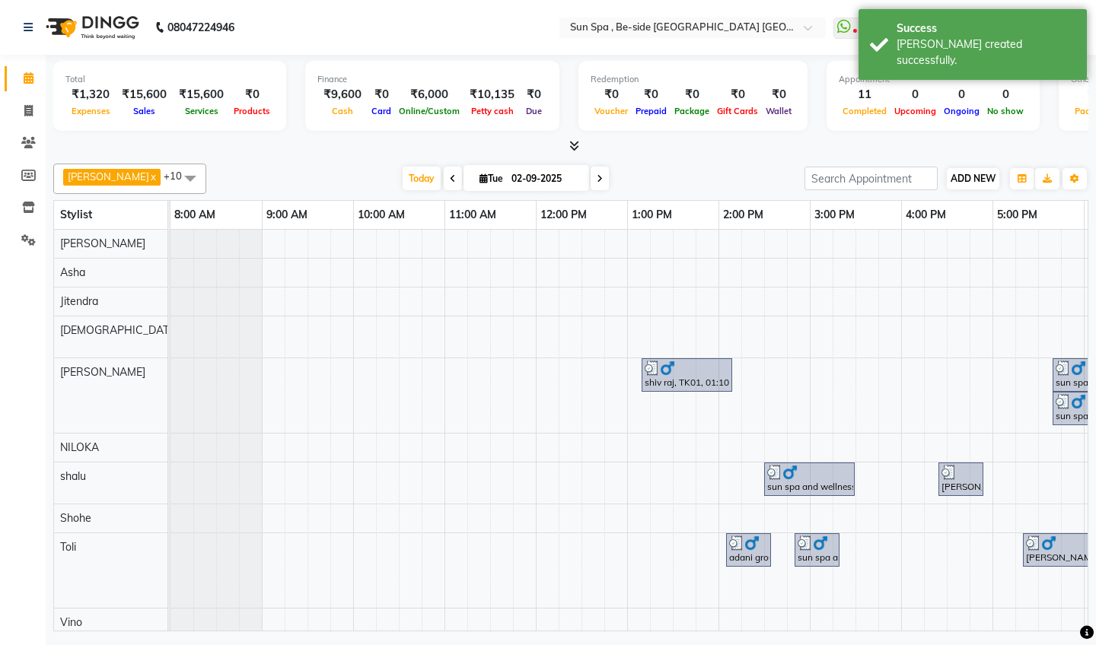
click at [973, 170] on button "ADD NEW Toggle Dropdown" at bounding box center [973, 178] width 53 height 21
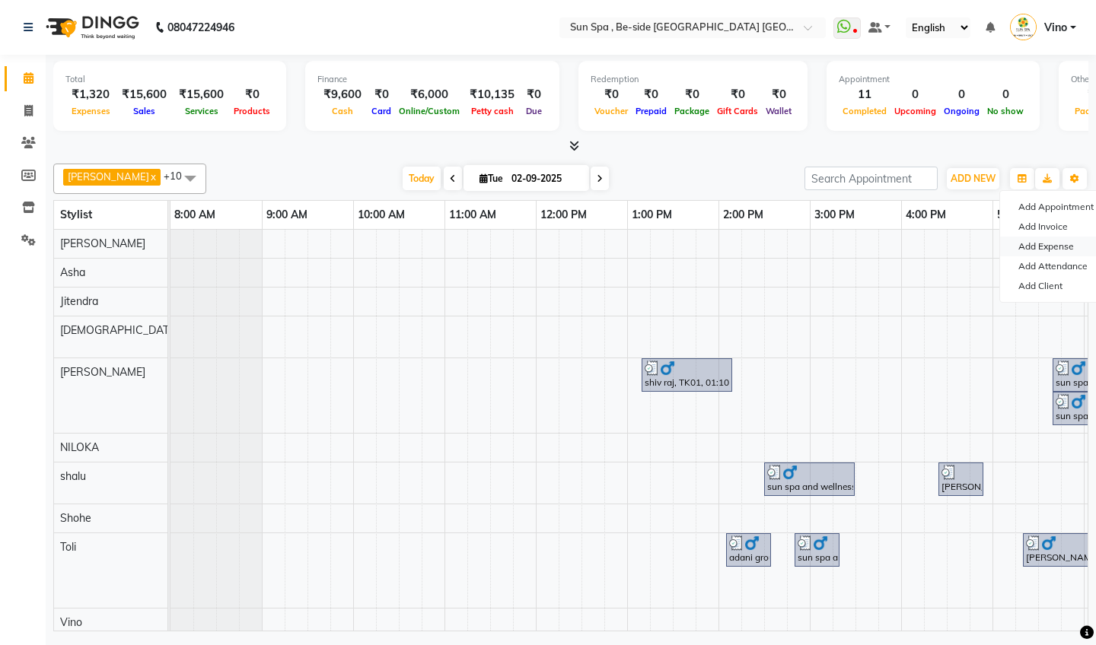
click at [1036, 245] on link "Add Expense" at bounding box center [1060, 247] width 120 height 20
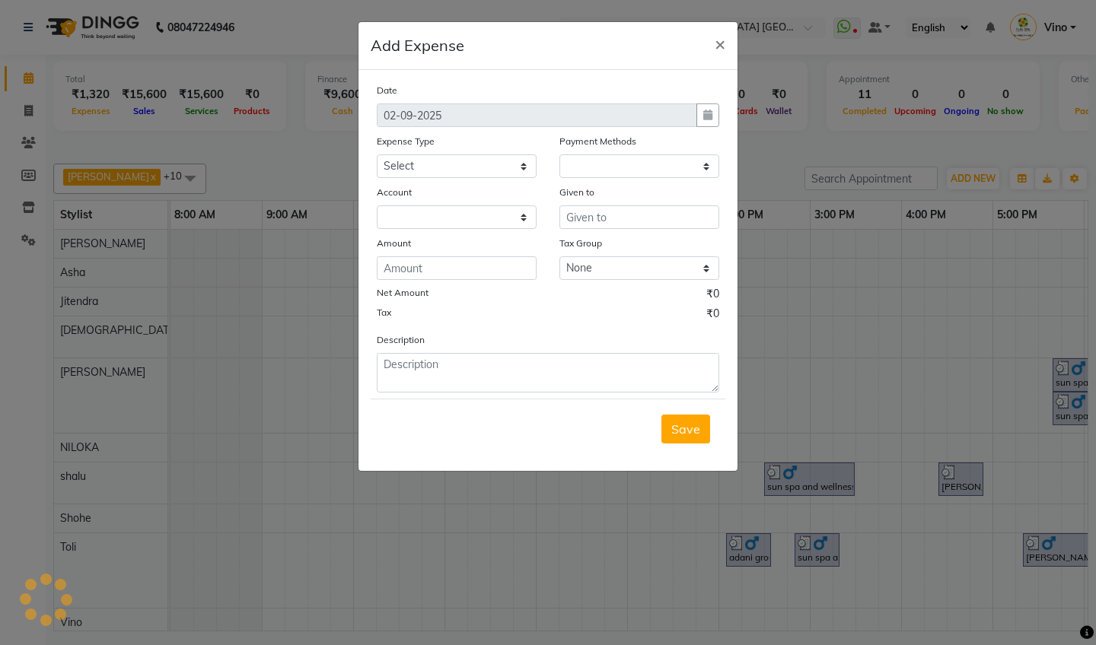
select select "1"
select select "4733"
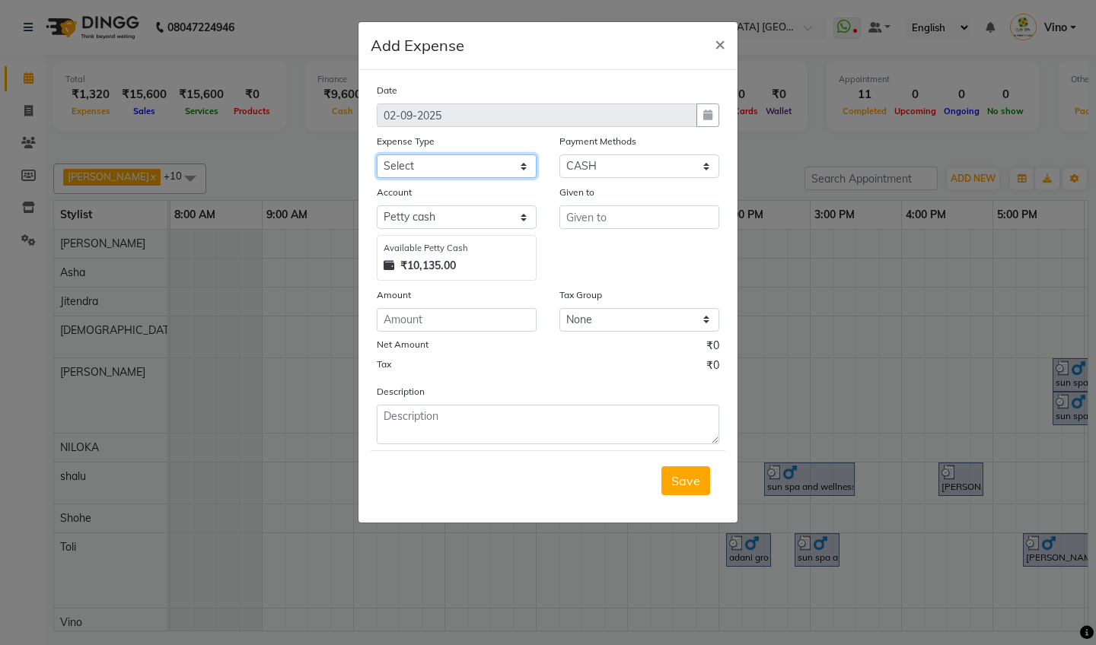
select select "12831"
click at [629, 219] on input "text" at bounding box center [639, 217] width 160 height 24
type input "03 [DATE]"
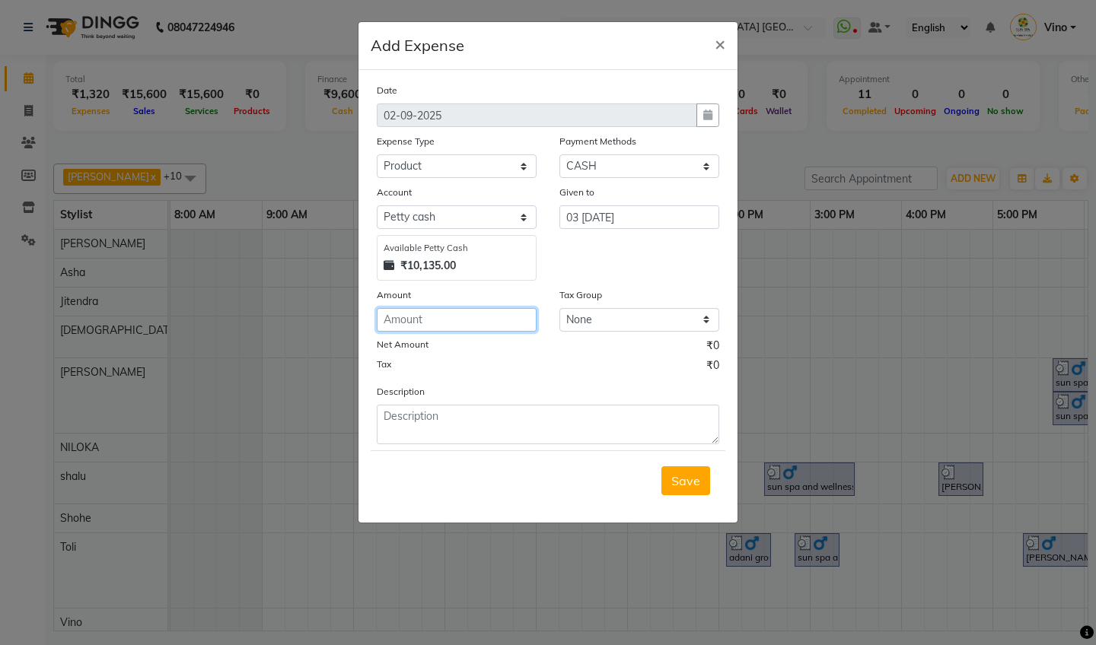
click at [463, 319] on input "number" at bounding box center [457, 320] width 160 height 24
type input "5000"
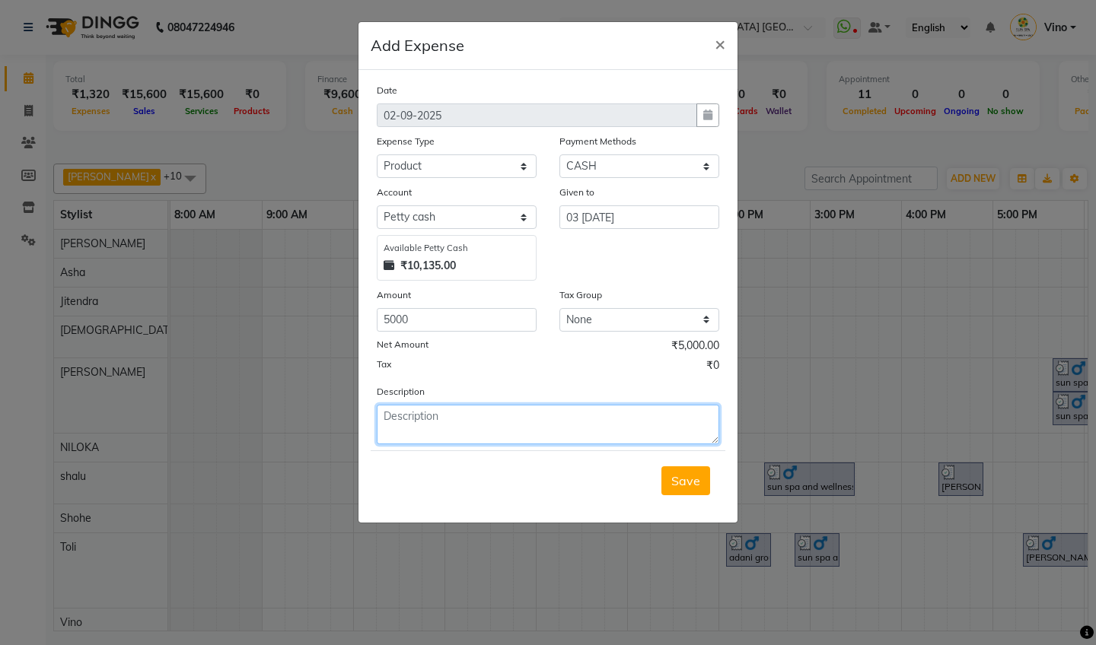
click at [508, 438] on textarea at bounding box center [548, 425] width 342 height 40
type textarea "03 [DATE] 5000"
click at [690, 480] on span "Save" at bounding box center [685, 480] width 29 height 15
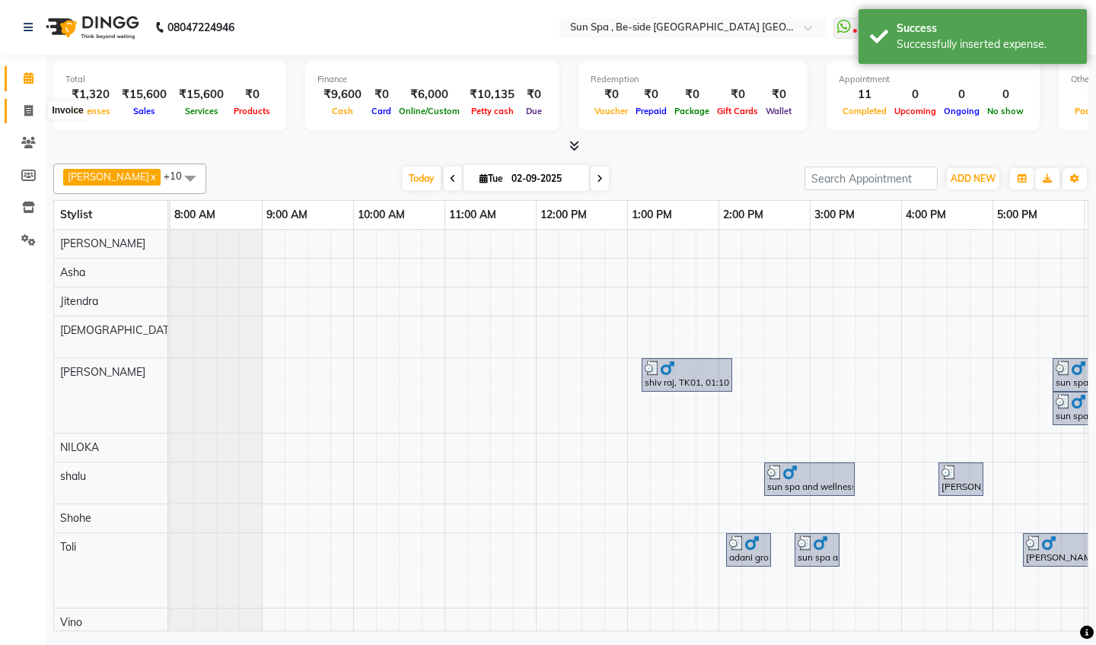
click at [25, 110] on icon at bounding box center [28, 110] width 8 height 11
select select "5782"
select select "service"
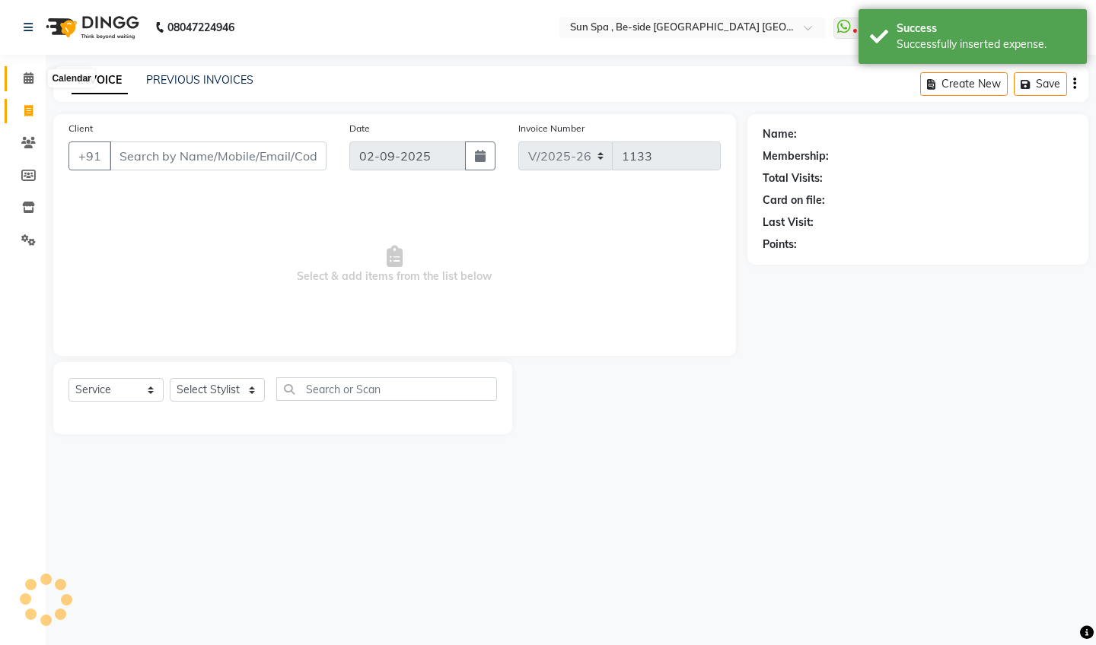
click at [31, 80] on icon at bounding box center [29, 77] width 10 height 11
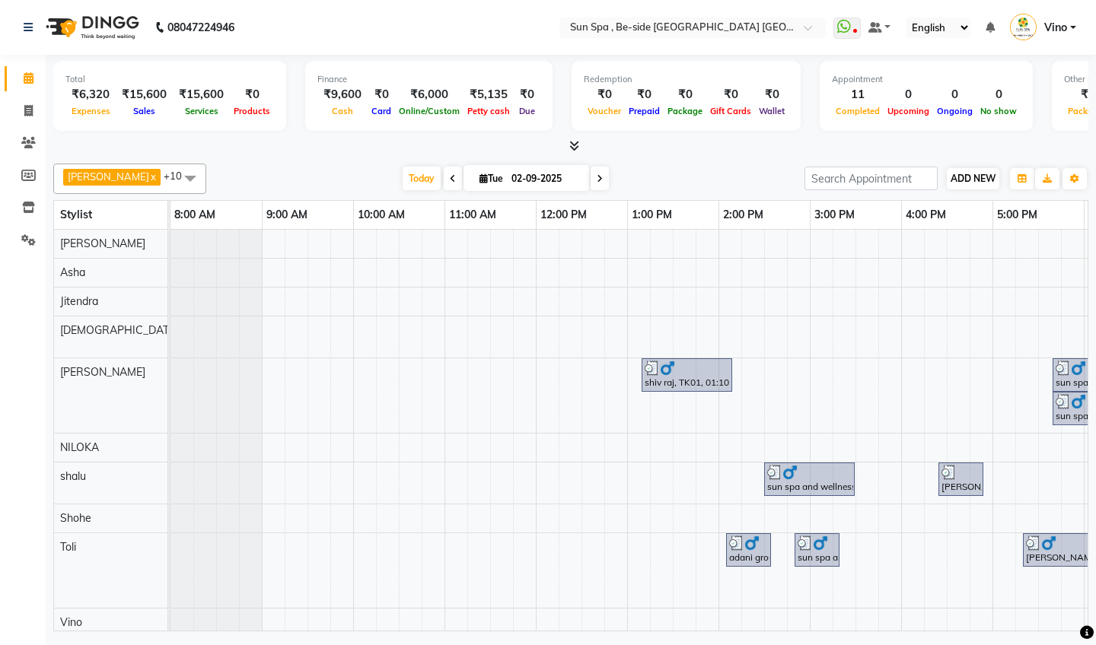
click at [976, 174] on span "ADD NEW" at bounding box center [973, 178] width 45 height 11
click at [1049, 247] on link "Add Expense" at bounding box center [1060, 247] width 120 height 20
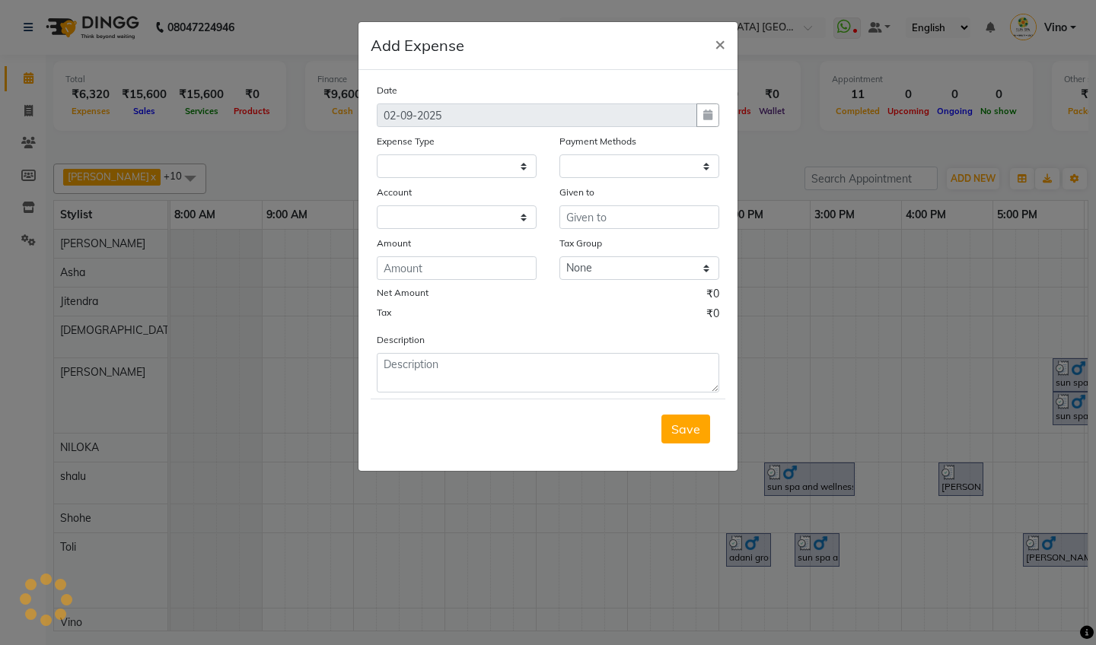
select select
select select "1"
select select "4733"
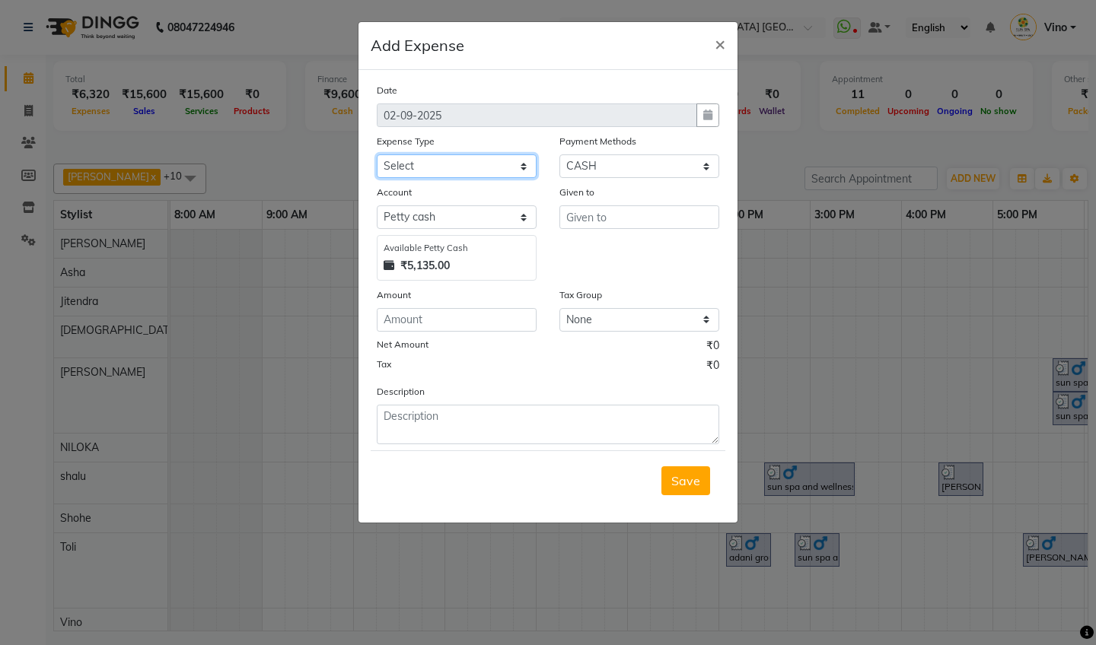
select select "12825"
click at [660, 215] on input "text" at bounding box center [639, 217] width 160 height 24
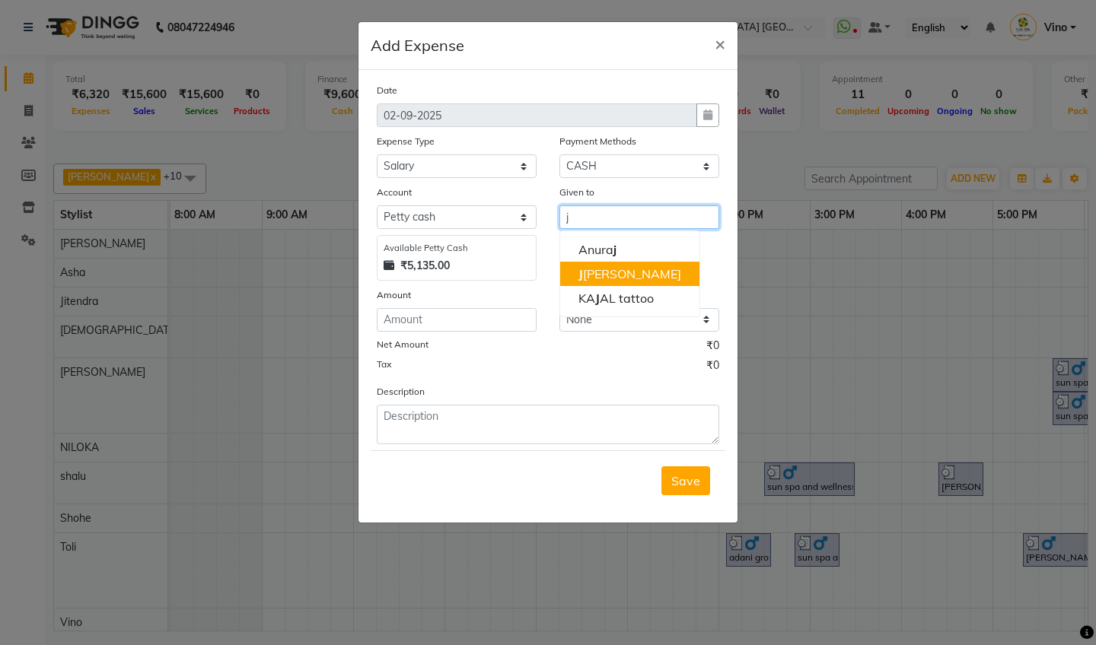
click at [636, 275] on button "[PERSON_NAME]" at bounding box center [629, 274] width 139 height 24
type input "Jitendra"
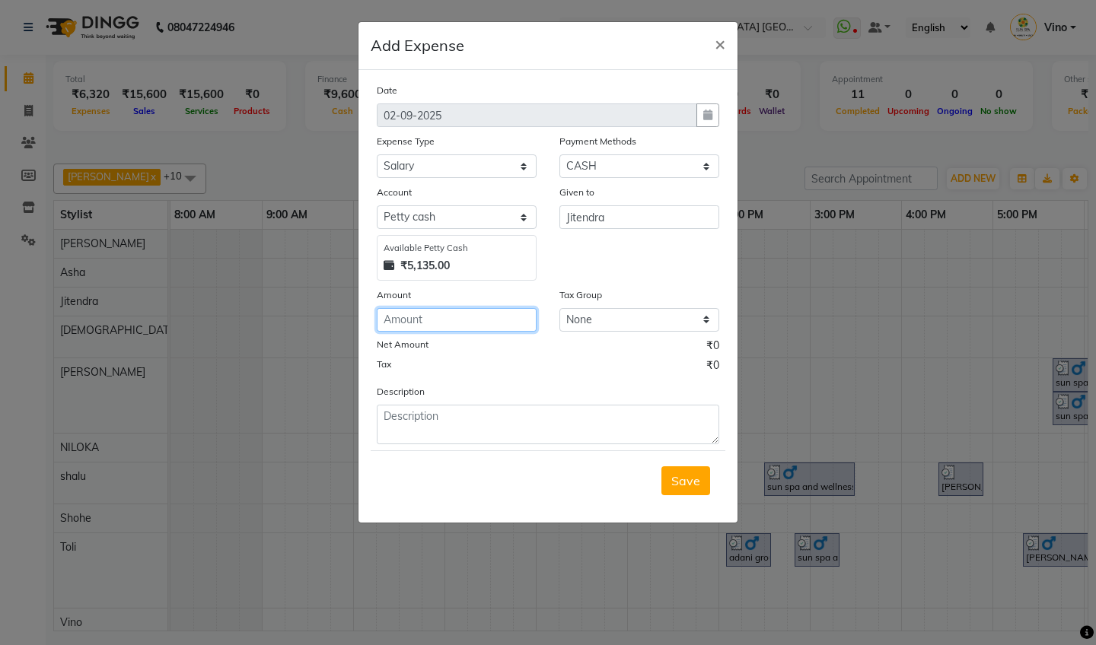
click at [467, 321] on input "number" at bounding box center [457, 320] width 160 height 24
type input "4000"
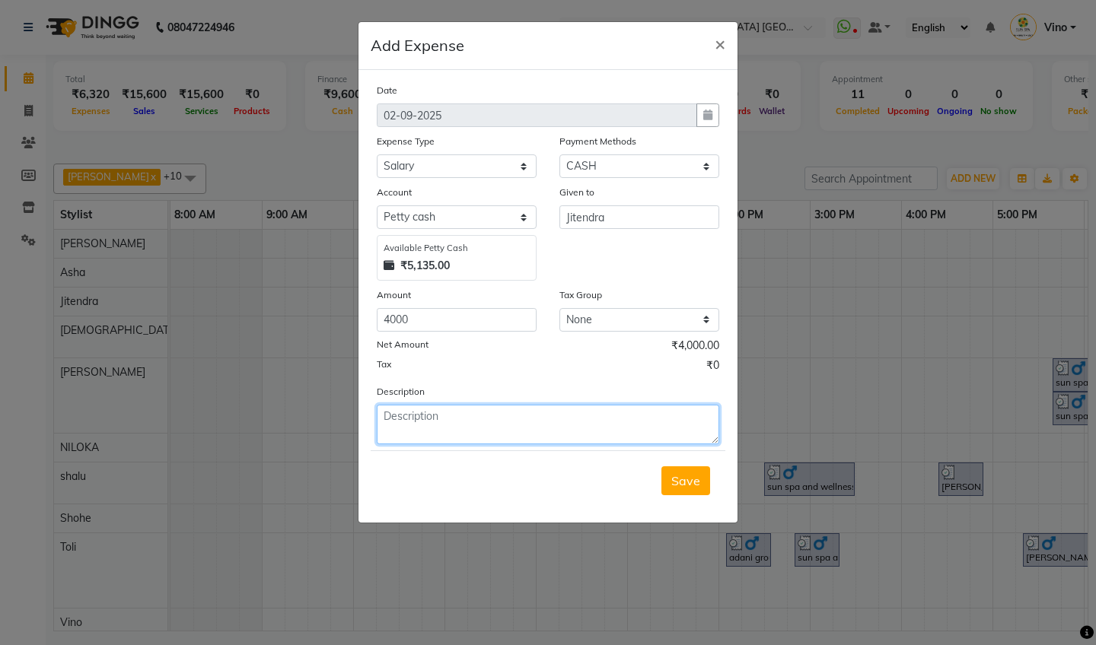
click at [505, 431] on textarea at bounding box center [548, 425] width 342 height 40
type textarea "salary Jitendra full carat"
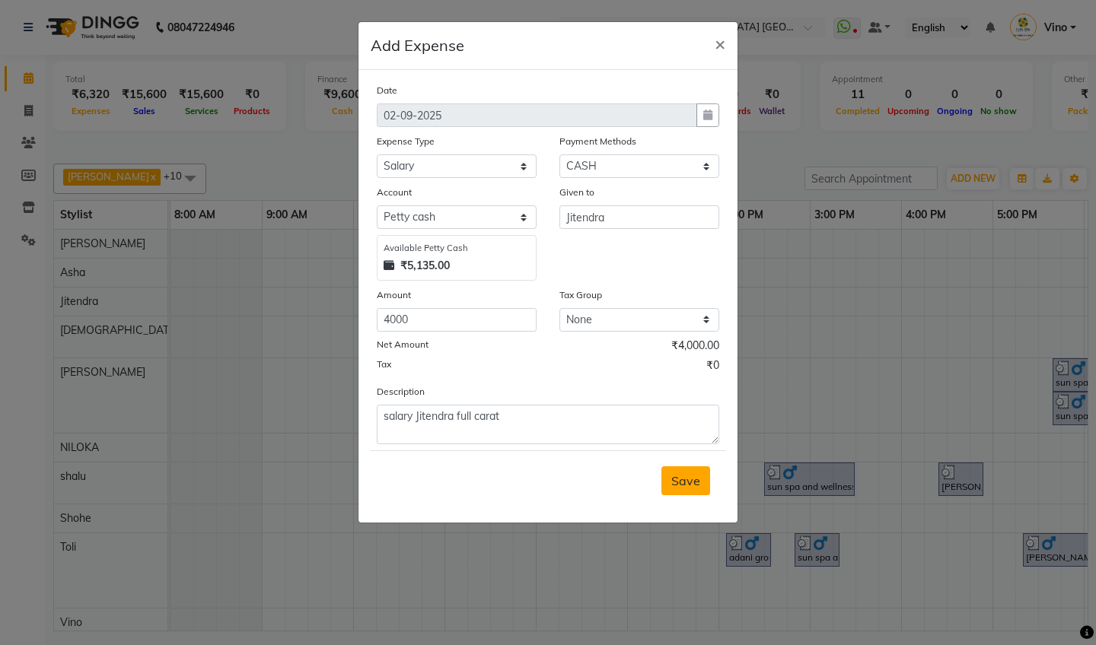
click at [683, 476] on span "Save" at bounding box center [685, 480] width 29 height 15
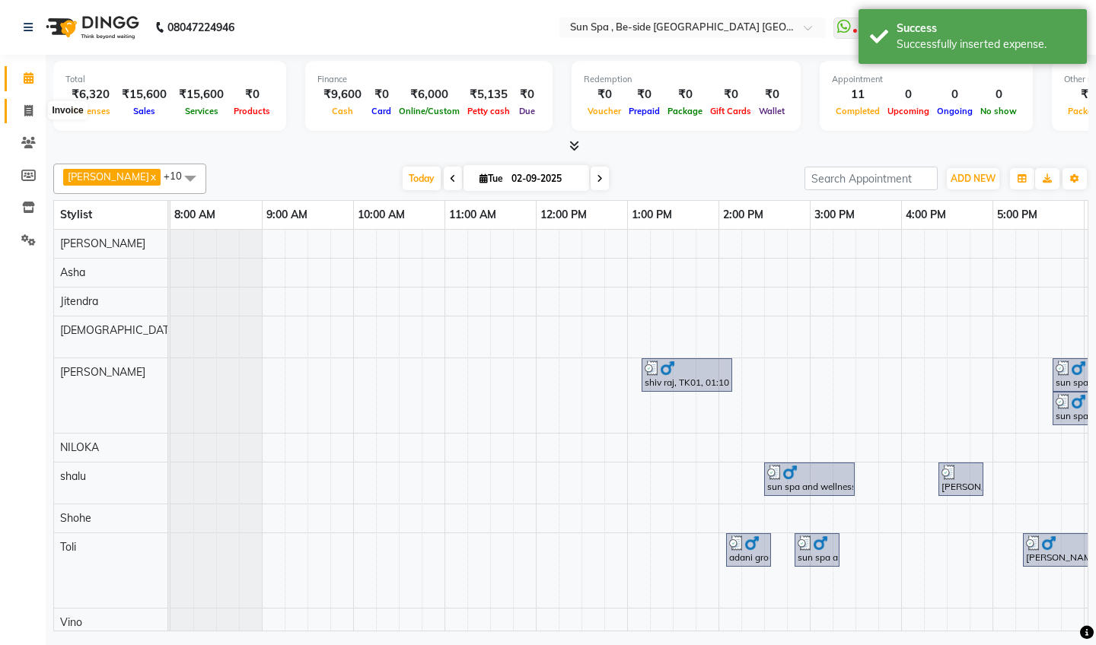
click at [33, 105] on span at bounding box center [28, 112] width 27 height 18
select select "service"
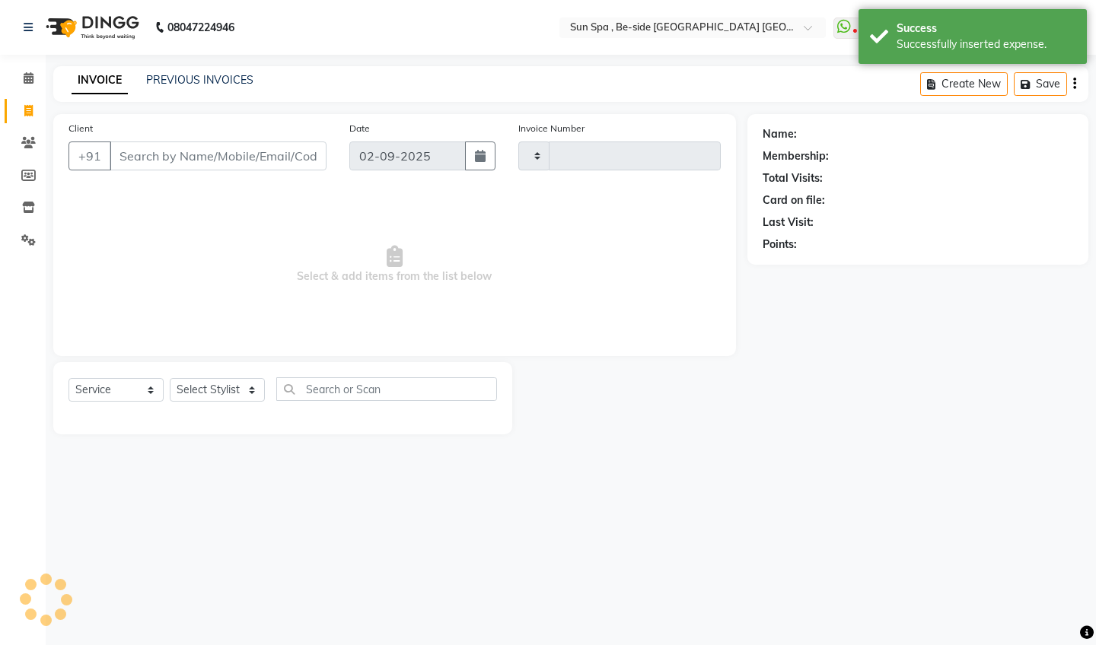
type input "1133"
select select "5782"
click at [29, 79] on icon at bounding box center [29, 77] width 10 height 11
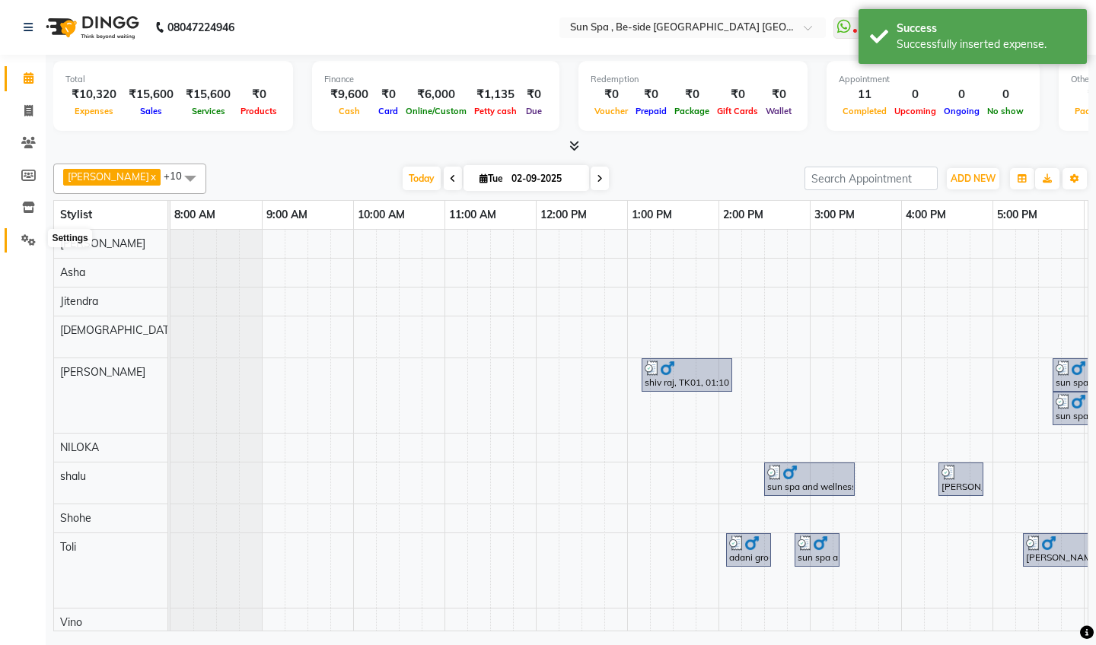
click at [27, 237] on icon at bounding box center [28, 239] width 14 height 11
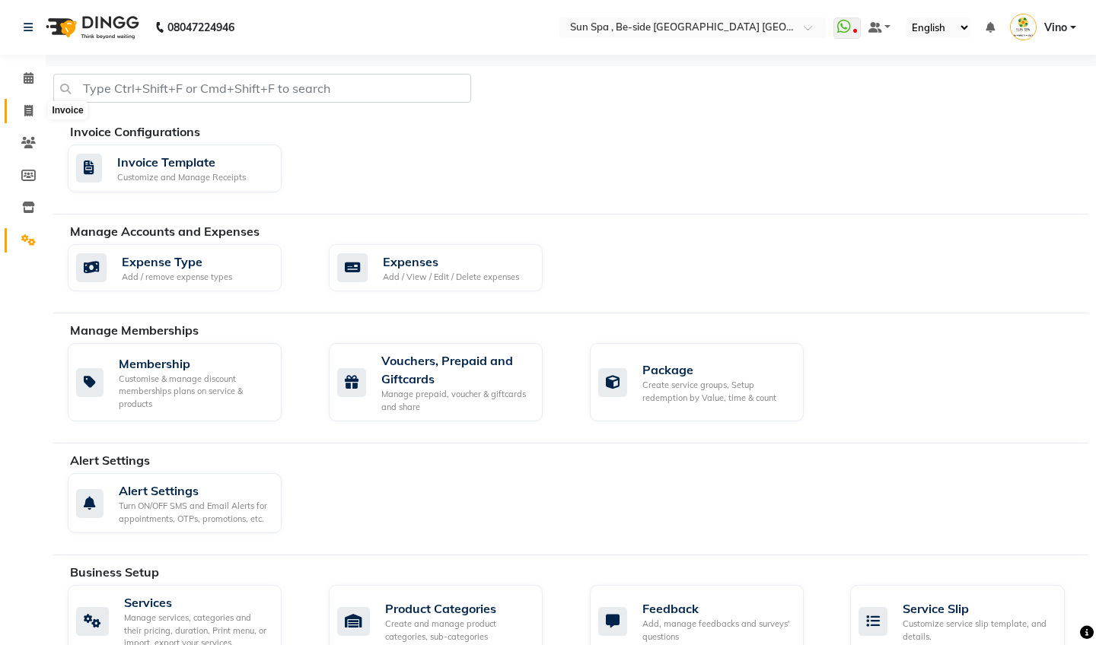
click at [28, 105] on icon at bounding box center [28, 110] width 8 height 11
select select "service"
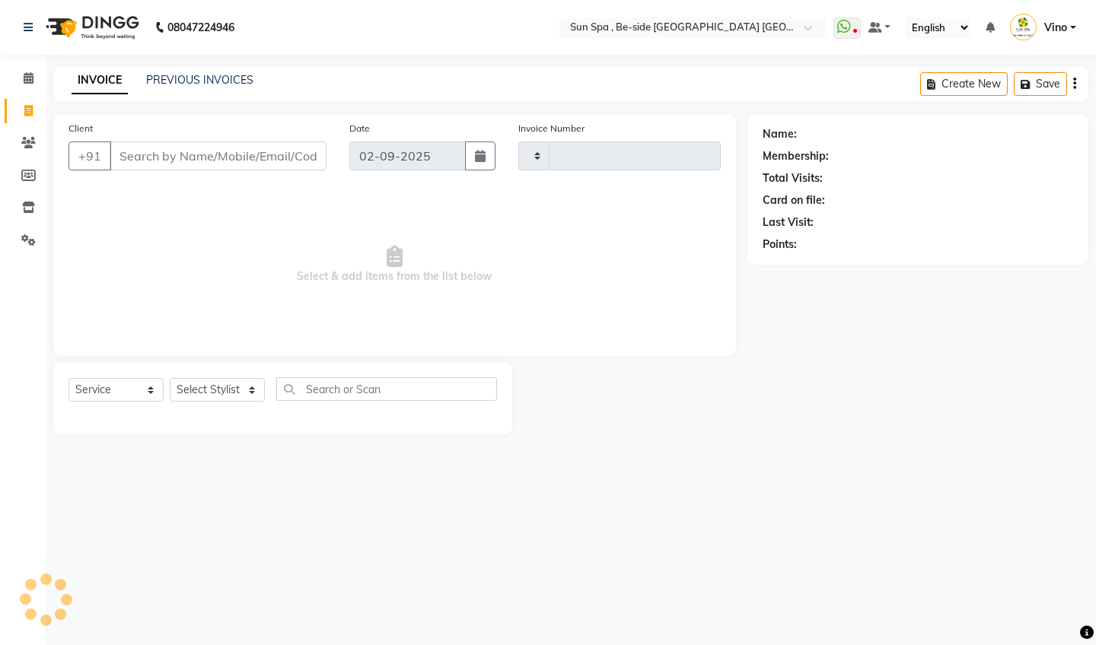
type input "1133"
select select "5782"
click at [31, 81] on icon at bounding box center [29, 77] width 10 height 11
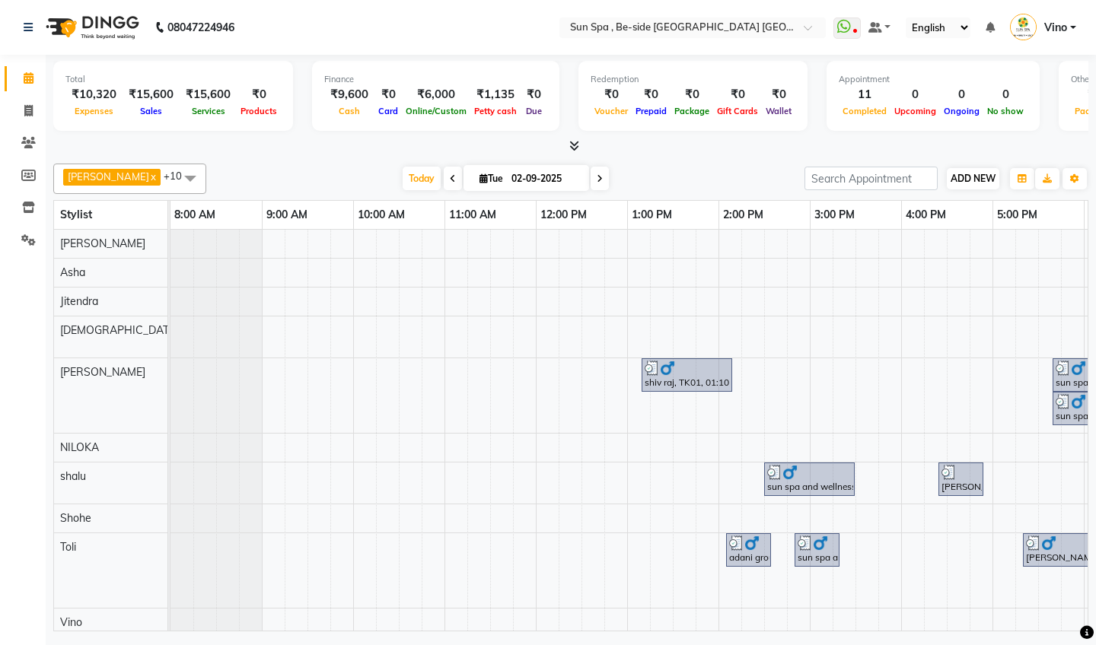
click at [966, 177] on span "ADD NEW" at bounding box center [973, 178] width 45 height 11
click at [27, 108] on icon at bounding box center [28, 110] width 8 height 11
select select "service"
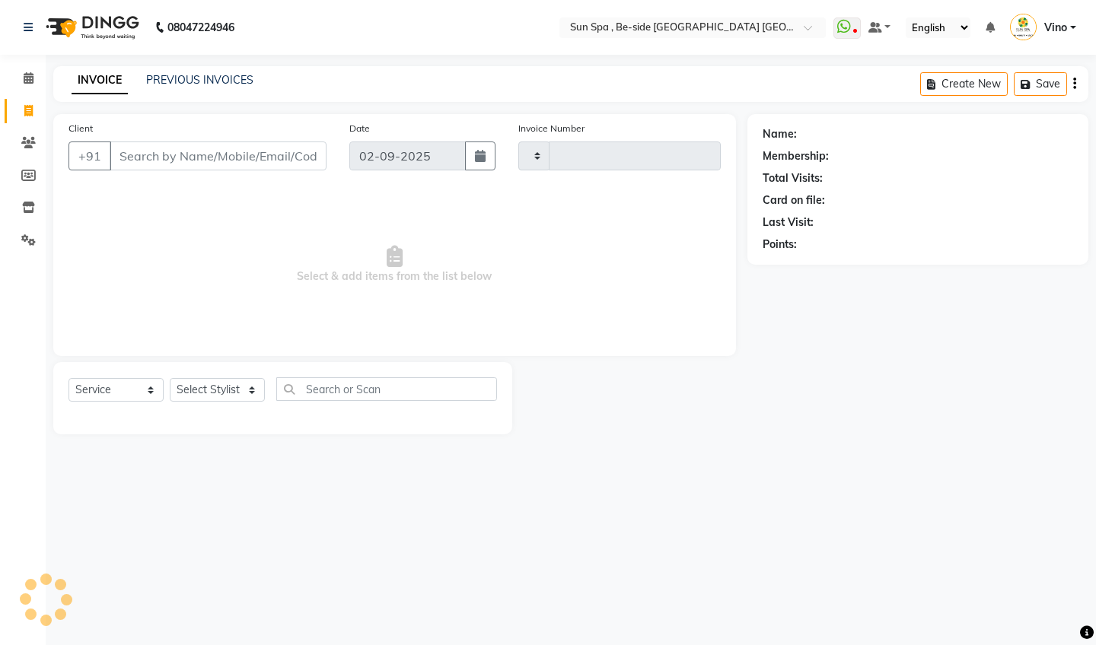
type input "1133"
select select "5782"
click at [195, 160] on input "Client" at bounding box center [218, 156] width 217 height 29
type input "9241362177"
click at [304, 149] on span "Add Client" at bounding box center [287, 155] width 60 height 15
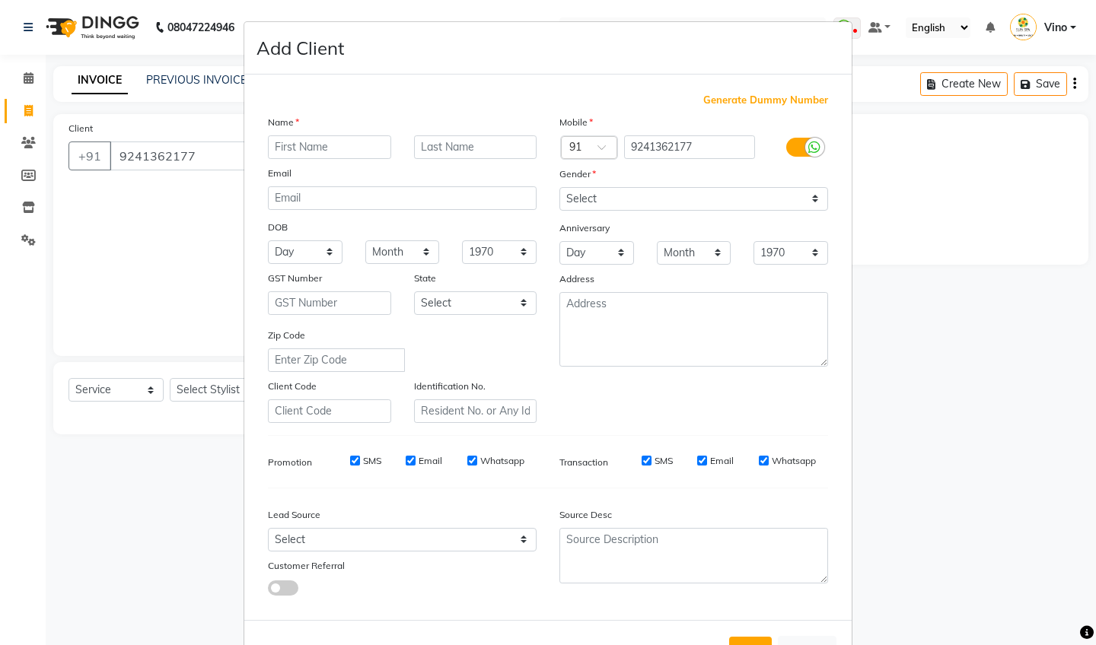
click at [344, 148] on input "text" at bounding box center [329, 147] width 123 height 24
type input "amint"
type input "sir"
click at [817, 193] on select "Select [DEMOGRAPHIC_DATA] [DEMOGRAPHIC_DATA] Other Prefer Not To Say" at bounding box center [693, 199] width 269 height 24
select select "[DEMOGRAPHIC_DATA]"
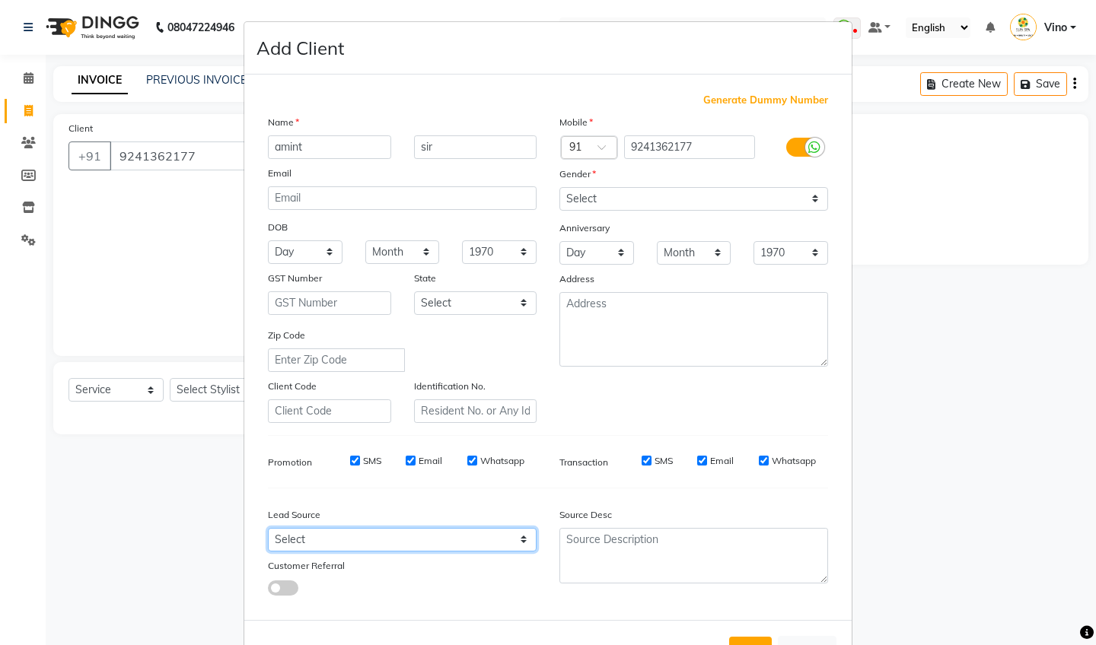
select select "36938"
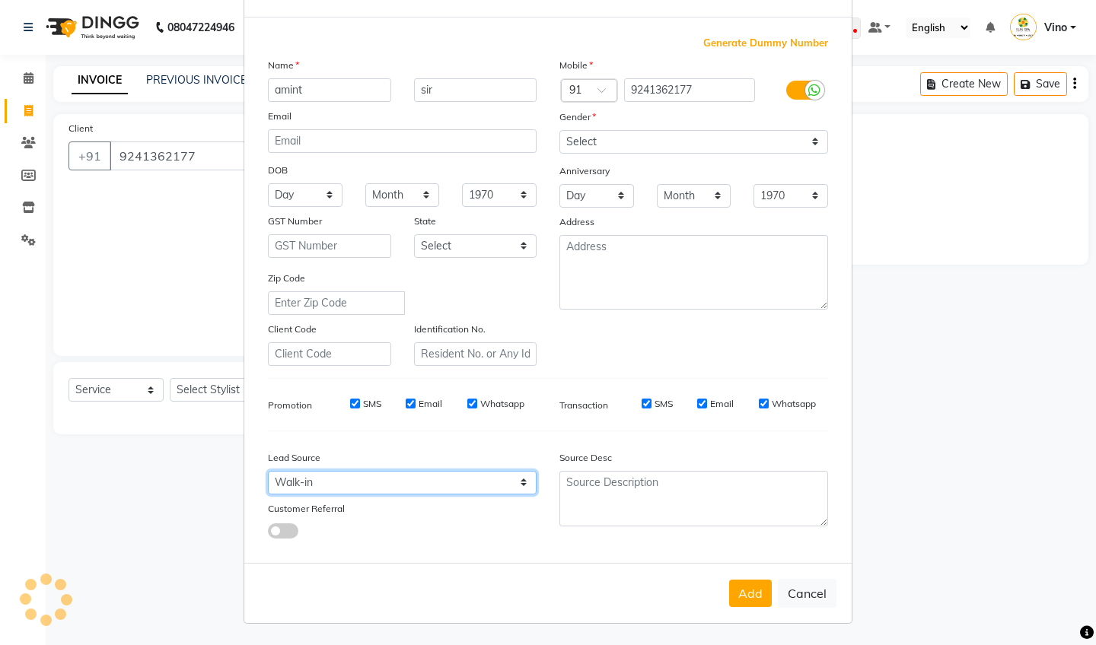
scroll to position [56, 0]
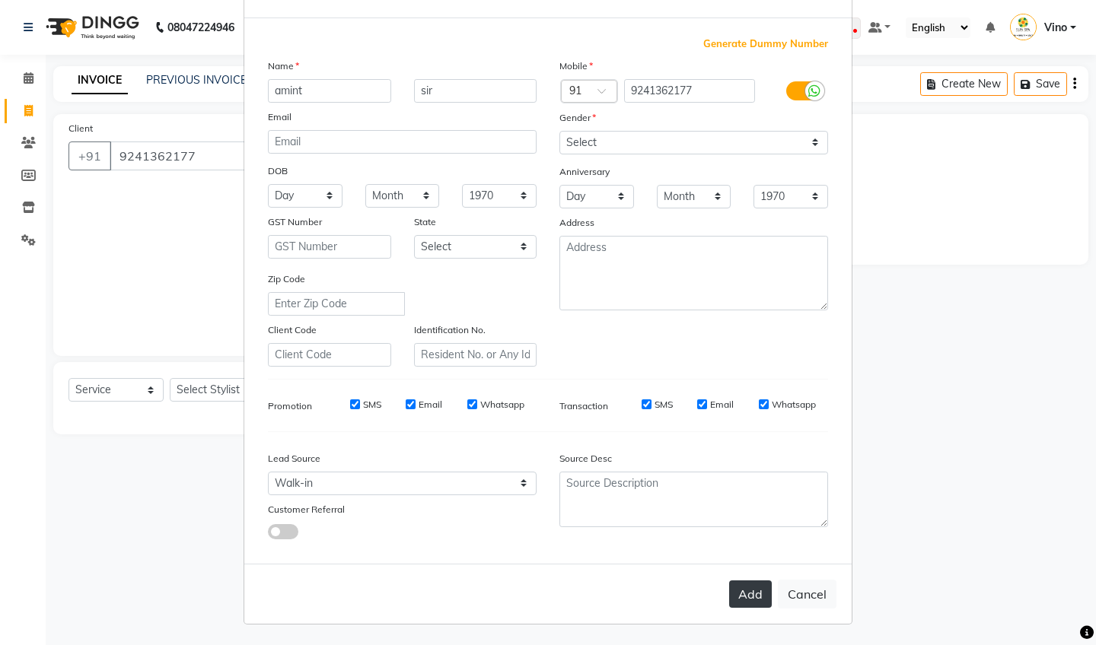
click at [761, 591] on button "Add" at bounding box center [750, 594] width 43 height 27
select select
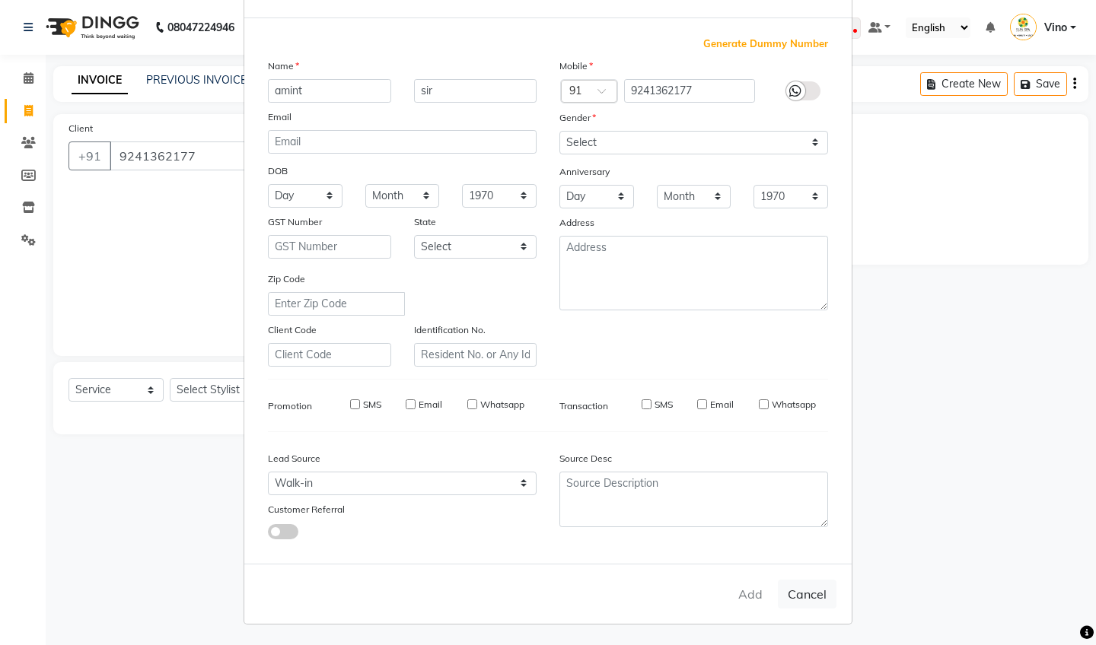
select select
checkbox input "false"
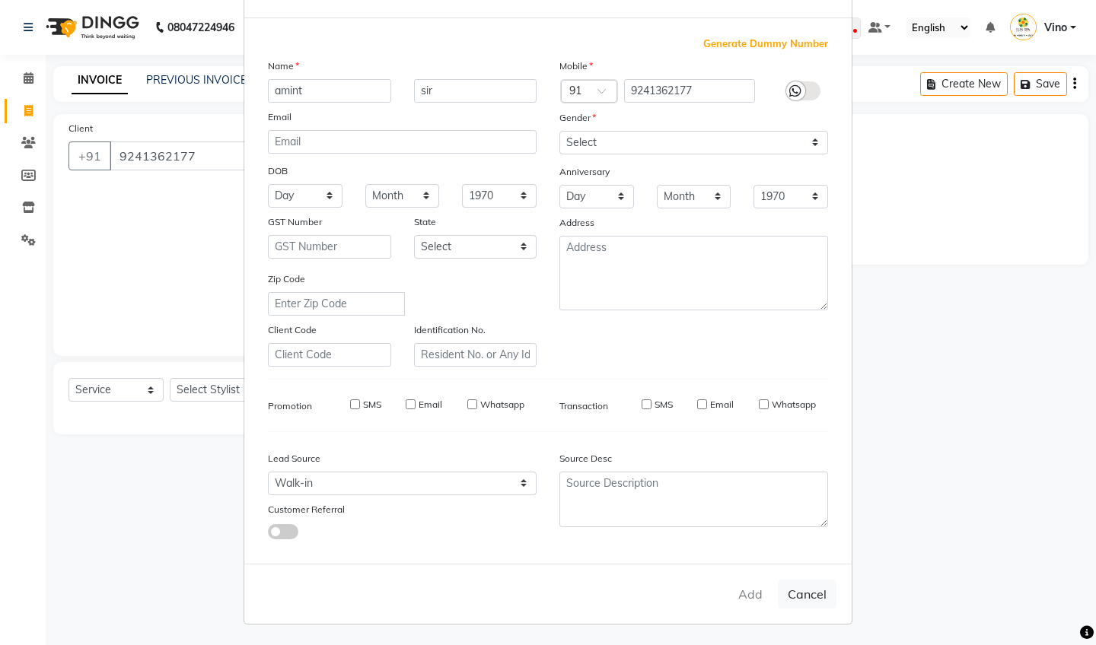
checkbox input "false"
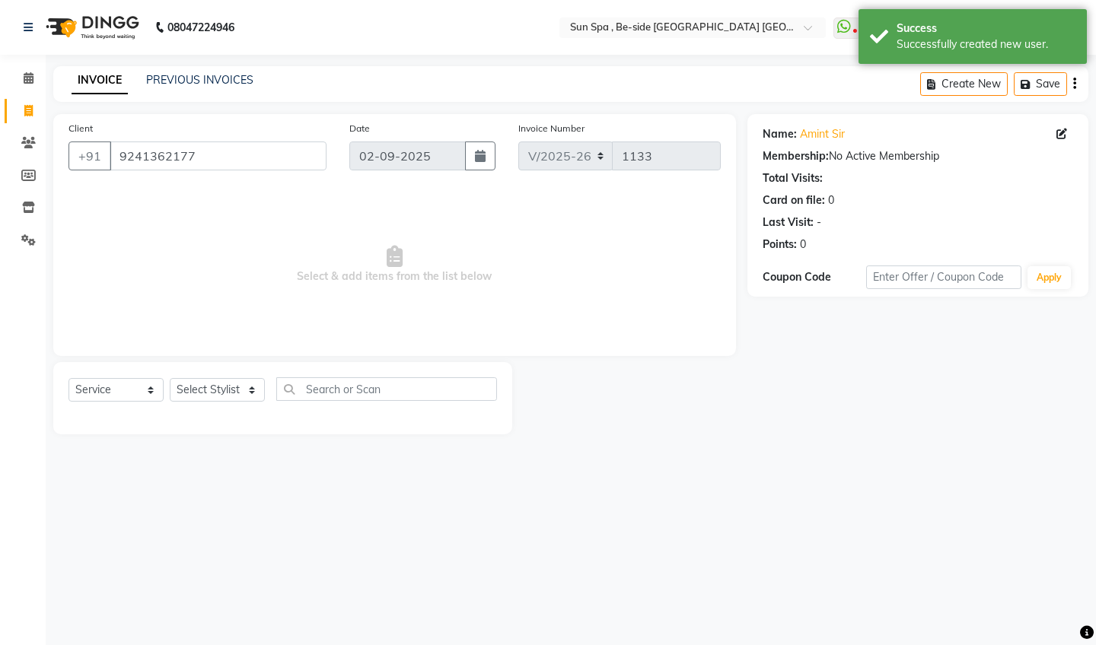
scroll to position [0, 0]
select select "40022"
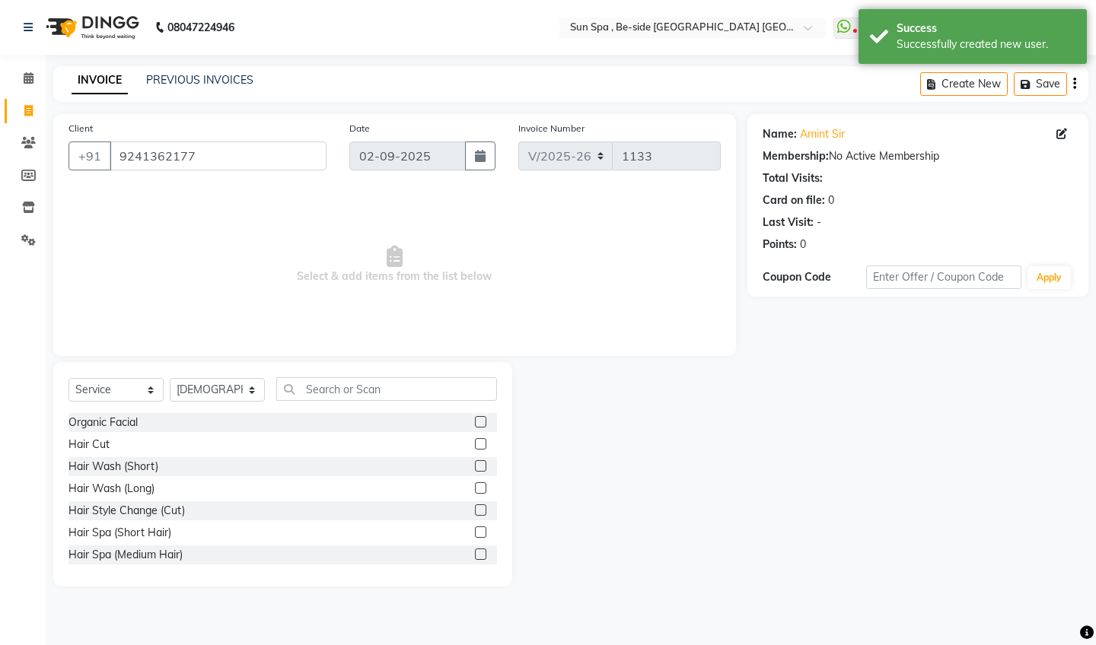
click at [481, 444] on label at bounding box center [480, 443] width 11 height 11
click at [481, 444] on input "checkbox" at bounding box center [480, 445] width 10 height 10
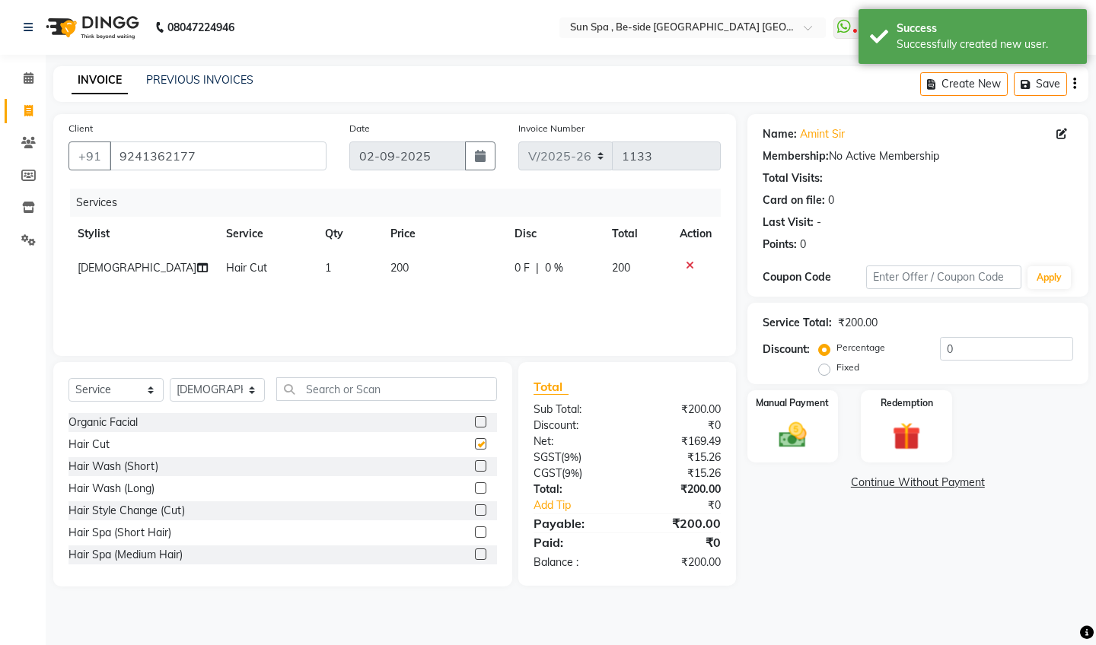
checkbox input "false"
click at [436, 390] on input "text" at bounding box center [386, 389] width 221 height 24
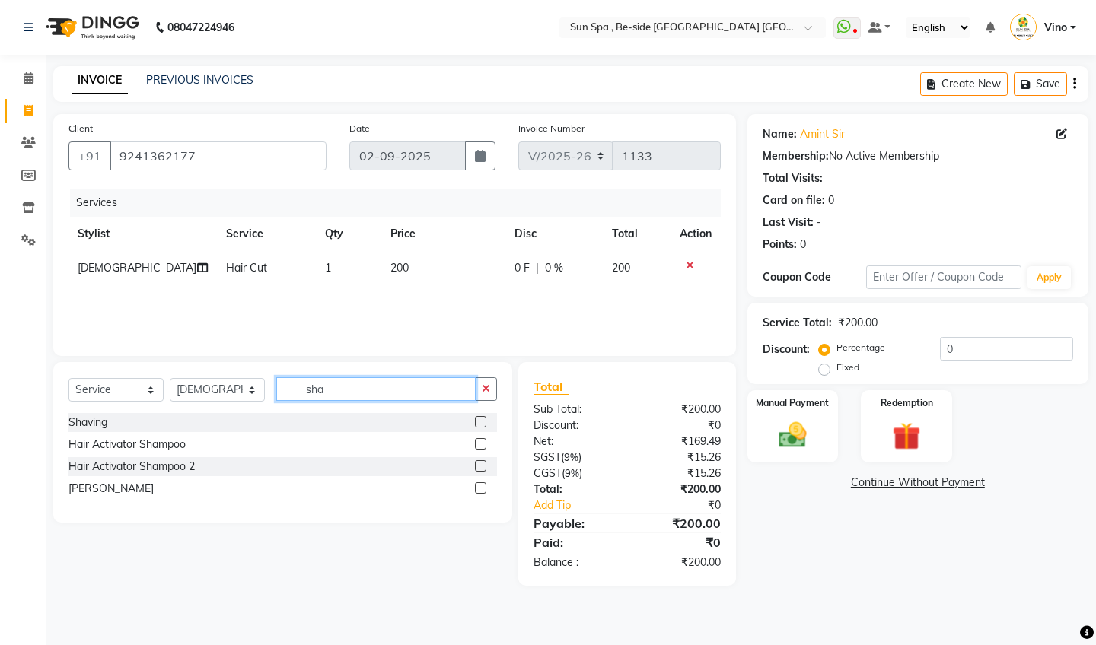
type input "sha"
click at [479, 420] on label at bounding box center [480, 421] width 11 height 11
click at [479, 420] on input "checkbox" at bounding box center [480, 423] width 10 height 10
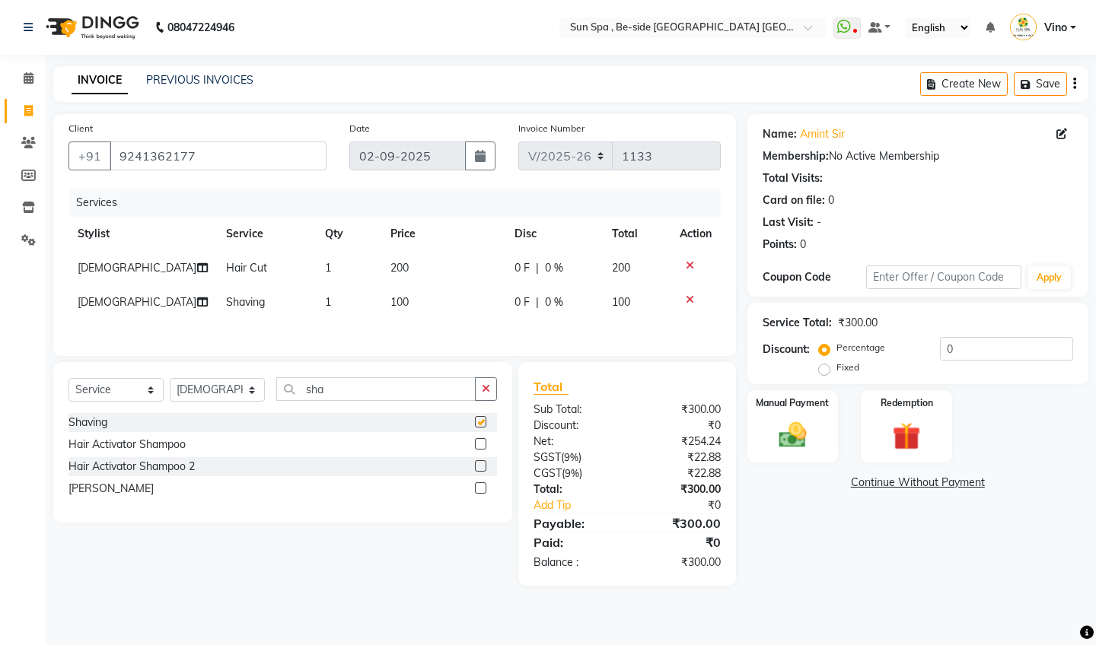
checkbox input "false"
click at [805, 428] on img at bounding box center [792, 435] width 47 height 33
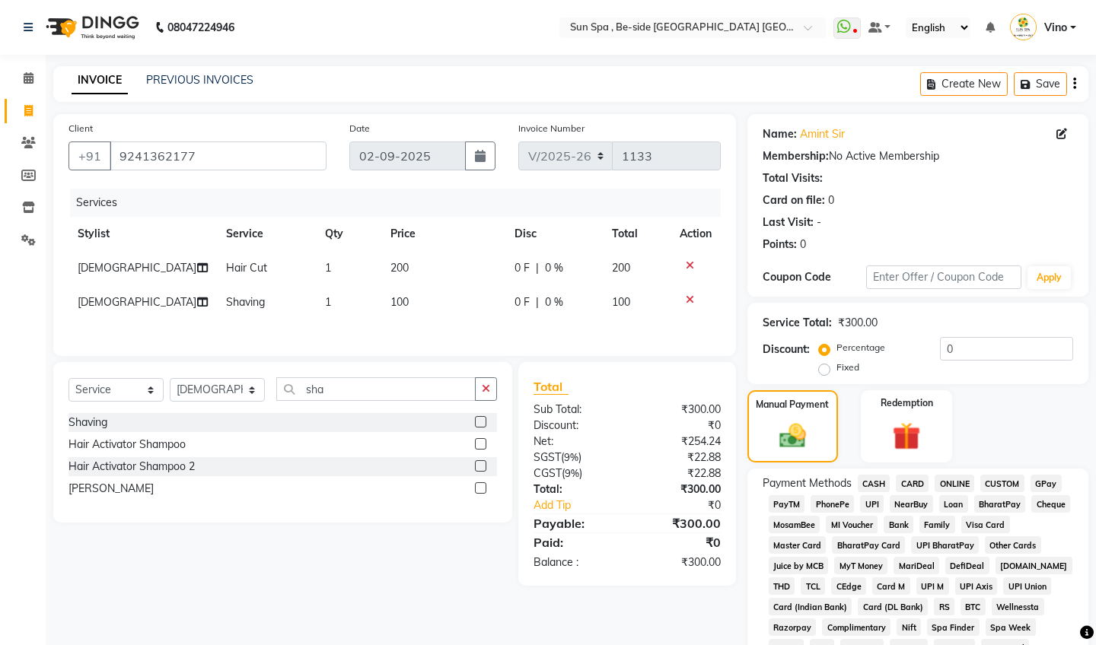
click at [1046, 483] on span "GPay" at bounding box center [1045, 484] width 31 height 18
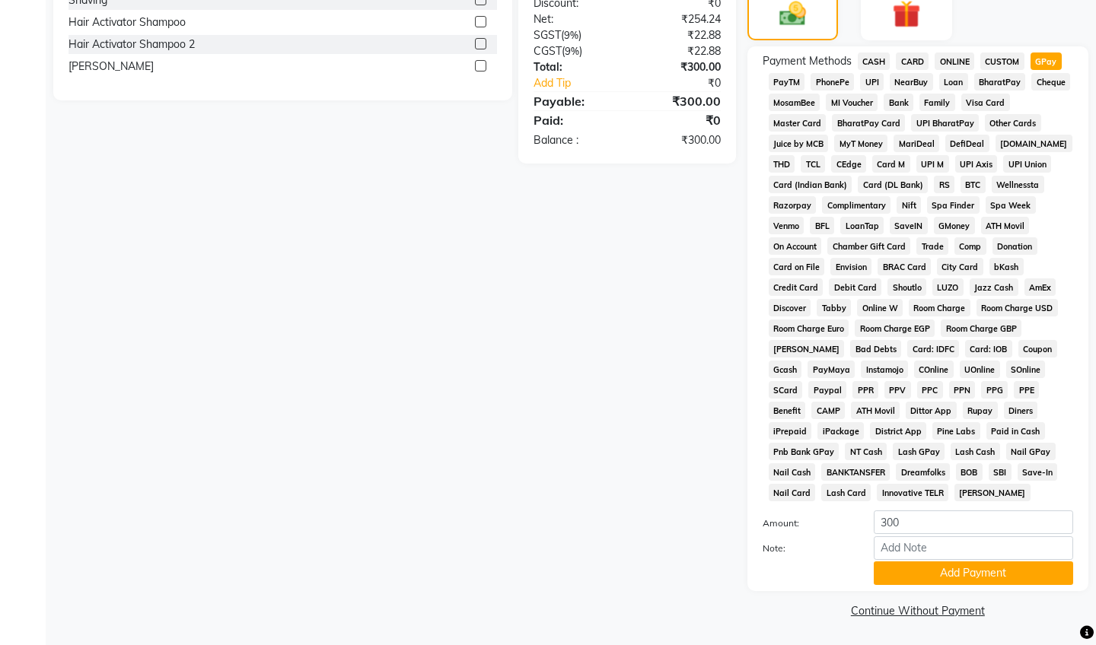
scroll to position [422, 0]
click at [949, 575] on button "Add Payment" at bounding box center [973, 574] width 199 height 24
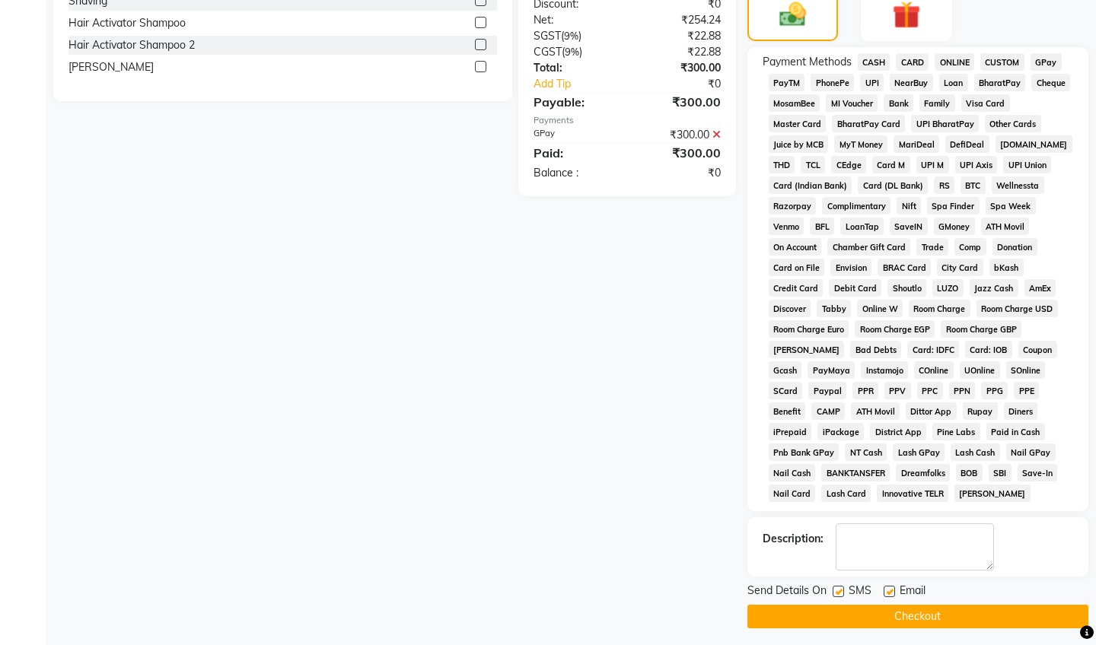
click at [911, 616] on button "Checkout" at bounding box center [917, 617] width 341 height 24
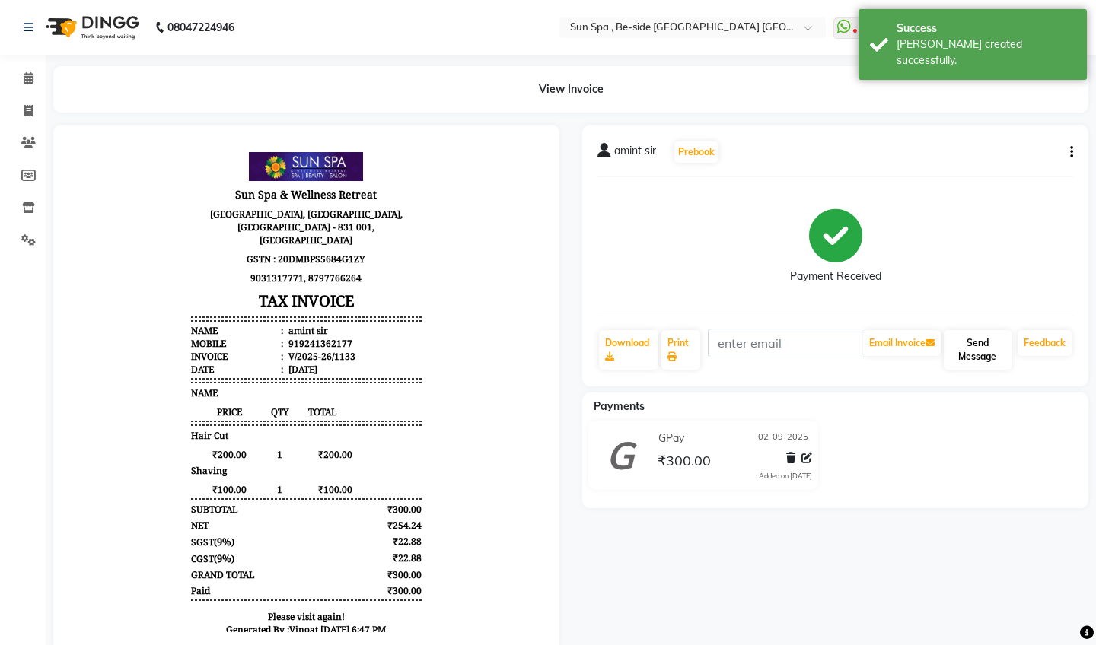
click at [994, 343] on button "Send Message" at bounding box center [978, 350] width 68 height 40
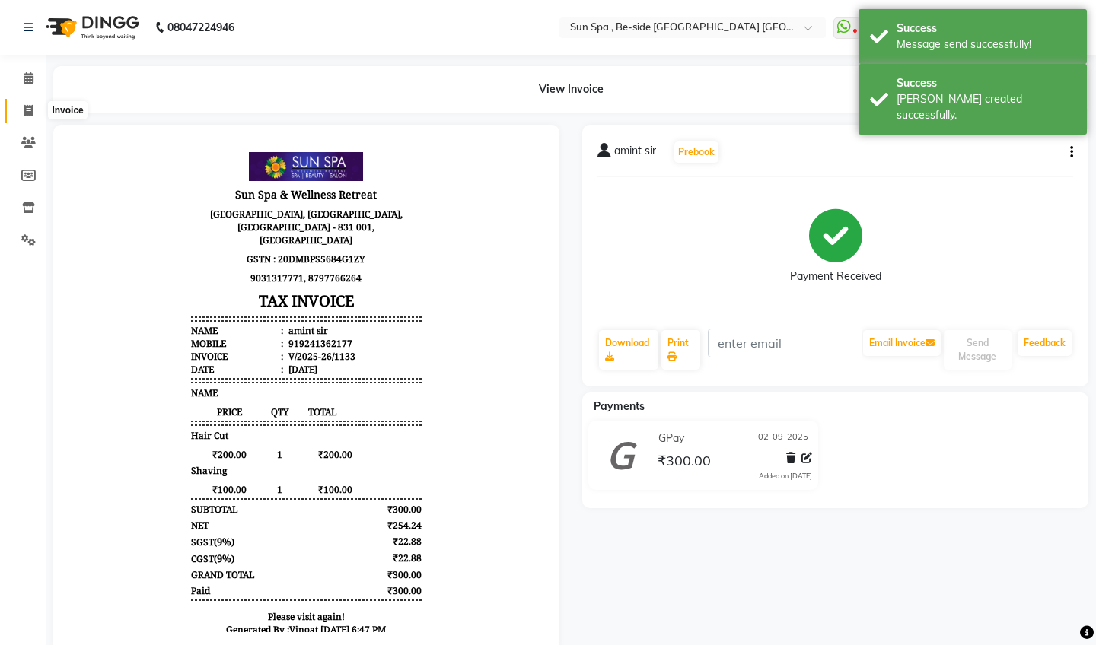
click at [30, 107] on icon at bounding box center [28, 110] width 8 height 11
select select "service"
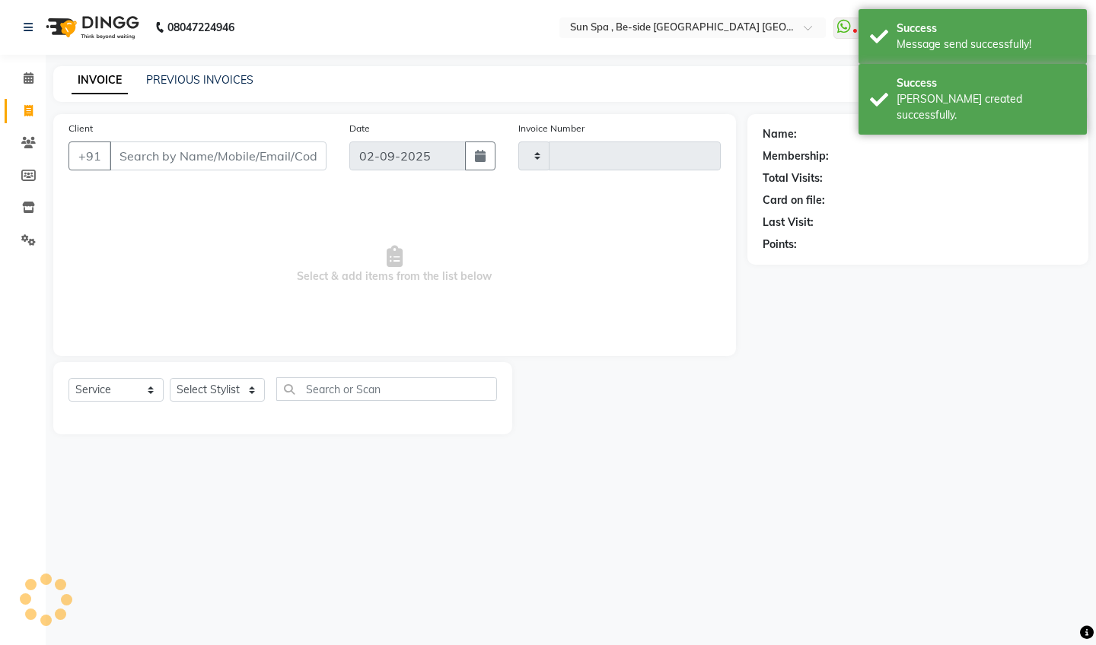
type input "1134"
select select "5782"
click at [33, 82] on icon at bounding box center [29, 77] width 10 height 11
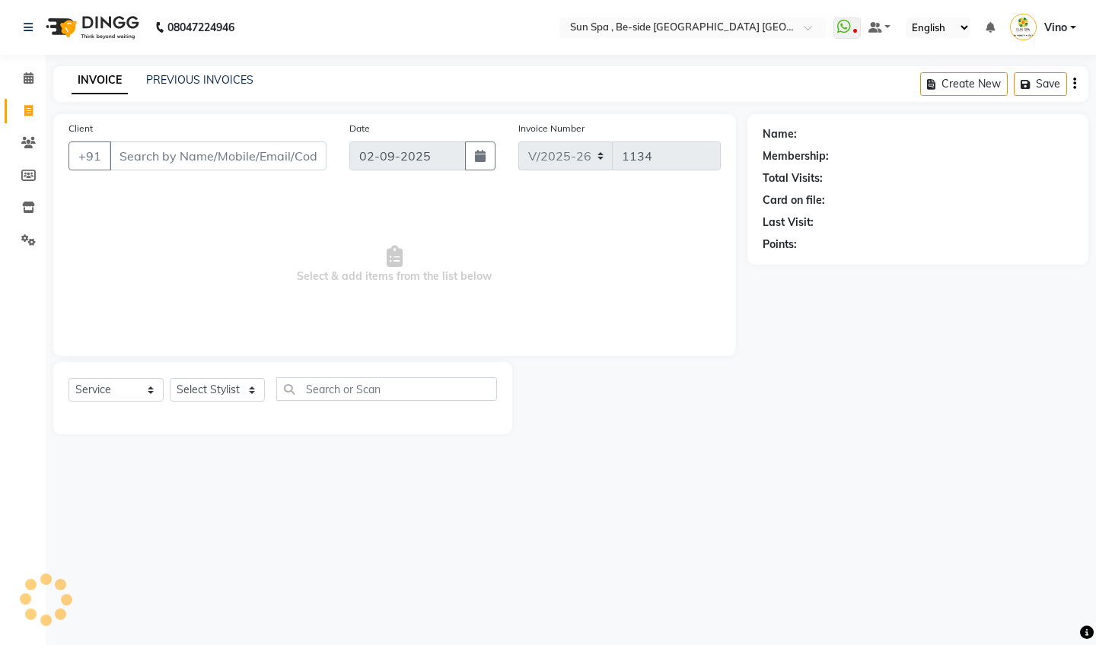
select select "5782"
select select "service"
click at [33, 81] on icon at bounding box center [29, 77] width 10 height 11
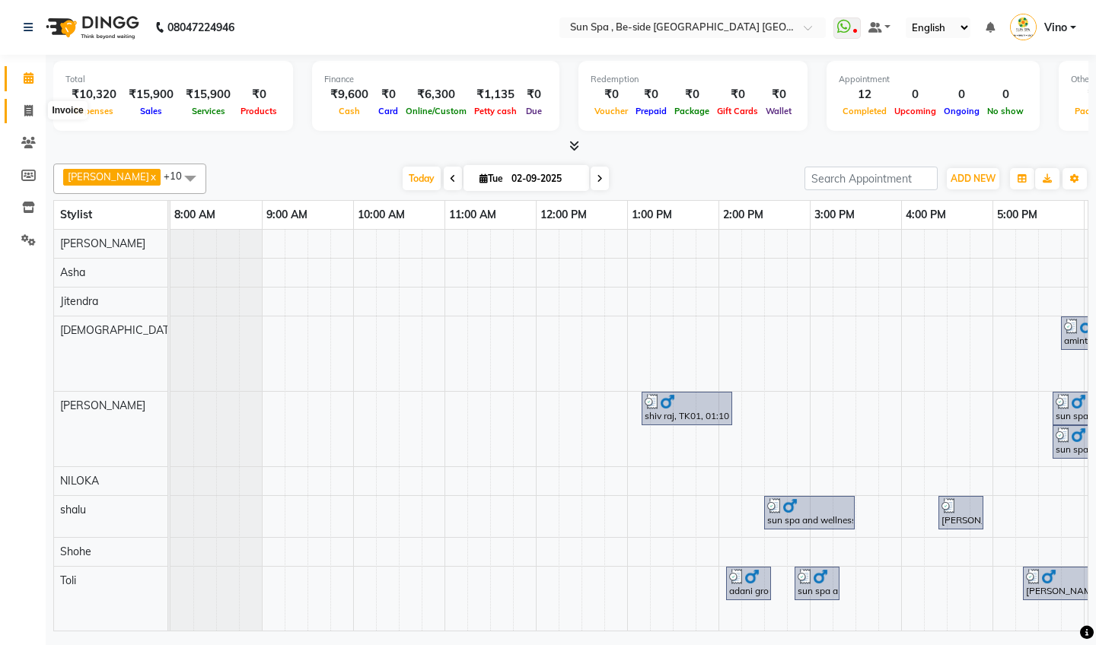
click at [29, 111] on icon at bounding box center [28, 110] width 8 height 11
select select "service"
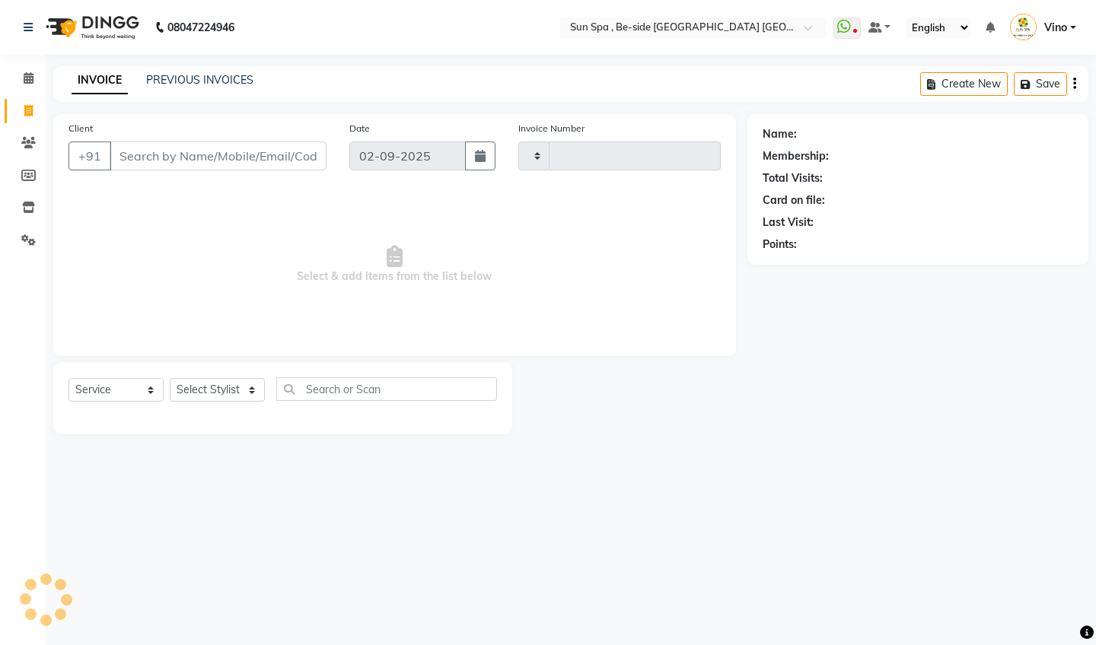
type input "1134"
select select "5782"
click at [28, 80] on icon at bounding box center [29, 77] width 10 height 11
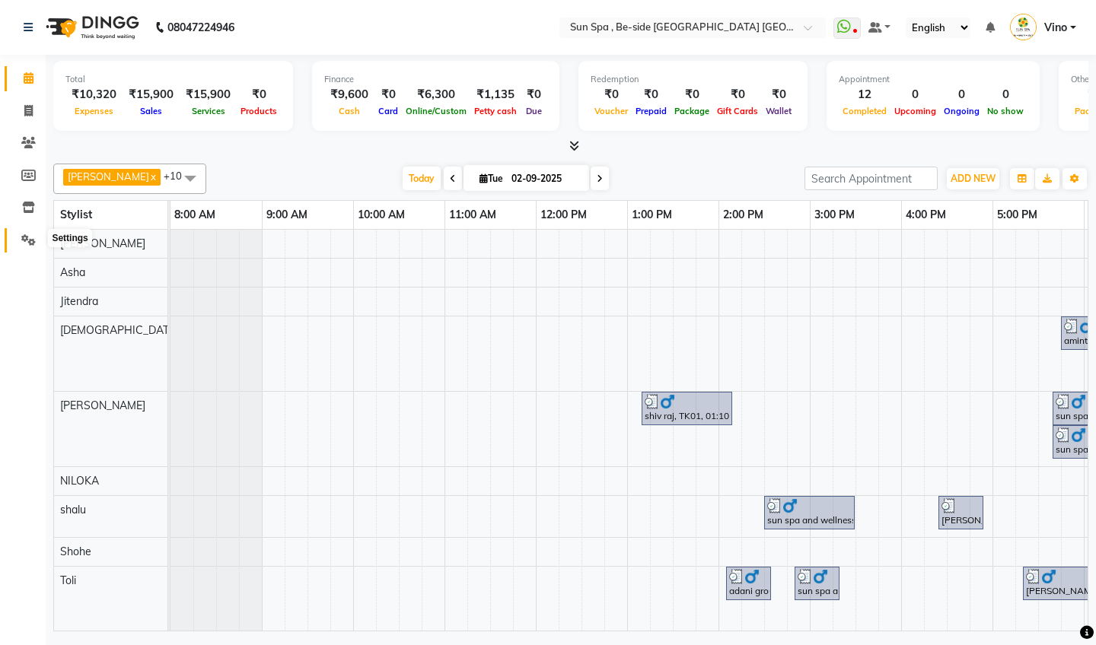
click at [27, 234] on icon at bounding box center [28, 239] width 14 height 11
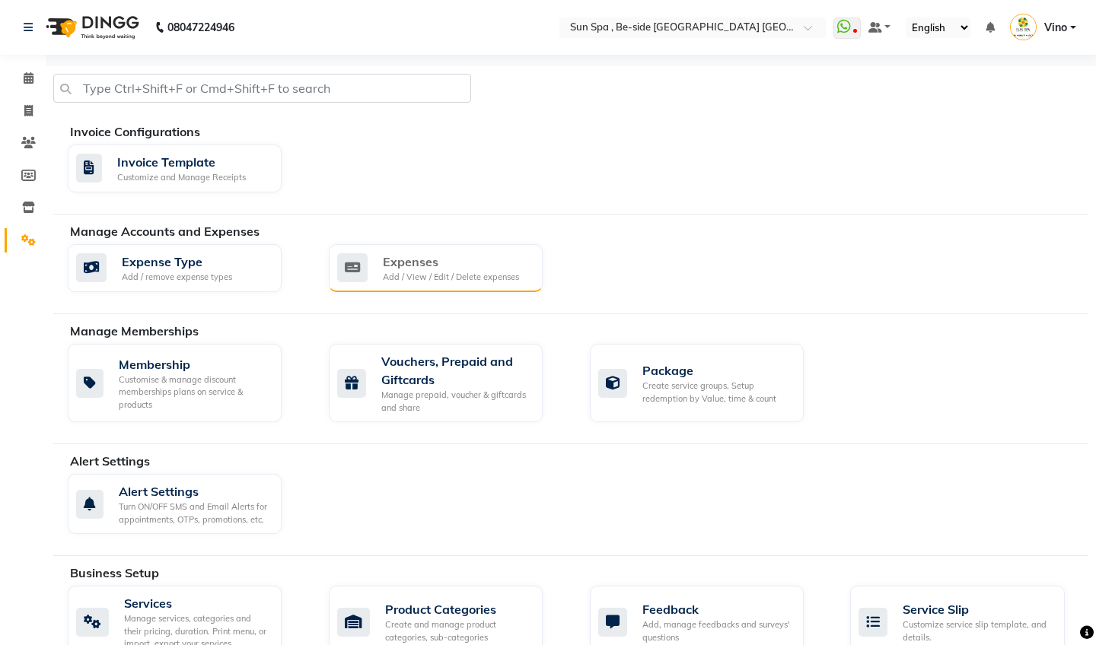
click at [479, 269] on div "Expenses" at bounding box center [451, 262] width 136 height 18
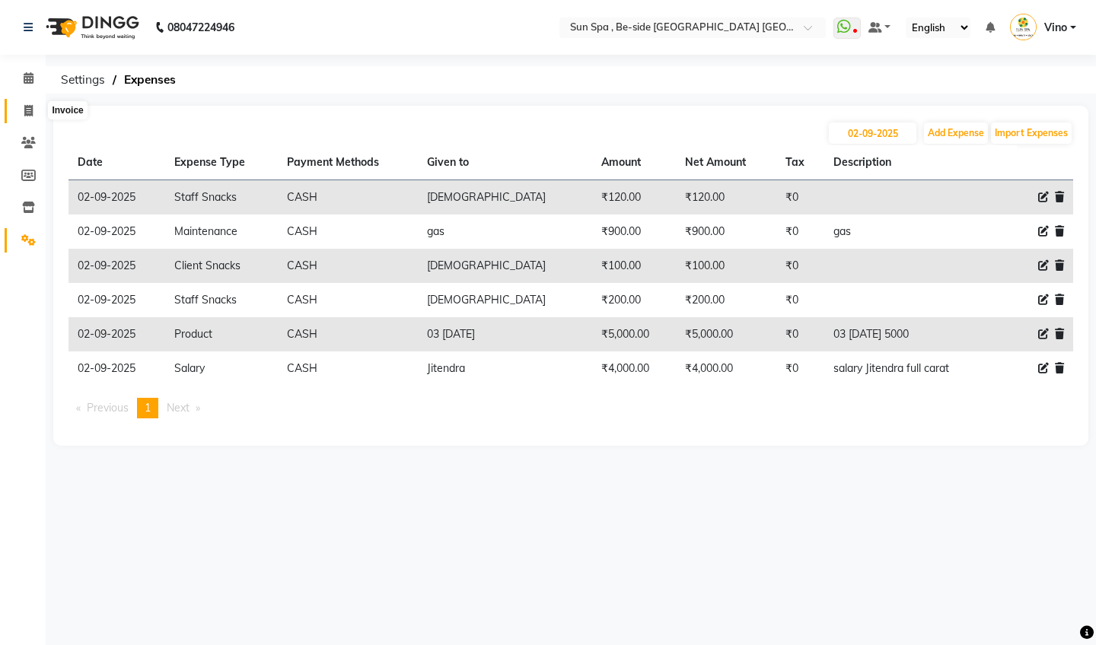
click at [27, 107] on icon at bounding box center [28, 110] width 8 height 11
select select "service"
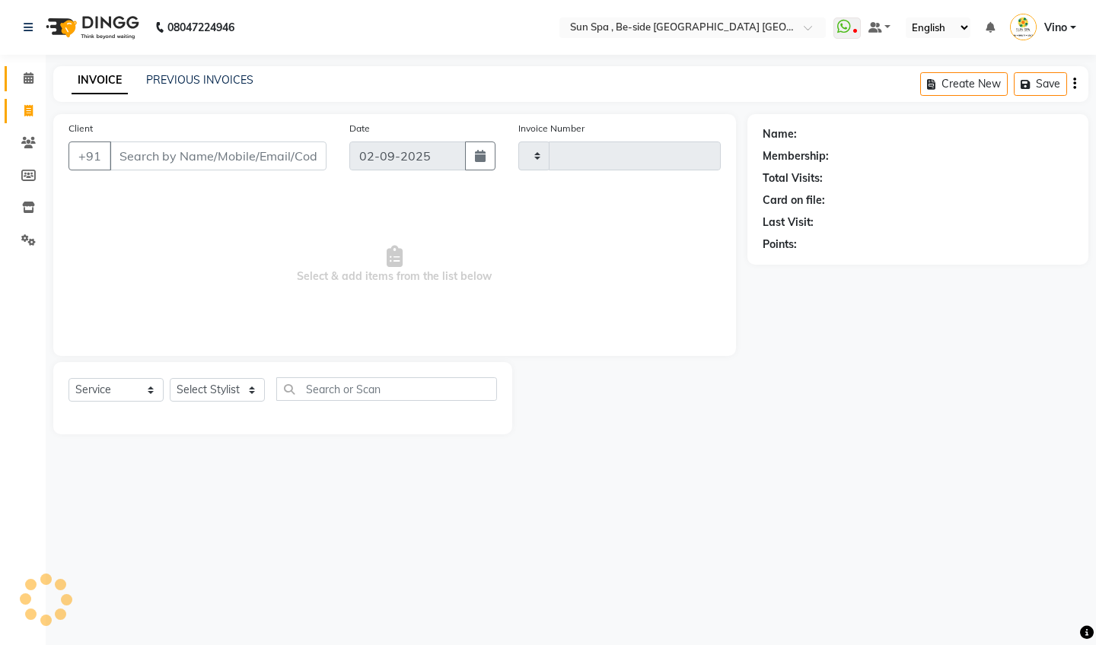
type input "1134"
select select "5782"
click at [29, 77] on icon at bounding box center [29, 77] width 10 height 11
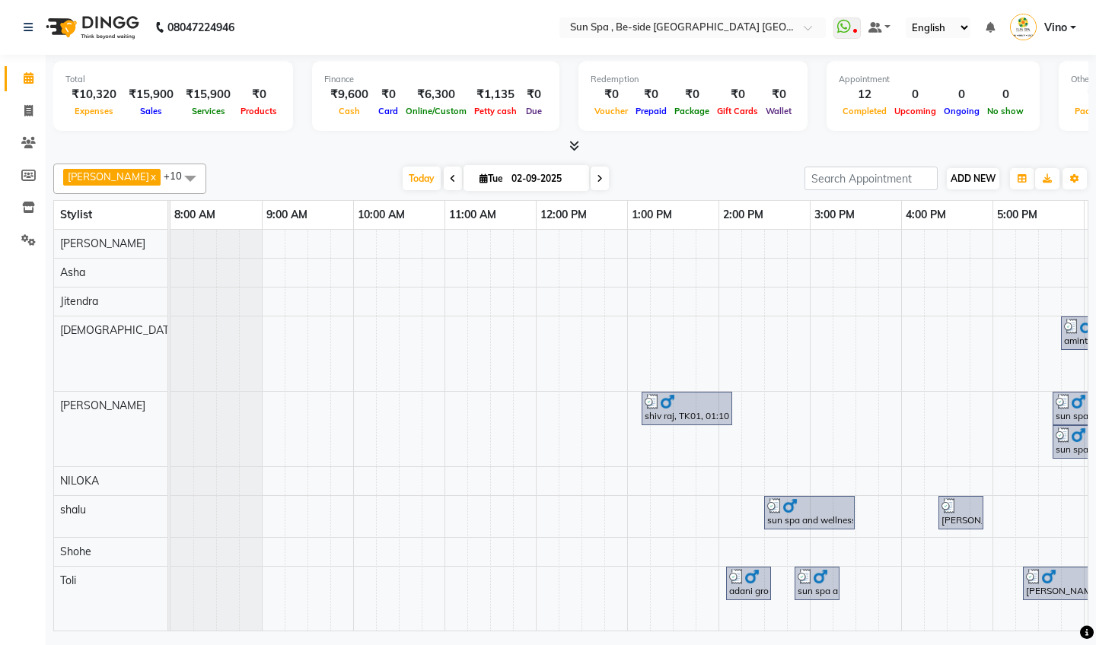
click at [980, 173] on span "ADD NEW" at bounding box center [973, 178] width 45 height 11
click at [1049, 245] on link "Add Expense" at bounding box center [1060, 247] width 120 height 20
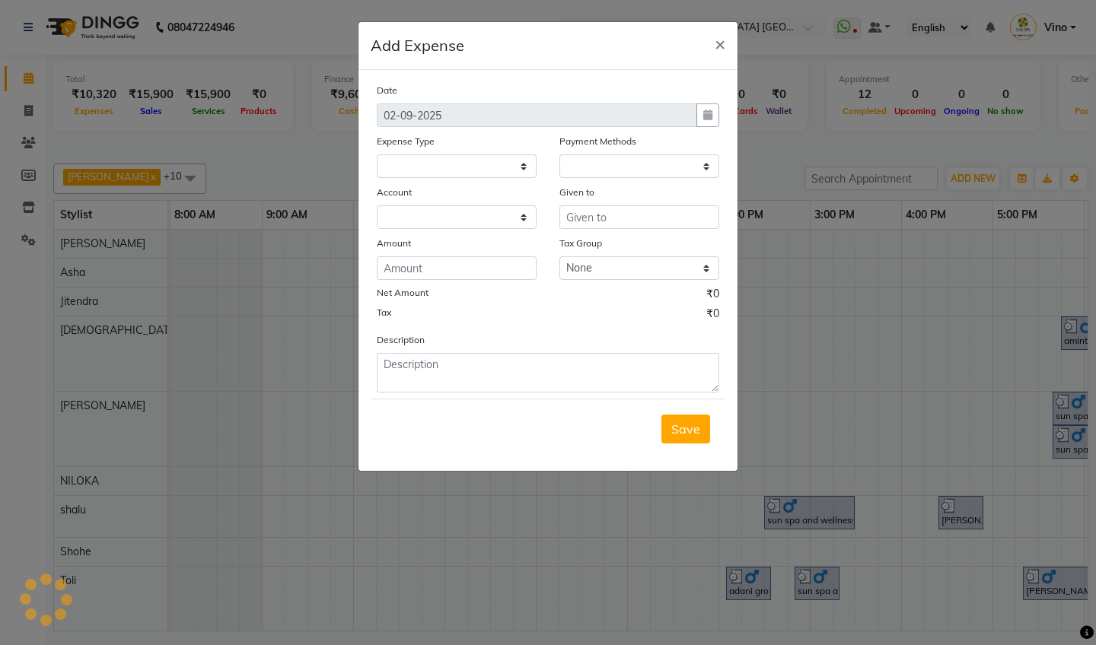
select select
select select "1"
select select "4733"
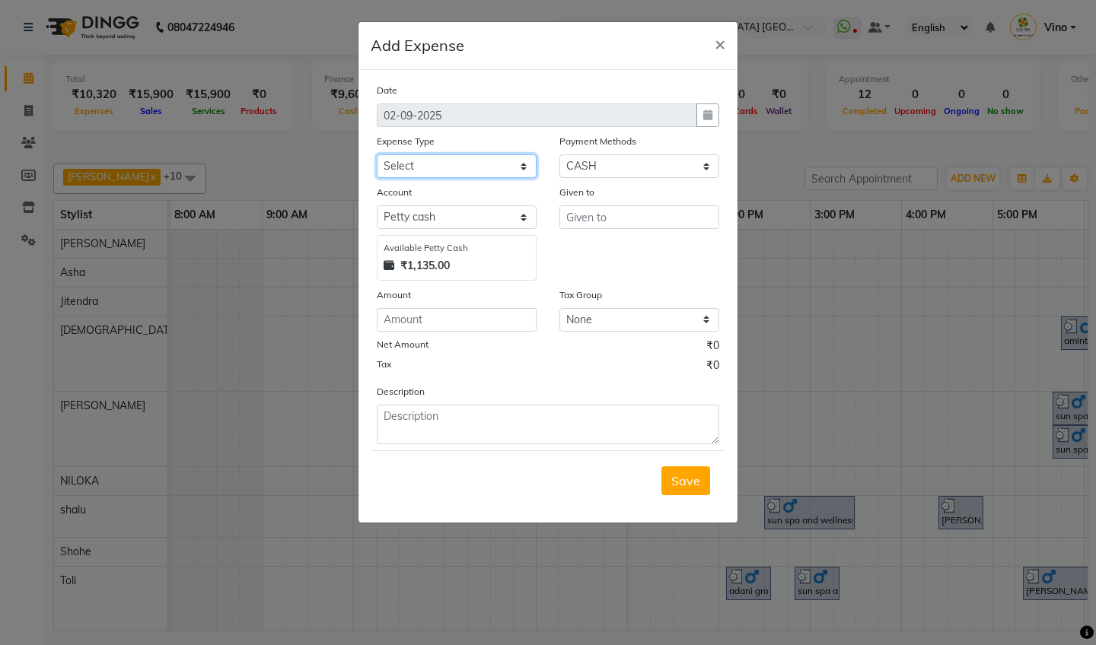
select select "12828"
click at [619, 219] on input "text" at bounding box center [639, 217] width 160 height 24
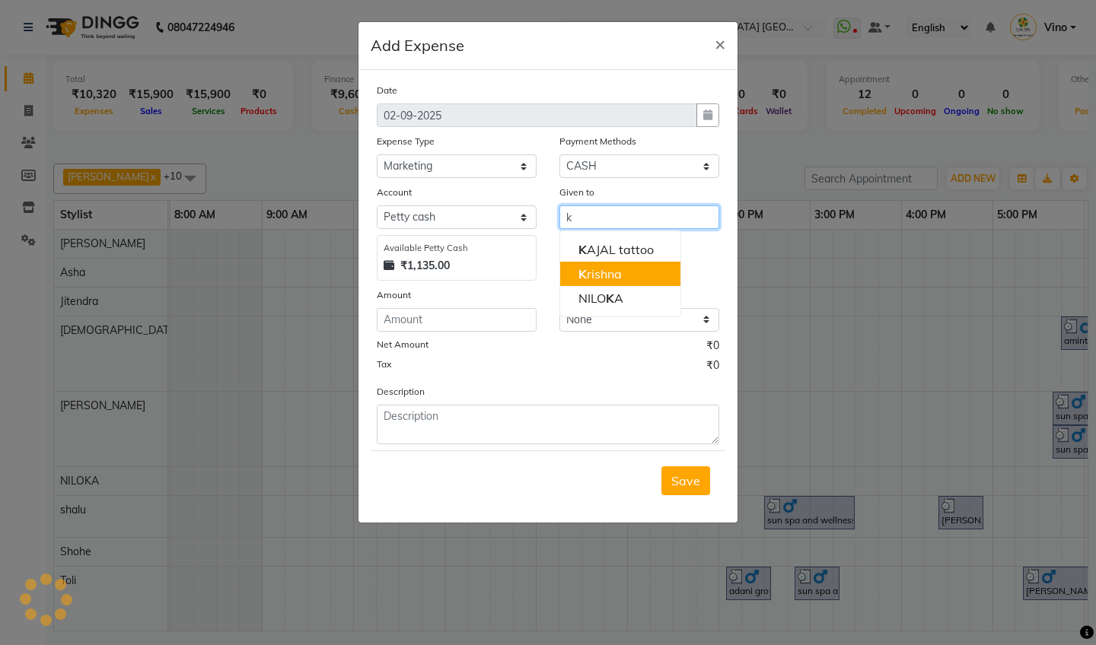
click at [617, 272] on ngb-highlight "K rishna" at bounding box center [599, 273] width 43 height 15
type input "[DEMOGRAPHIC_DATA]"
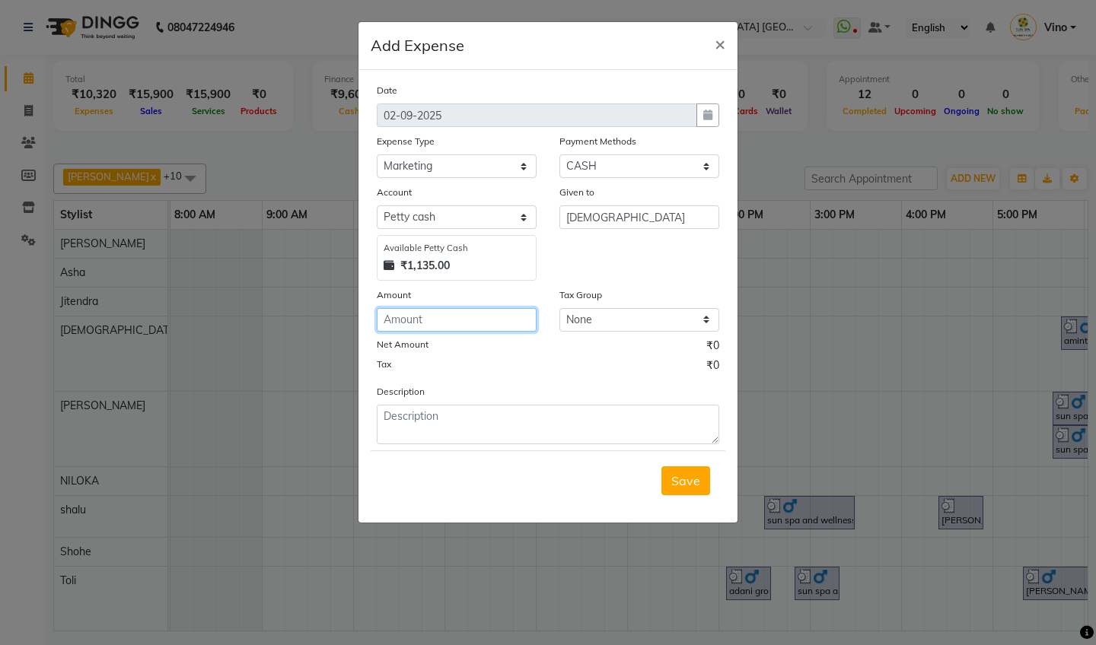
click at [489, 321] on input "number" at bounding box center [457, 320] width 160 height 24
type input "130"
click at [691, 483] on span "Save" at bounding box center [685, 480] width 29 height 15
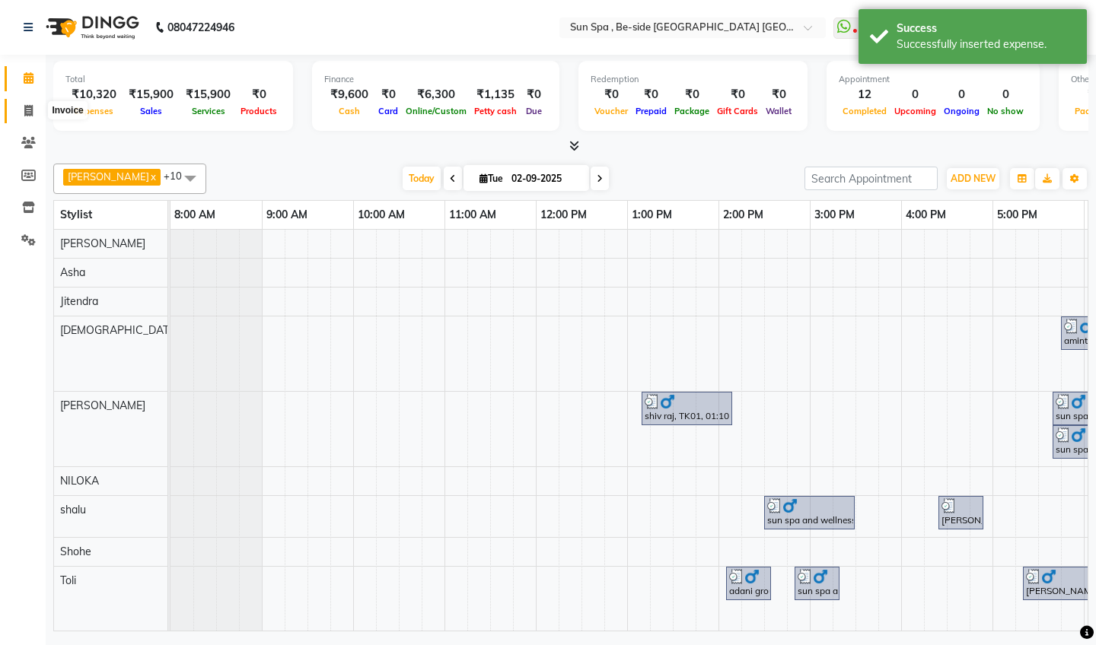
click at [28, 113] on icon at bounding box center [28, 110] width 8 height 11
select select "5782"
select select "service"
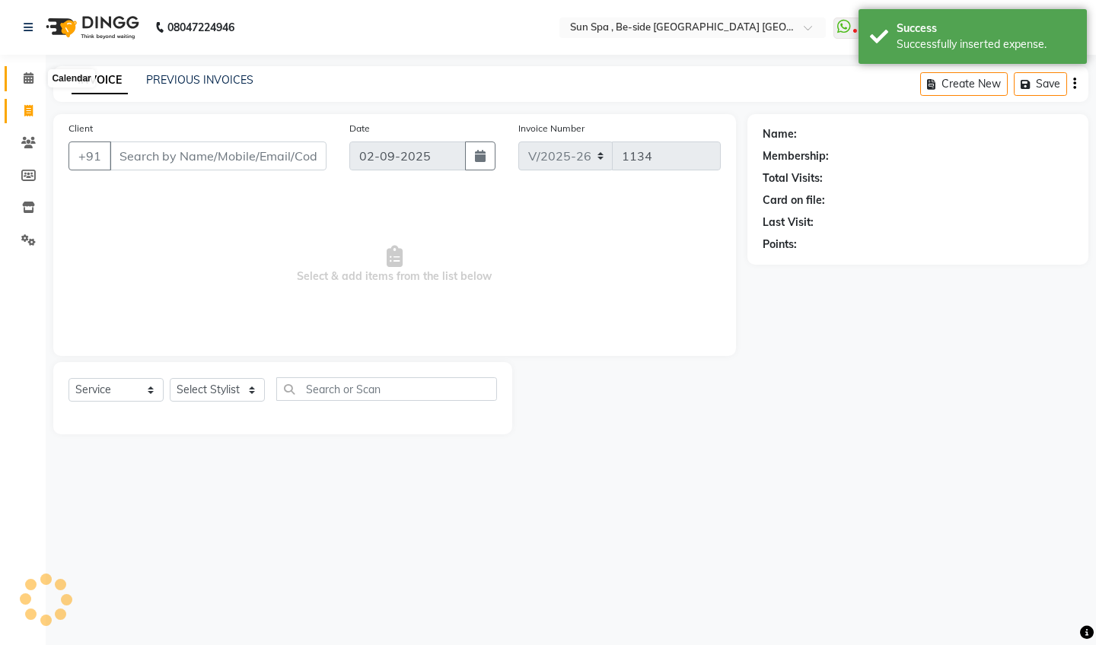
click at [31, 78] on icon at bounding box center [29, 77] width 10 height 11
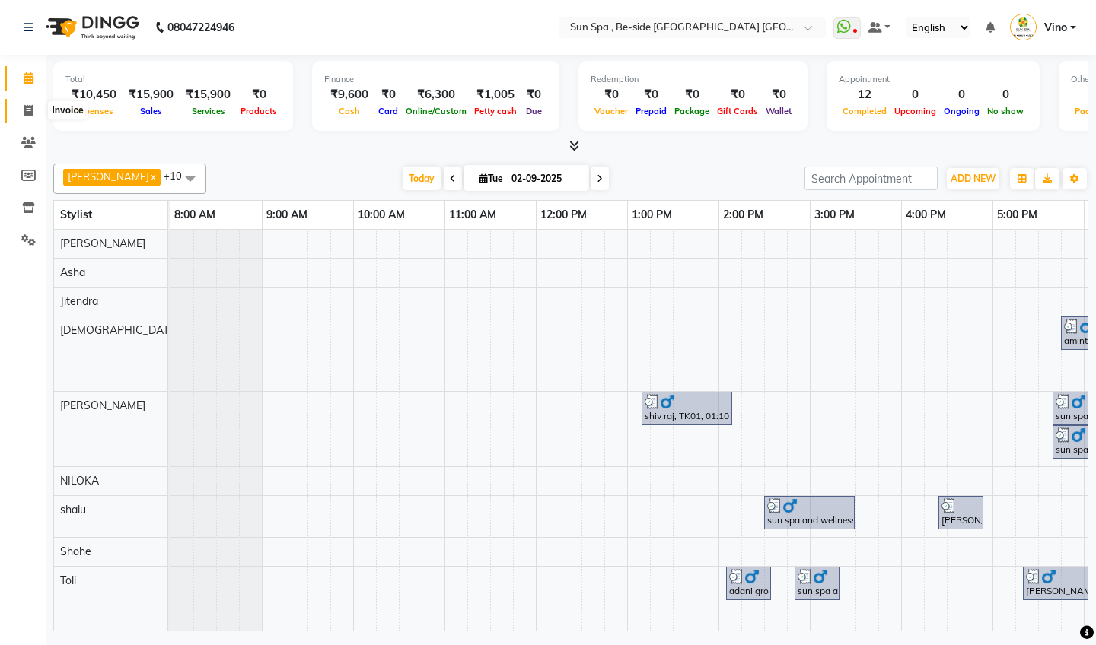
click at [26, 108] on icon at bounding box center [28, 110] width 8 height 11
select select "service"
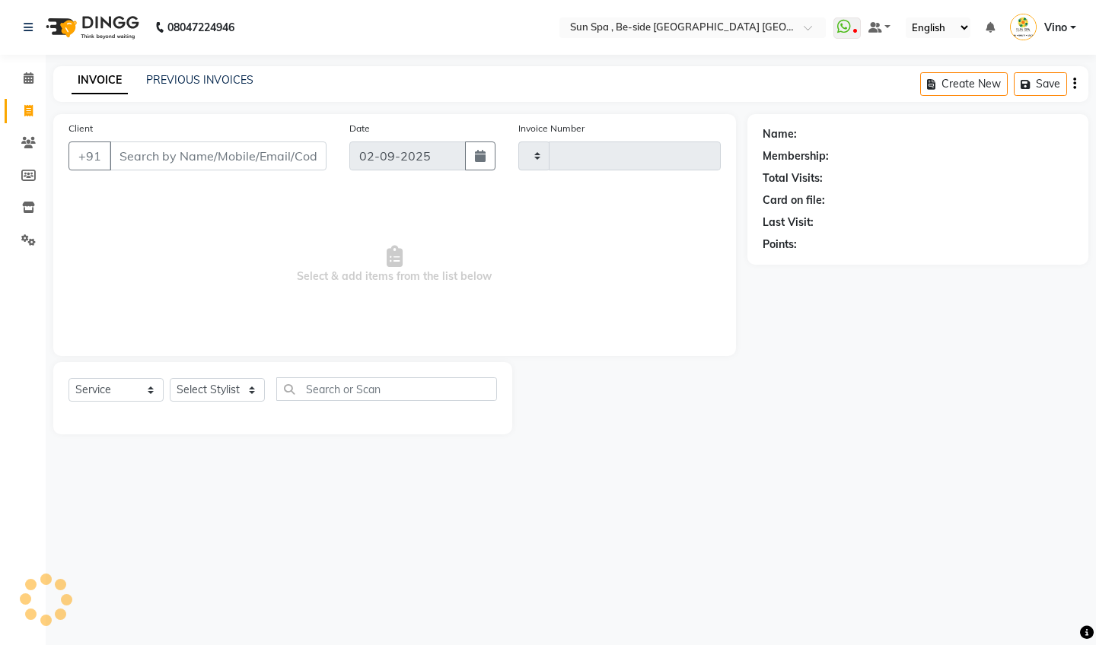
type input "1134"
select select "5782"
